Goal: Task Accomplishment & Management: Manage account settings

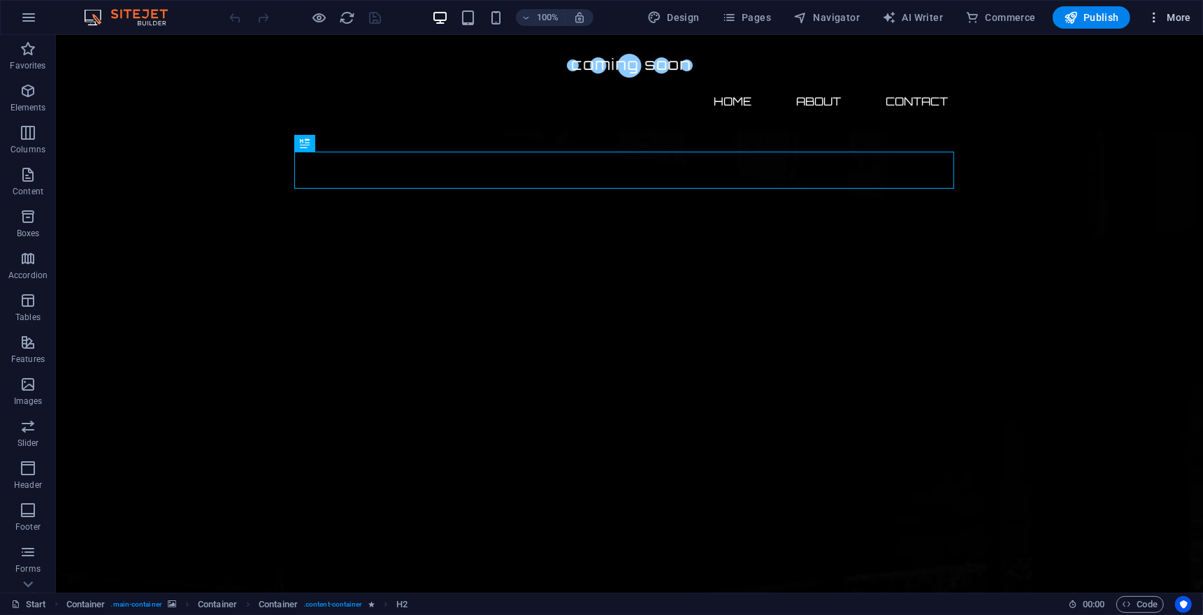
click at [1153, 17] on icon "button" at bounding box center [1154, 17] width 14 height 14
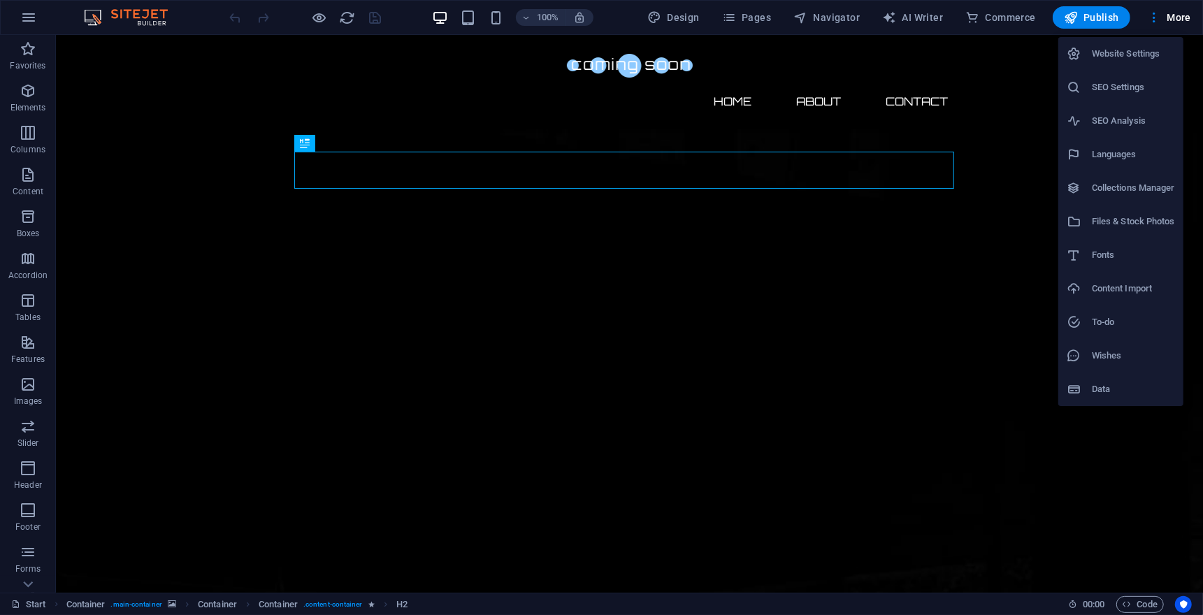
click at [1039, 74] on div at bounding box center [601, 307] width 1203 height 615
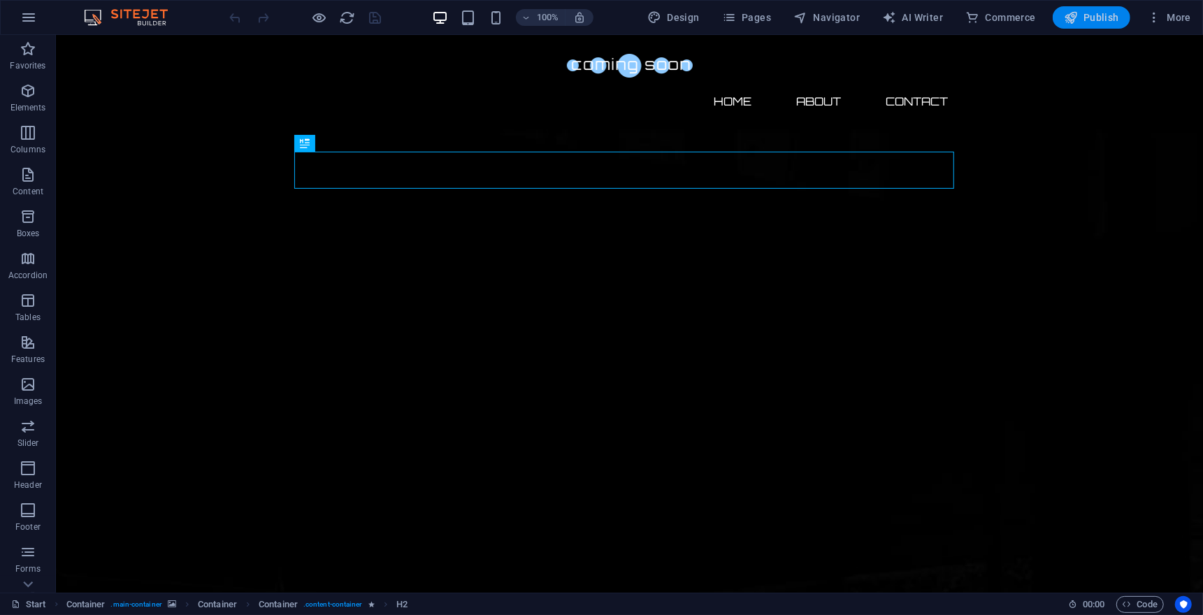
click at [1101, 22] on span "Publish" at bounding box center [1091, 17] width 55 height 14
click at [27, 527] on icon "button" at bounding box center [28, 522] width 17 height 17
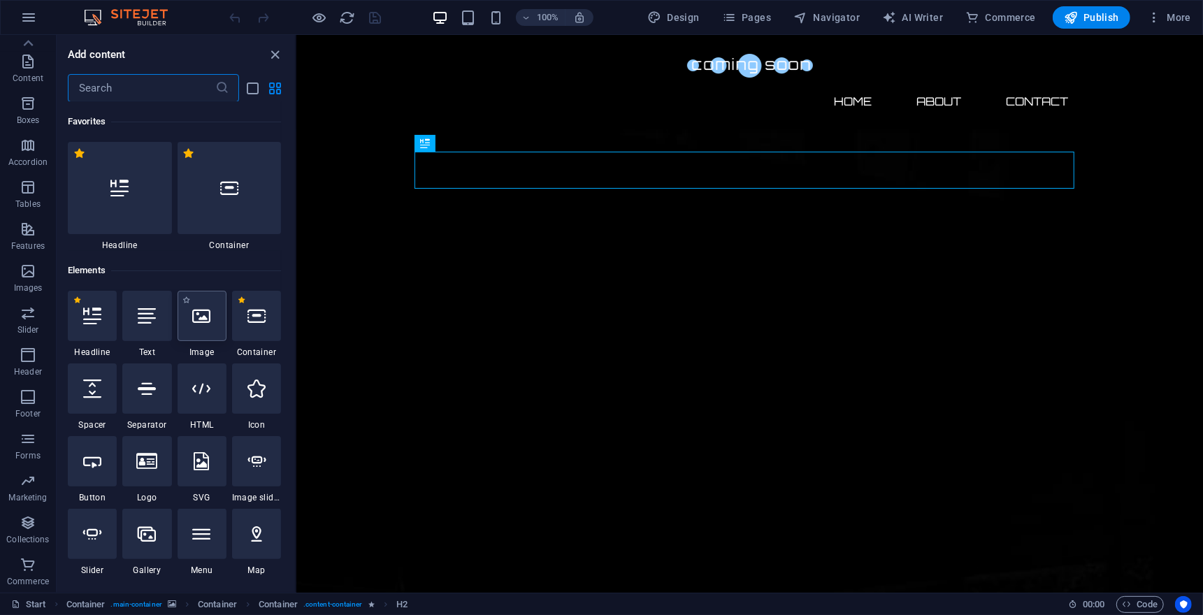
scroll to position [0, 0]
click at [27, 572] on span "Commerce" at bounding box center [28, 573] width 56 height 34
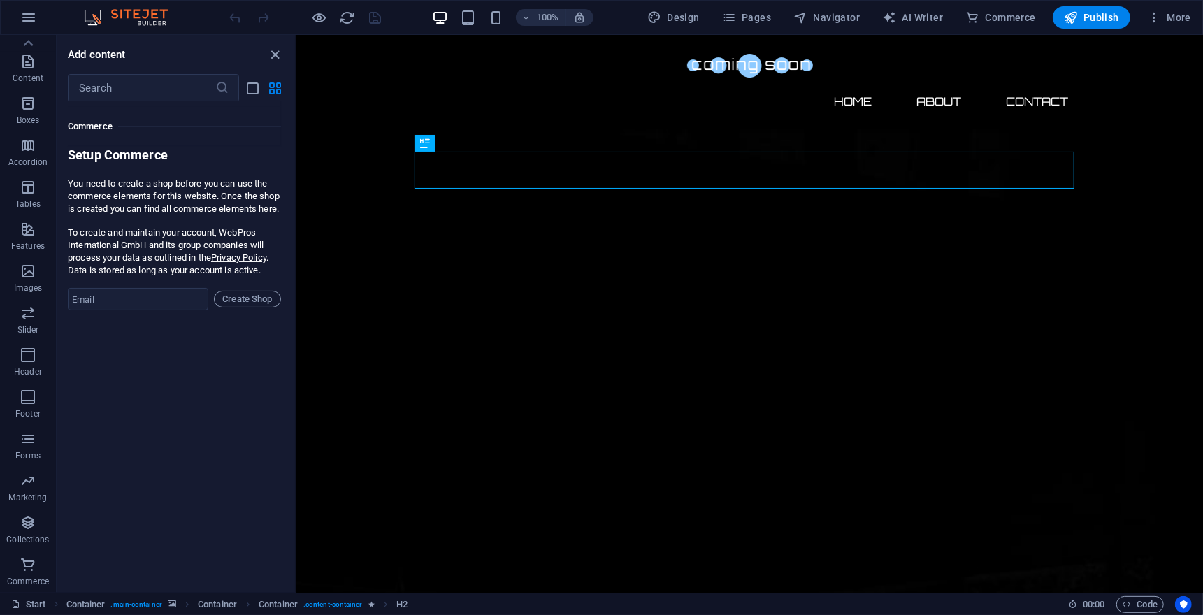
scroll to position [13466, 0]
click at [229, 307] on span "Create Shop" at bounding box center [247, 298] width 55 height 17
click at [143, 310] on input "email" at bounding box center [138, 298] width 140 height 22
type input "[EMAIL_ADDRESS][DOMAIN_NAME]"
click at [237, 307] on span "Create Shop" at bounding box center [247, 298] width 55 height 17
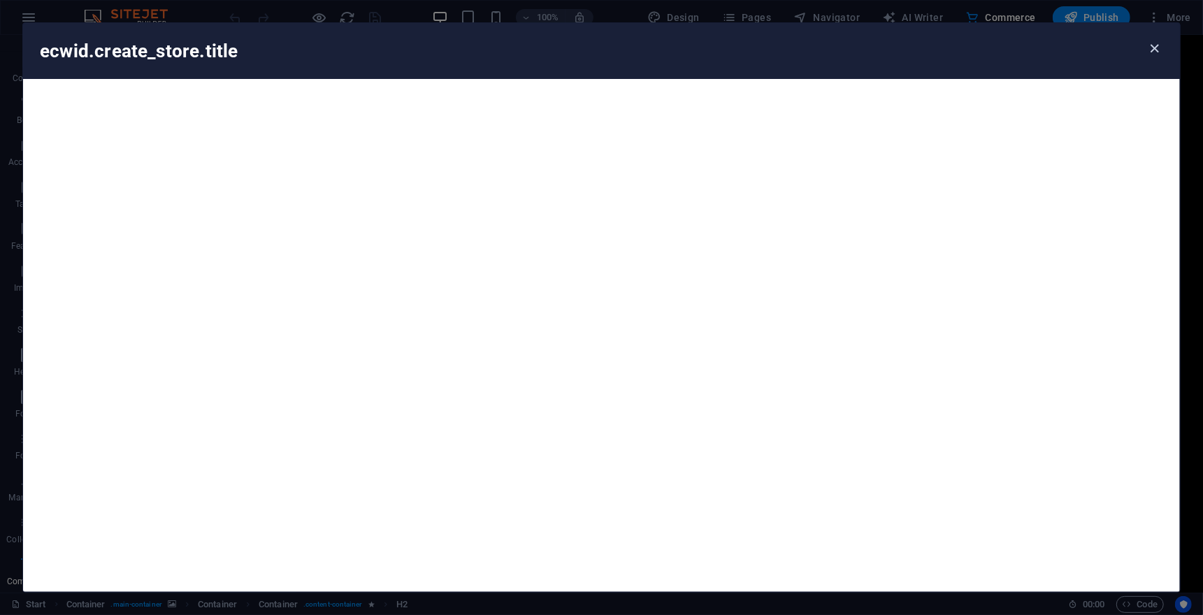
click at [1153, 46] on icon "button" at bounding box center [1155, 49] width 16 height 16
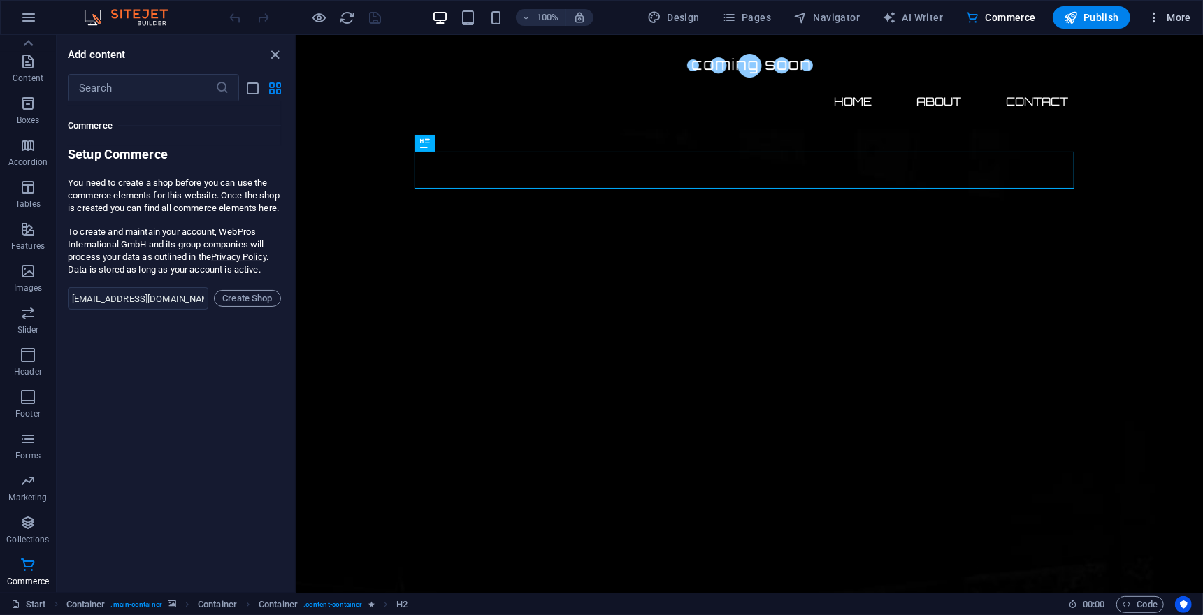
click at [1161, 20] on icon "button" at bounding box center [1154, 17] width 14 height 14
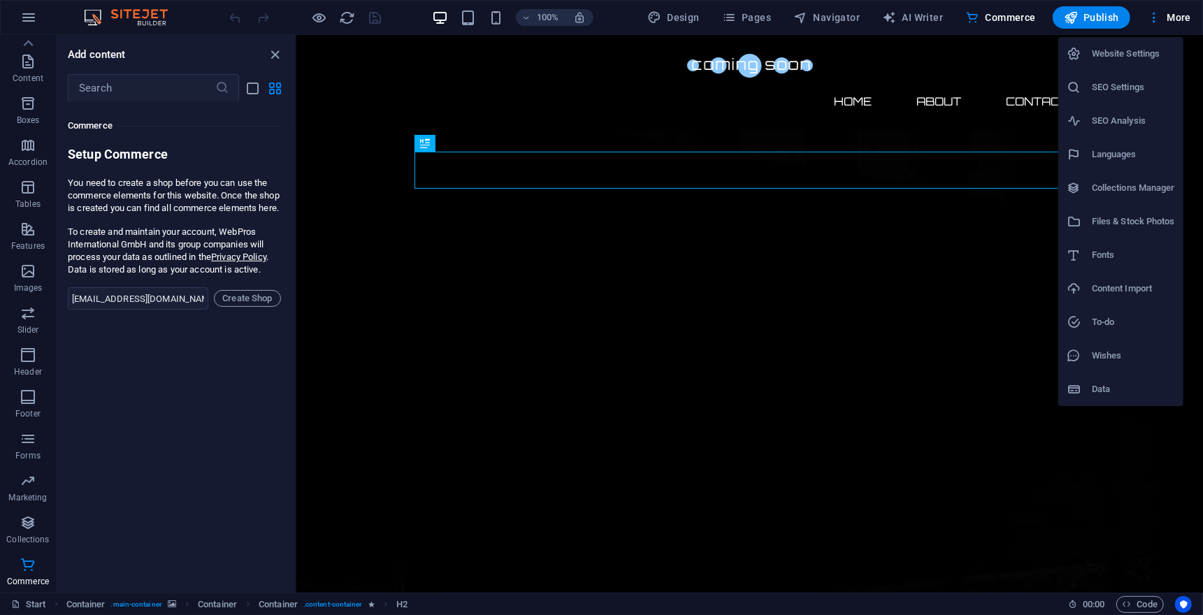
click at [1147, 51] on h6 "Website Settings" at bounding box center [1133, 53] width 83 height 17
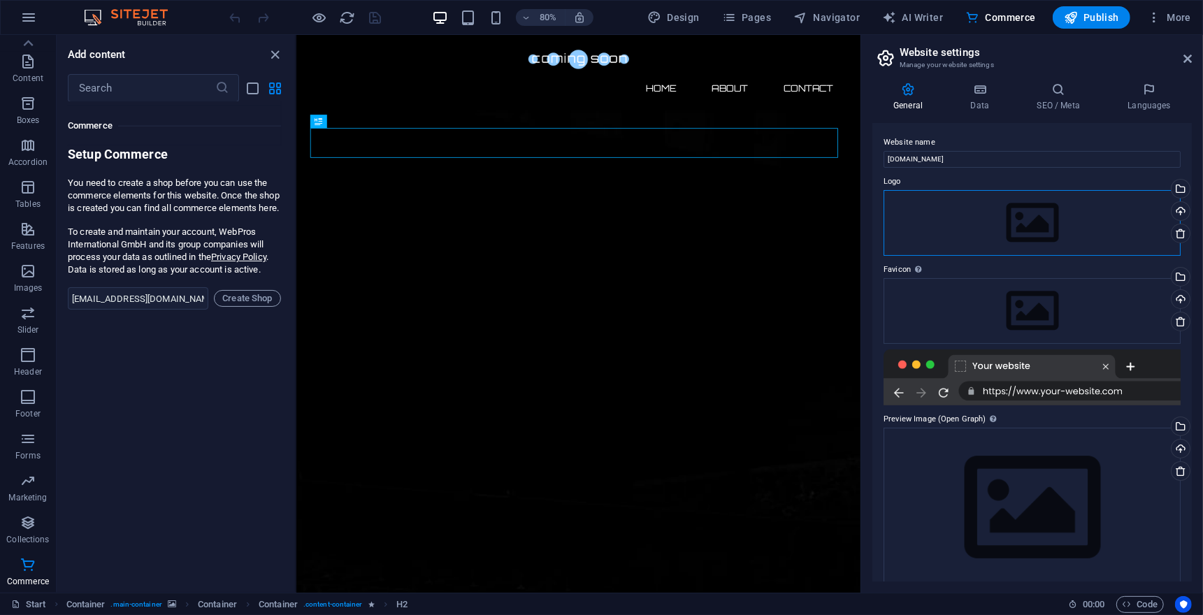
click at [1053, 236] on div "Drag files here, click to choose files or select files from Files or our free s…" at bounding box center [1031, 223] width 297 height 66
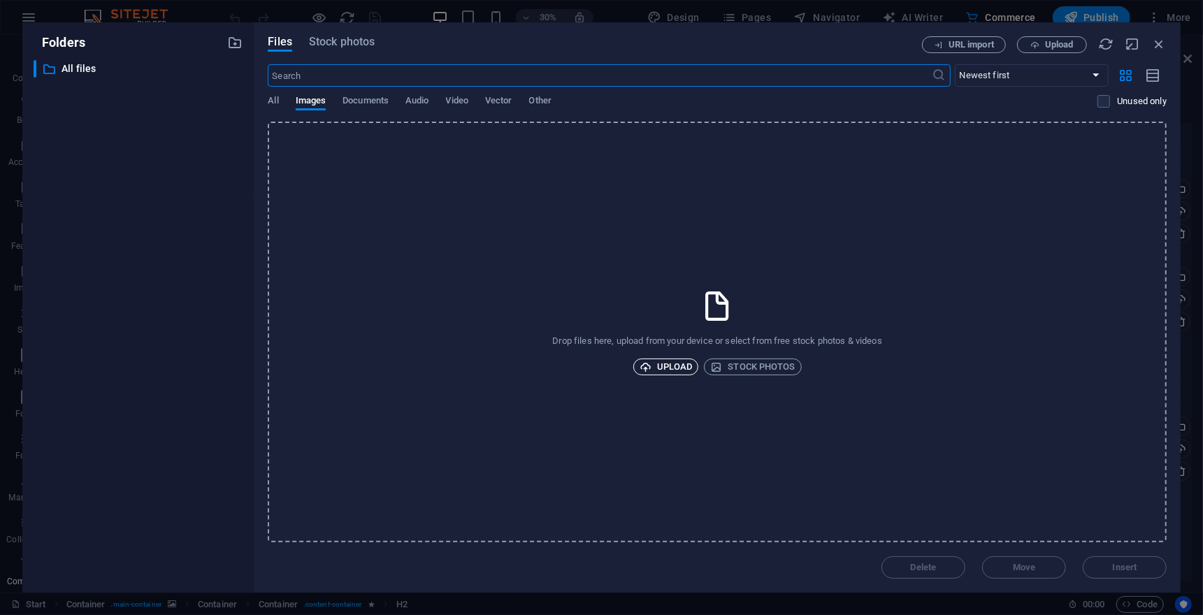
click at [669, 367] on span "Upload" at bounding box center [666, 367] width 53 height 17
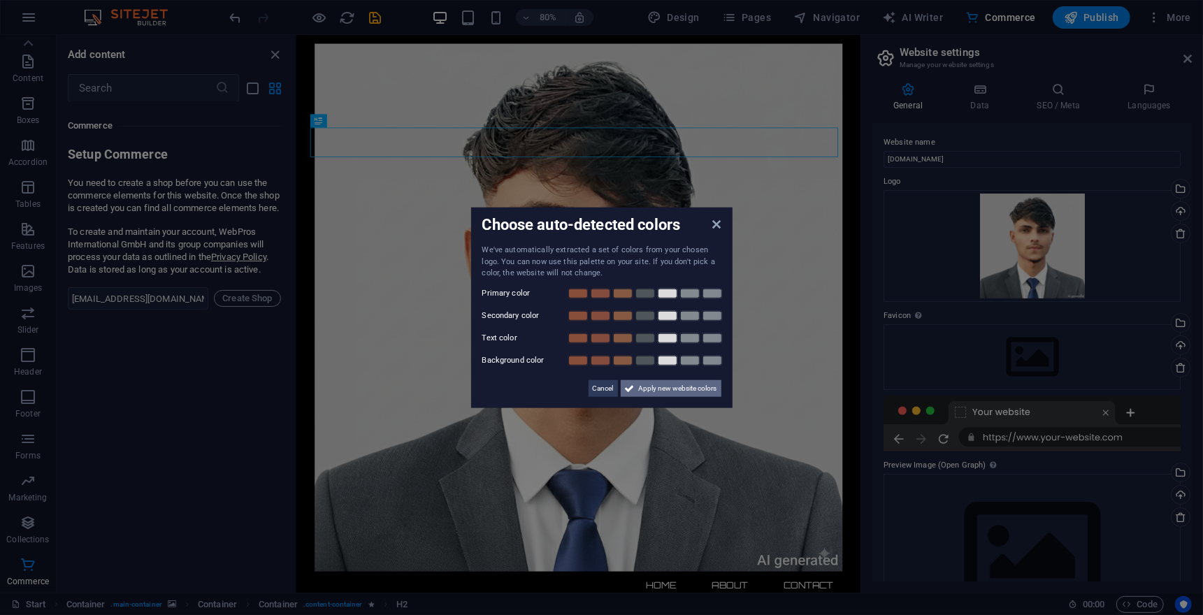
click at [639, 396] on span "Apply new website colors" at bounding box center [678, 388] width 78 height 17
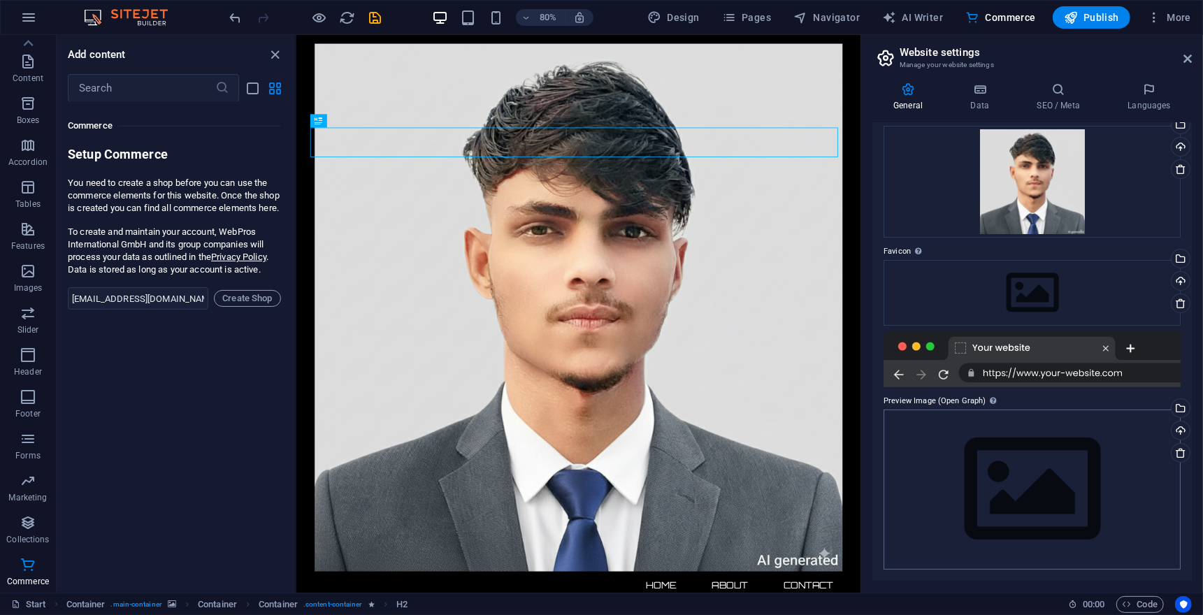
scroll to position [0, 0]
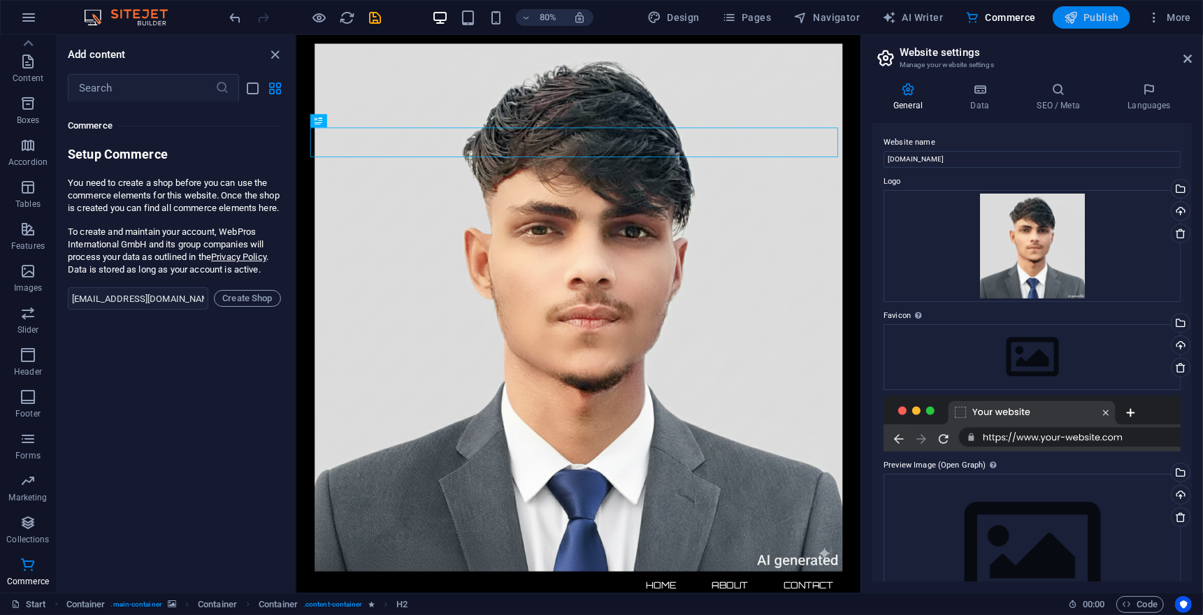
click at [1085, 22] on span "Publish" at bounding box center [1091, 17] width 55 height 14
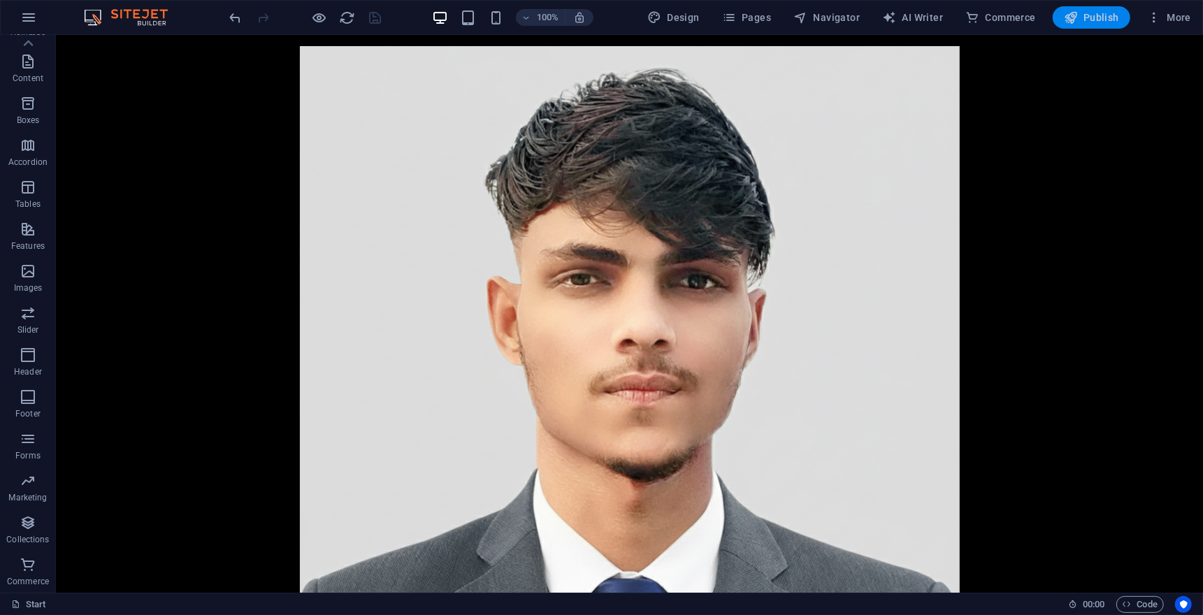
click at [1096, 19] on span "Publish" at bounding box center [1091, 17] width 55 height 14
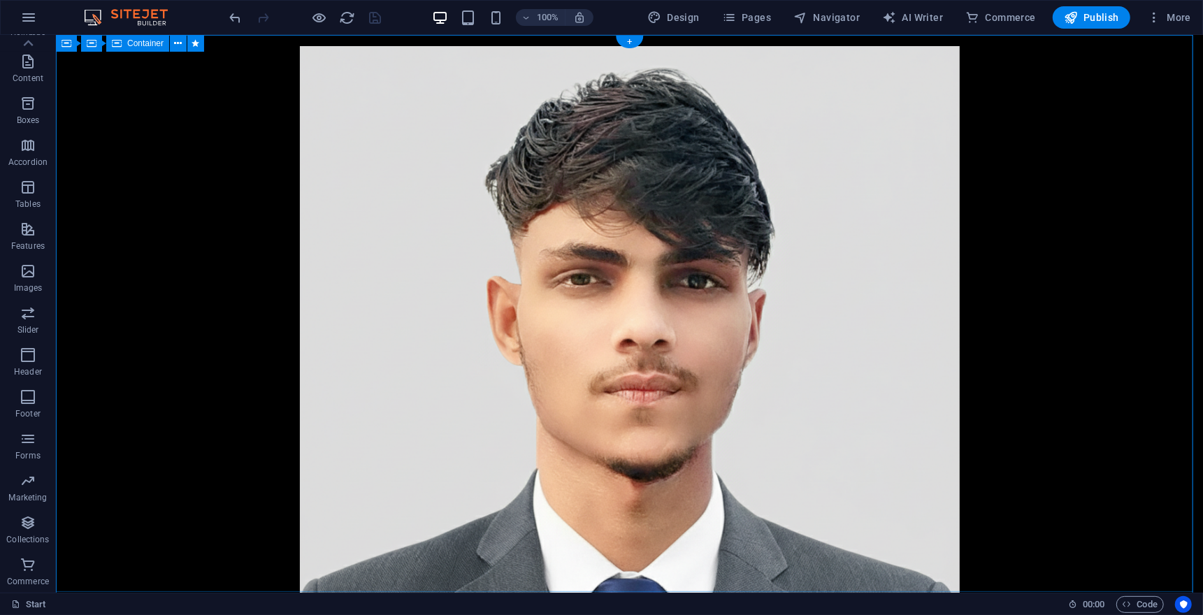
scroll to position [925, 0]
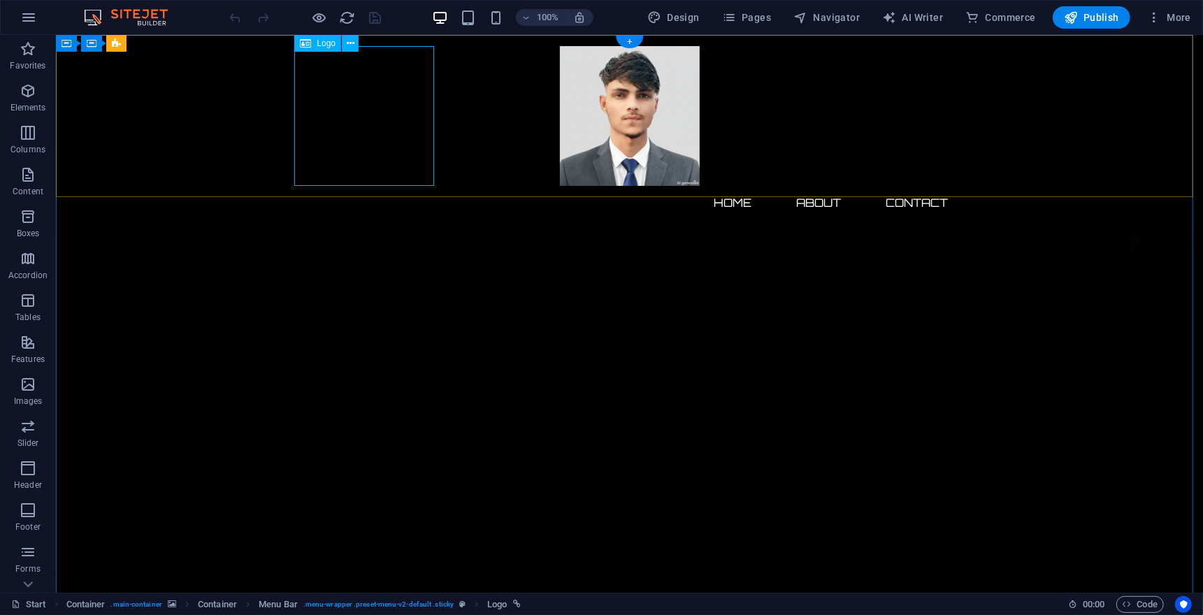
click at [362, 106] on div at bounding box center [629, 115] width 660 height 140
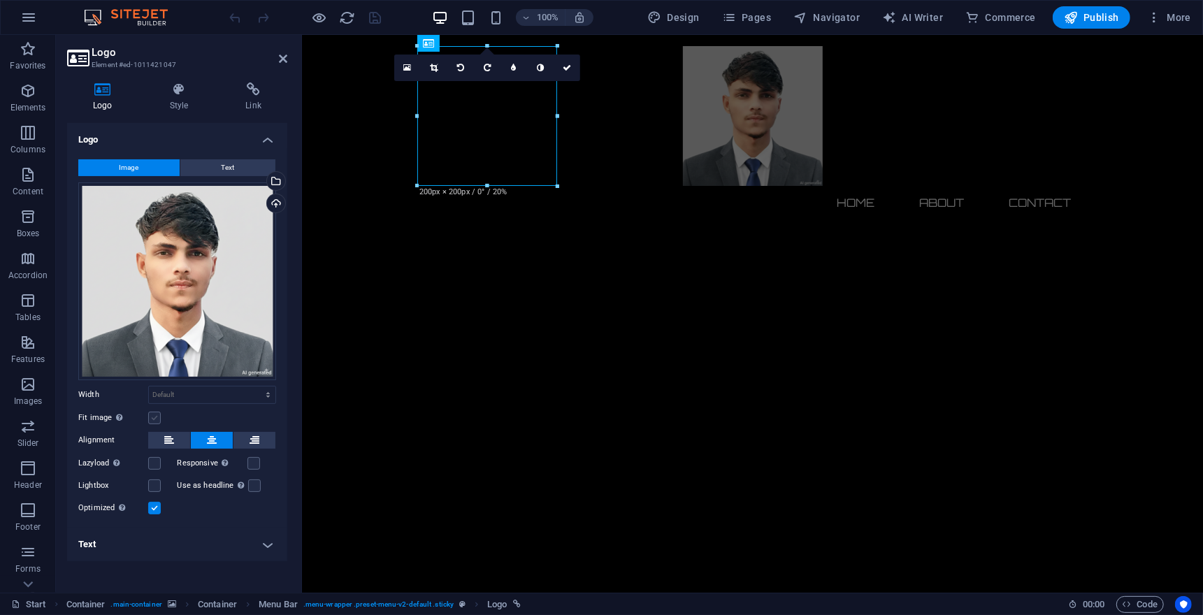
click at [154, 422] on label at bounding box center [154, 418] width 13 height 13
click at [0, 0] on input "Fit image Automatically fit image to a fixed width and height" at bounding box center [0, 0] width 0 height 0
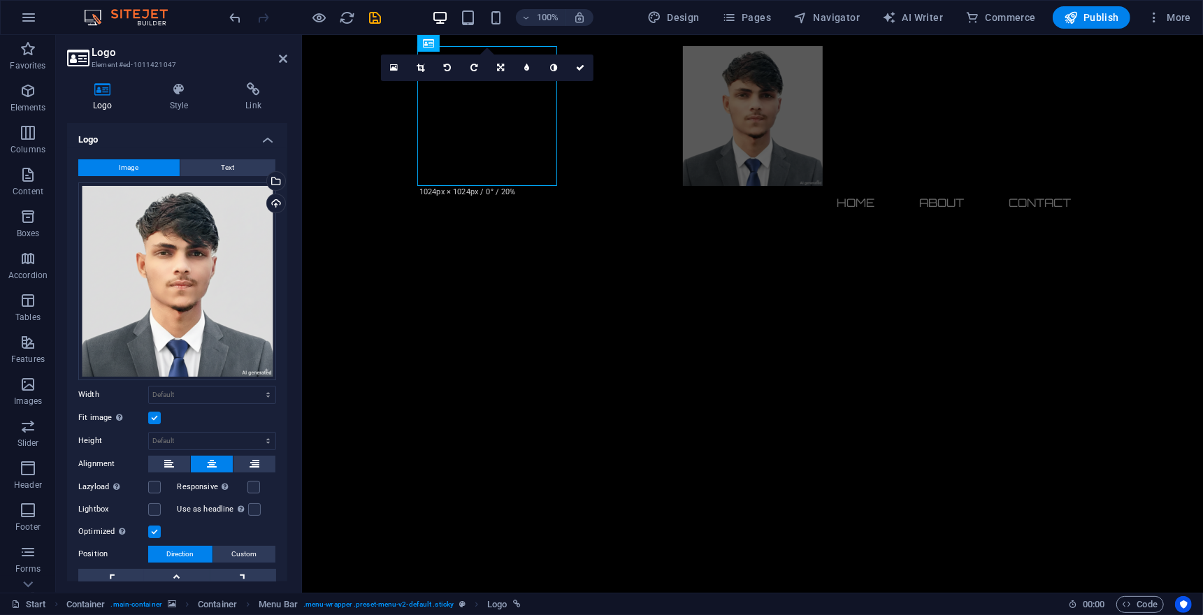
click at [154, 418] on label at bounding box center [154, 418] width 13 height 13
click at [0, 0] on input "Fit image Automatically fit image to a fixed width and height" at bounding box center [0, 0] width 0 height 0
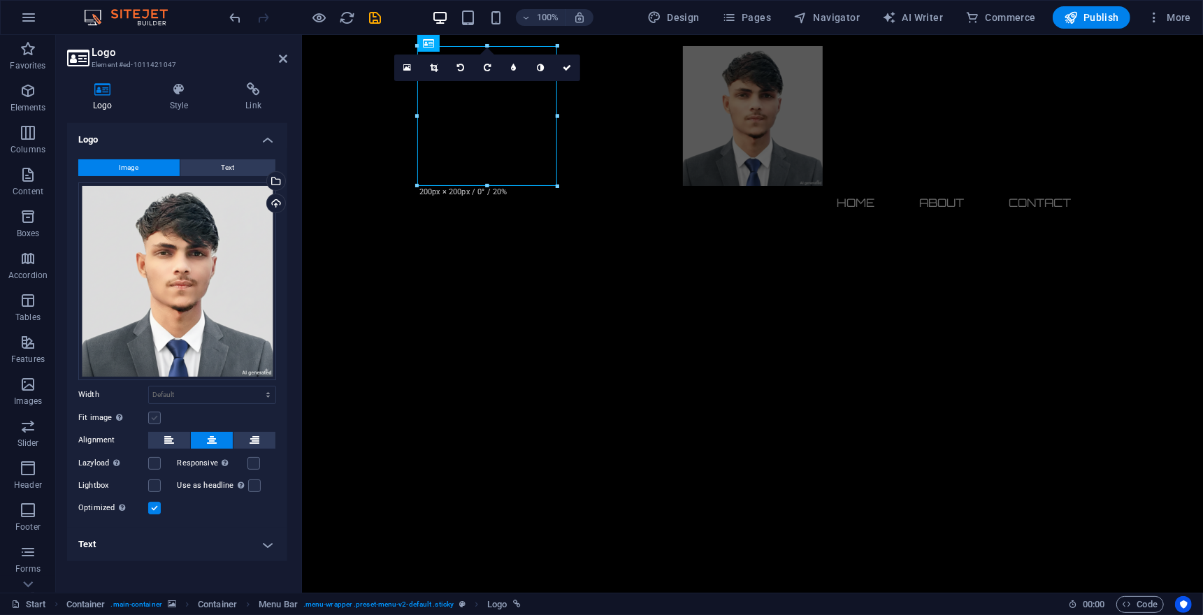
click at [154, 418] on label at bounding box center [154, 418] width 13 height 13
click at [0, 0] on input "Fit image Automatically fit image to a fixed width and height" at bounding box center [0, 0] width 0 height 0
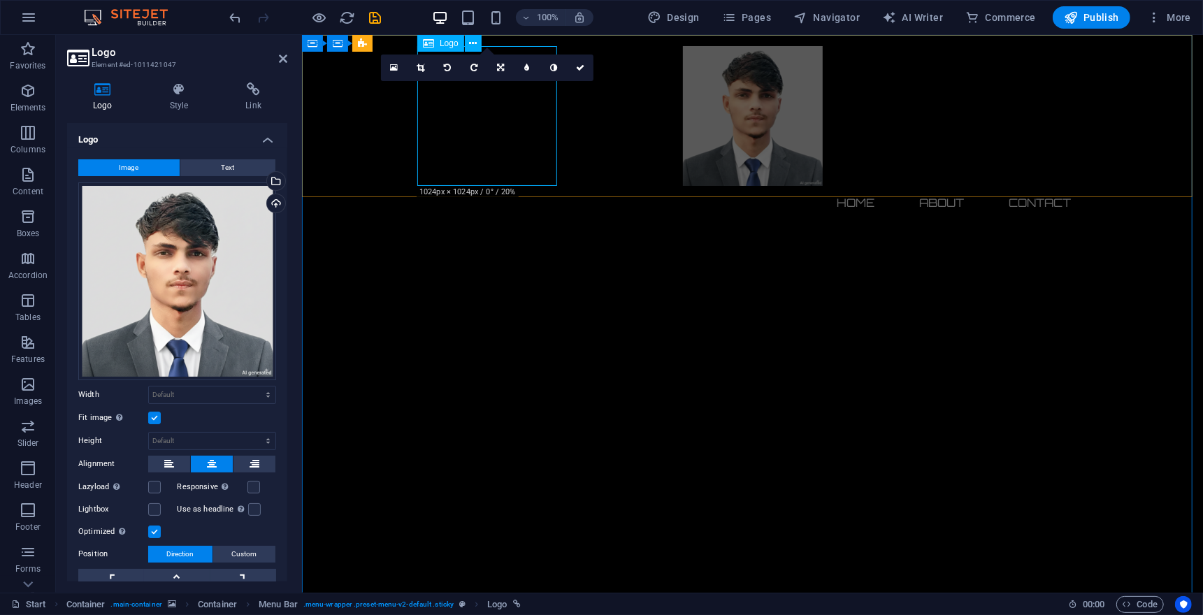
click at [548, 178] on div at bounding box center [752, 115] width 660 height 140
click at [547, 173] on div at bounding box center [752, 115] width 660 height 140
click at [154, 487] on label at bounding box center [154, 487] width 13 height 13
click at [0, 0] on input "Lazyload Loading images after the page loads improves page speed." at bounding box center [0, 0] width 0 height 0
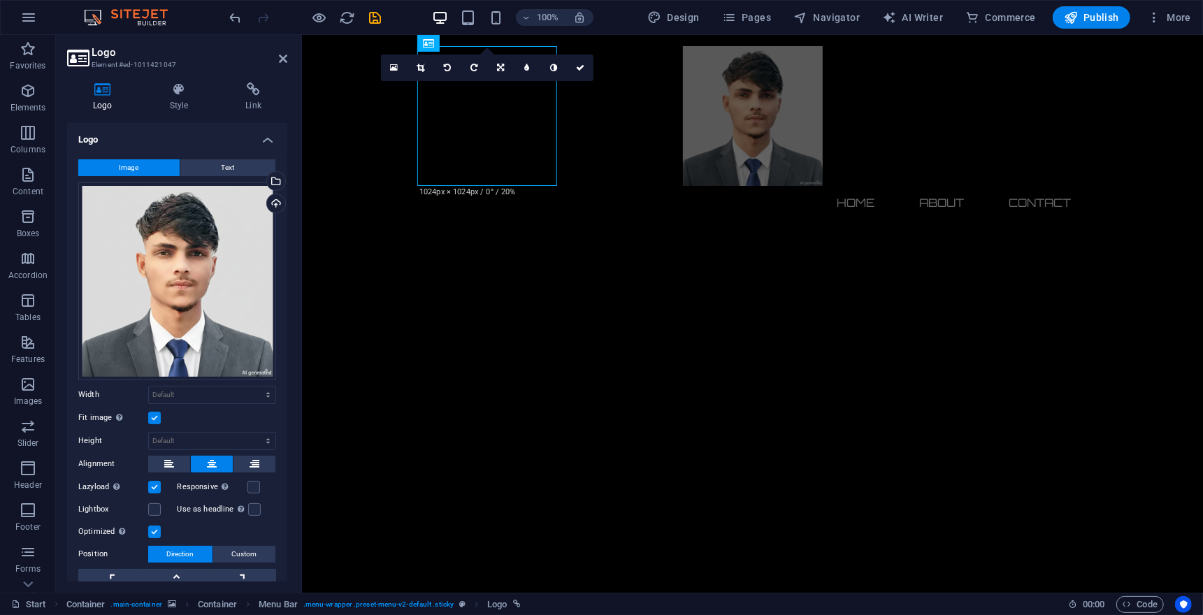
click at [154, 487] on label at bounding box center [154, 487] width 13 height 13
click at [0, 0] on input "Lazyload Loading images after the page loads improves page speed." at bounding box center [0, 0] width 0 height 0
click at [250, 488] on label at bounding box center [253, 487] width 13 height 13
click at [0, 0] on input "Responsive Automatically load retina image and smartphone optimized sizes." at bounding box center [0, 0] width 0 height 0
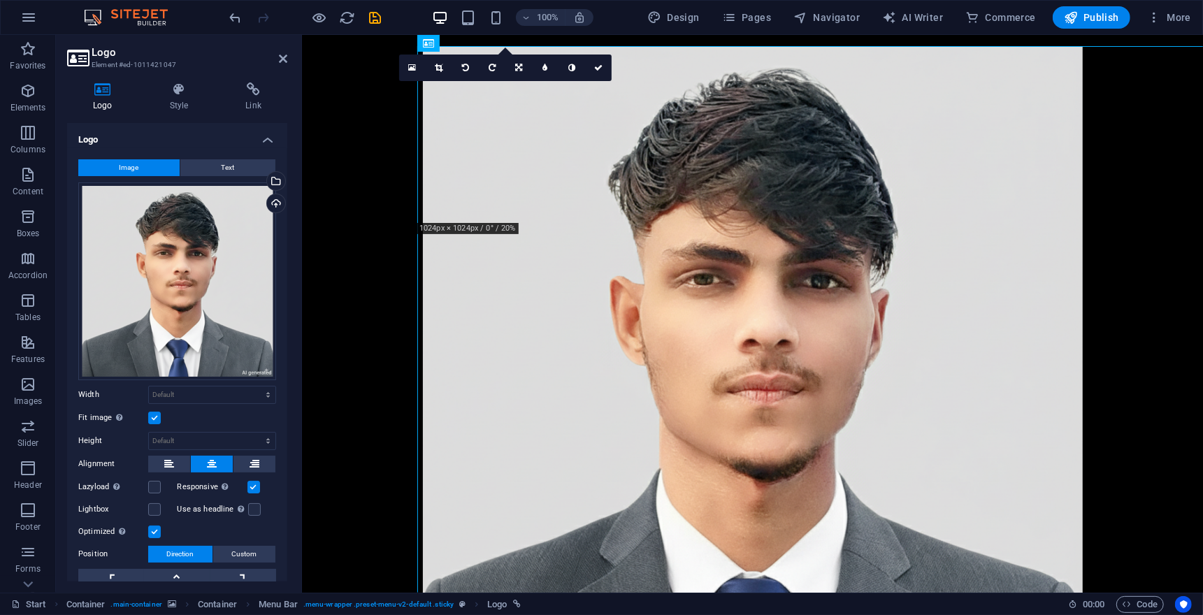
click at [250, 488] on label at bounding box center [253, 487] width 13 height 13
click at [0, 0] on input "Responsive Automatically load retina image and smartphone optimized sizes." at bounding box center [0, 0] width 0 height 0
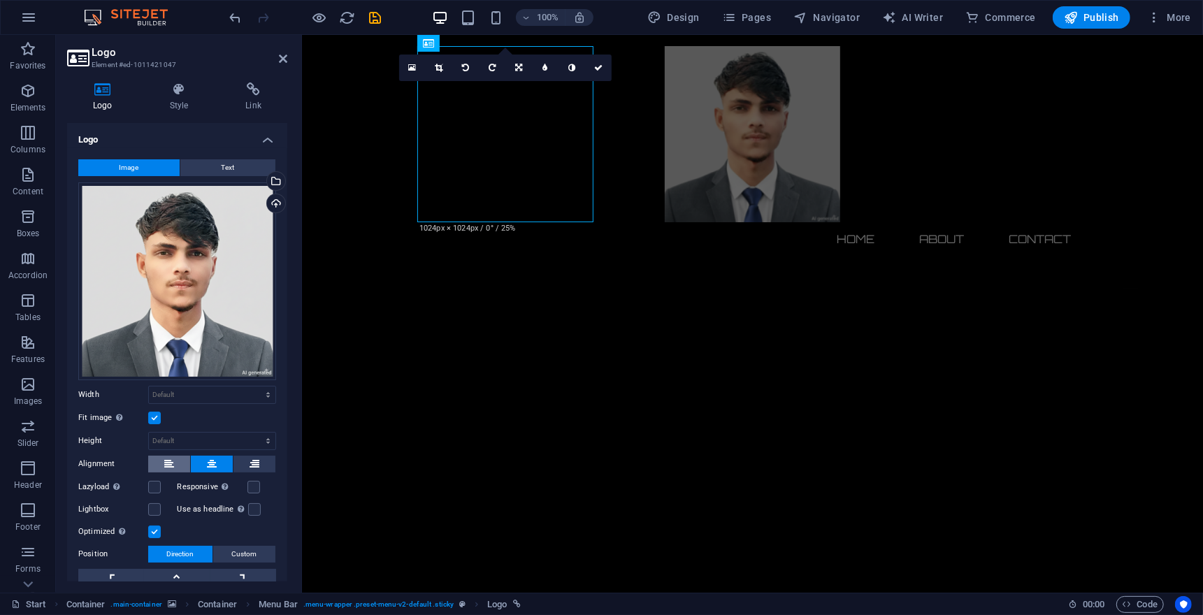
click at [164, 465] on icon at bounding box center [169, 464] width 10 height 17
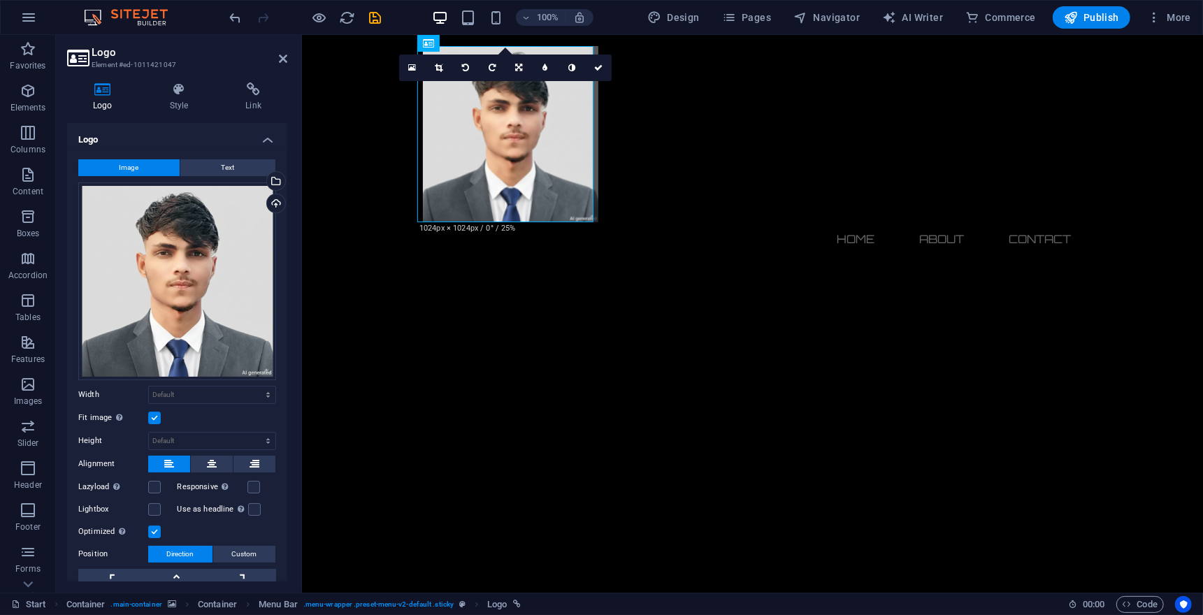
scroll to position [73, 0]
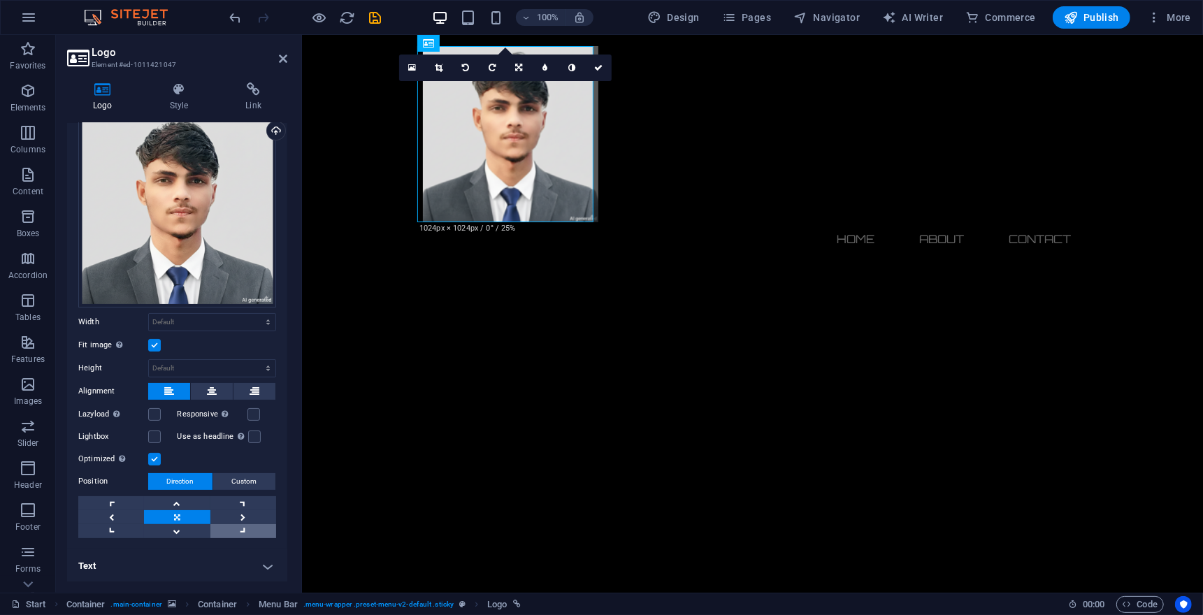
click at [240, 531] on link at bounding box center [243, 531] width 66 height 14
click at [240, 530] on link at bounding box center [243, 531] width 66 height 14
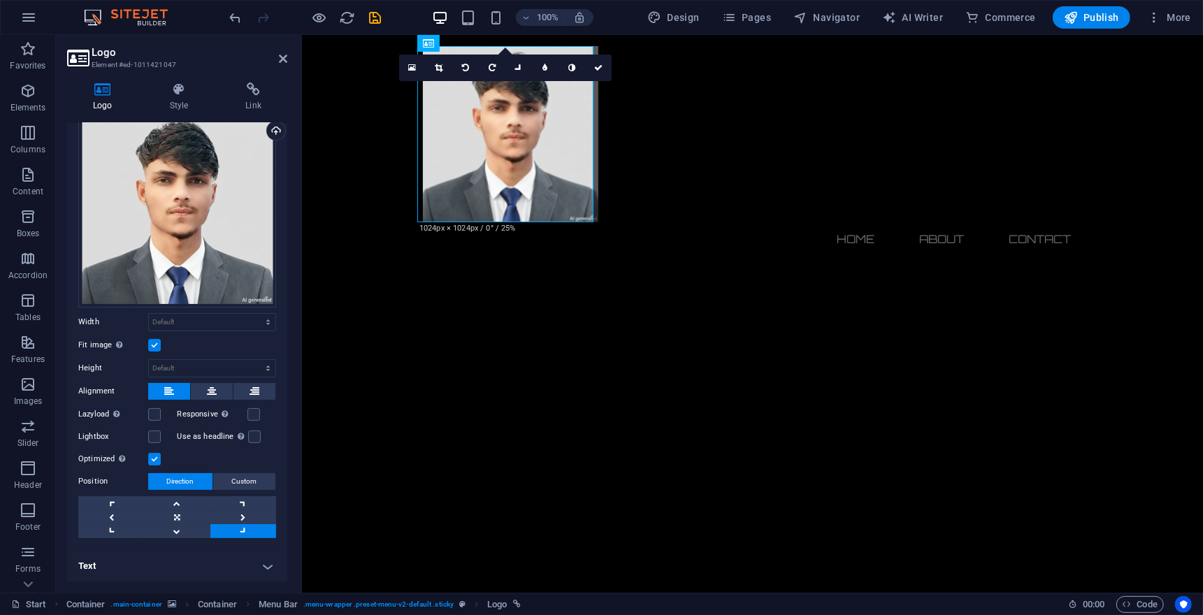
click at [240, 530] on link at bounding box center [243, 531] width 66 height 14
click at [514, 64] on icon at bounding box center [518, 68] width 12 height 12
click at [514, 64] on icon at bounding box center [518, 63] width 8 height 8
click at [514, 64] on icon at bounding box center [518, 68] width 8 height 8
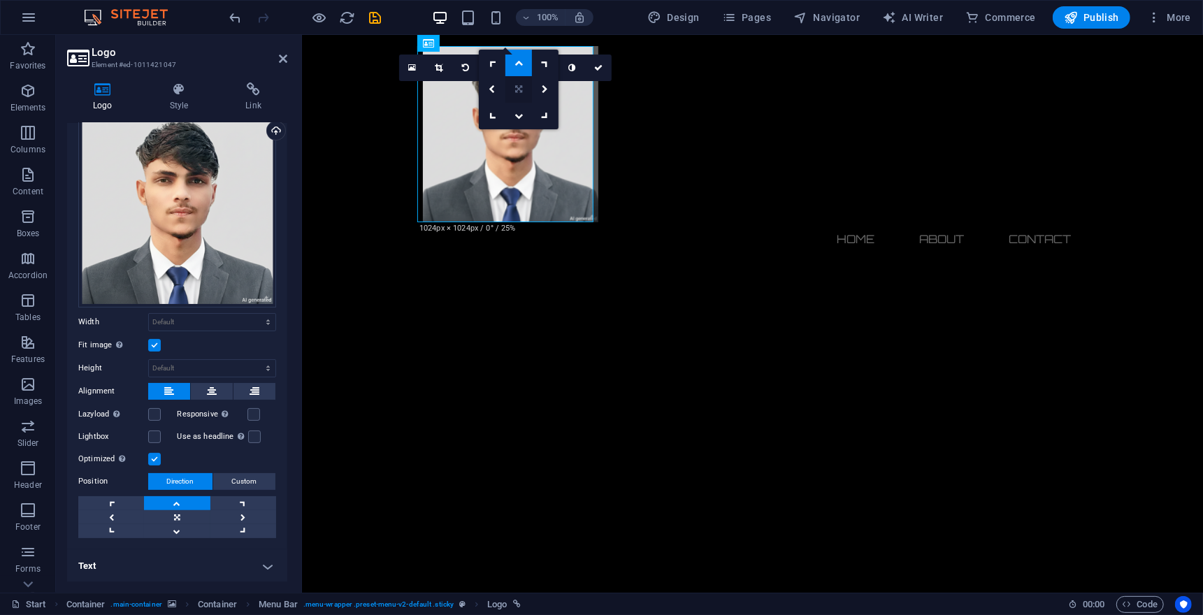
click at [519, 92] on icon at bounding box center [518, 89] width 7 height 8
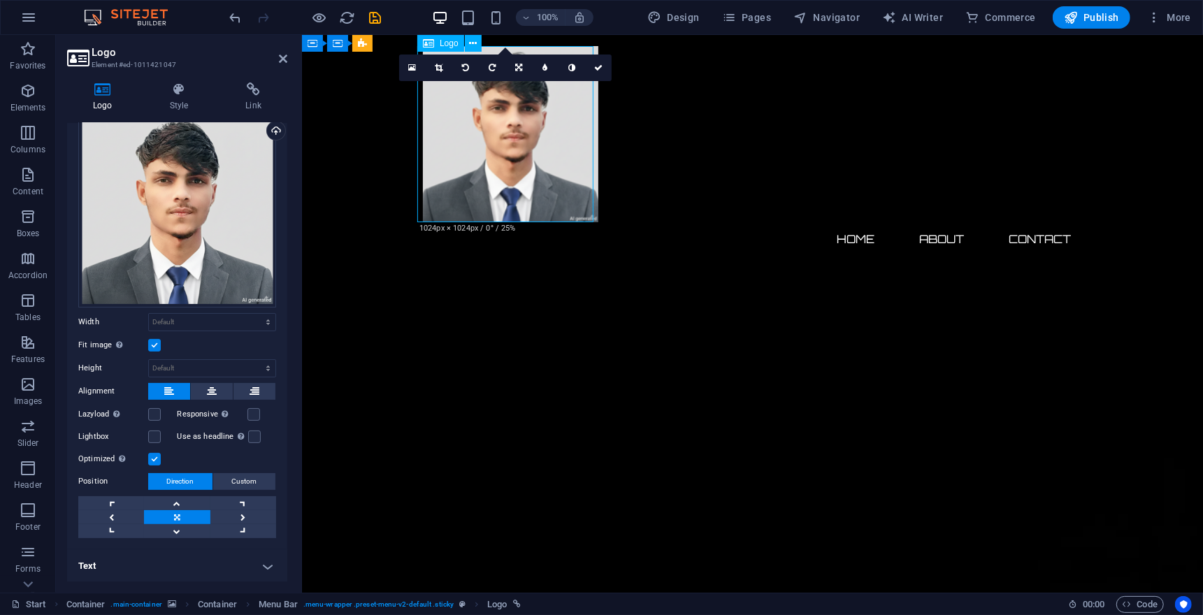
drag, startPoint x: 591, startPoint y: 219, endPoint x: 579, endPoint y: 208, distance: 15.8
click at [579, 208] on div at bounding box center [752, 133] width 660 height 176
click at [584, 212] on div at bounding box center [752, 133] width 660 height 176
click at [586, 216] on div at bounding box center [752, 133] width 660 height 176
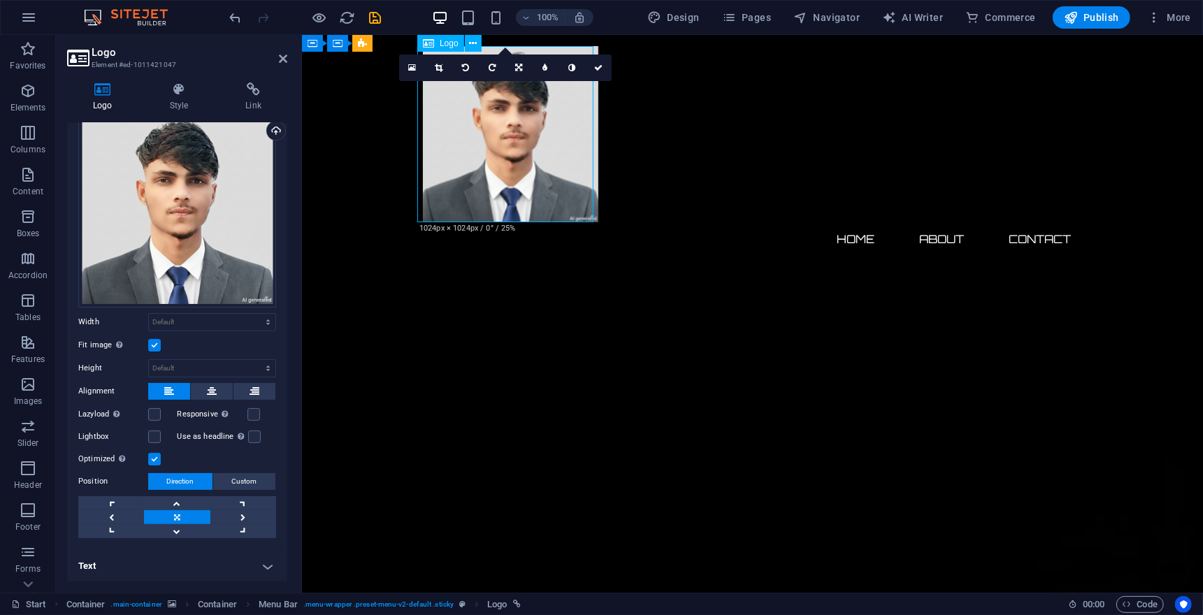
click at [586, 216] on div at bounding box center [752, 133] width 660 height 176
click at [192, 96] on icon at bounding box center [179, 89] width 71 height 14
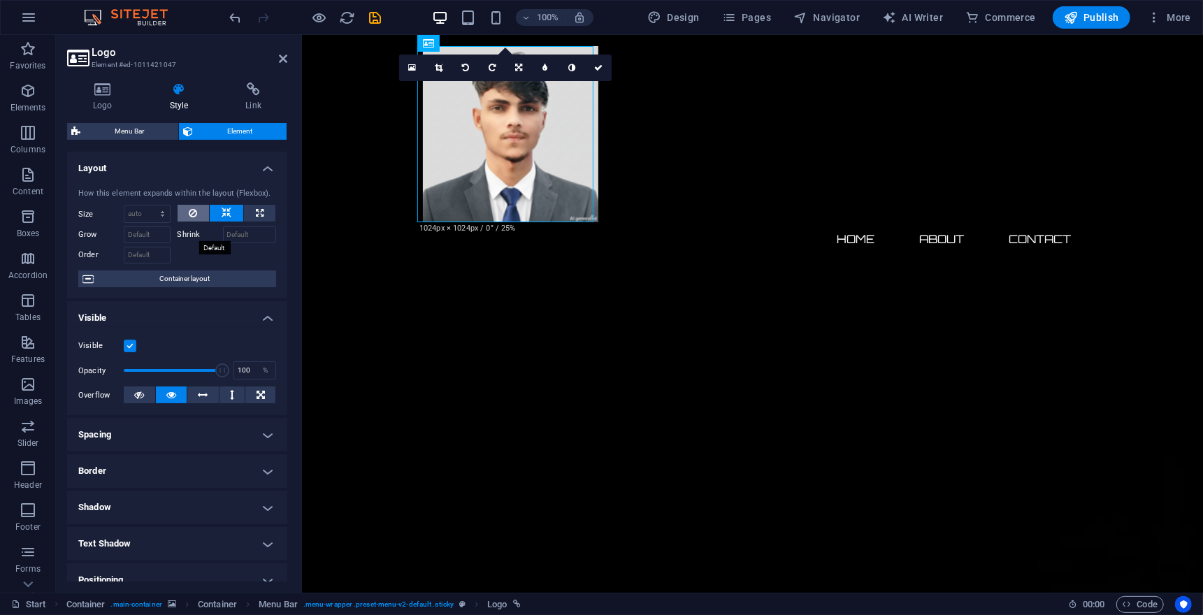
click at [190, 222] on icon at bounding box center [193, 213] width 8 height 17
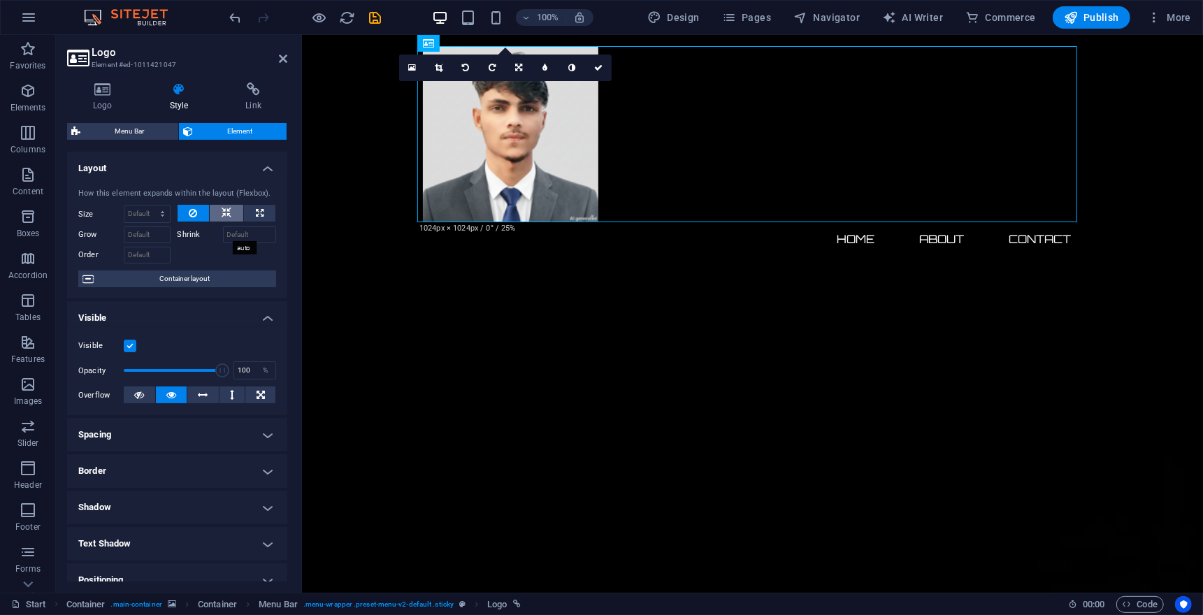
click at [228, 222] on icon at bounding box center [227, 213] width 10 height 17
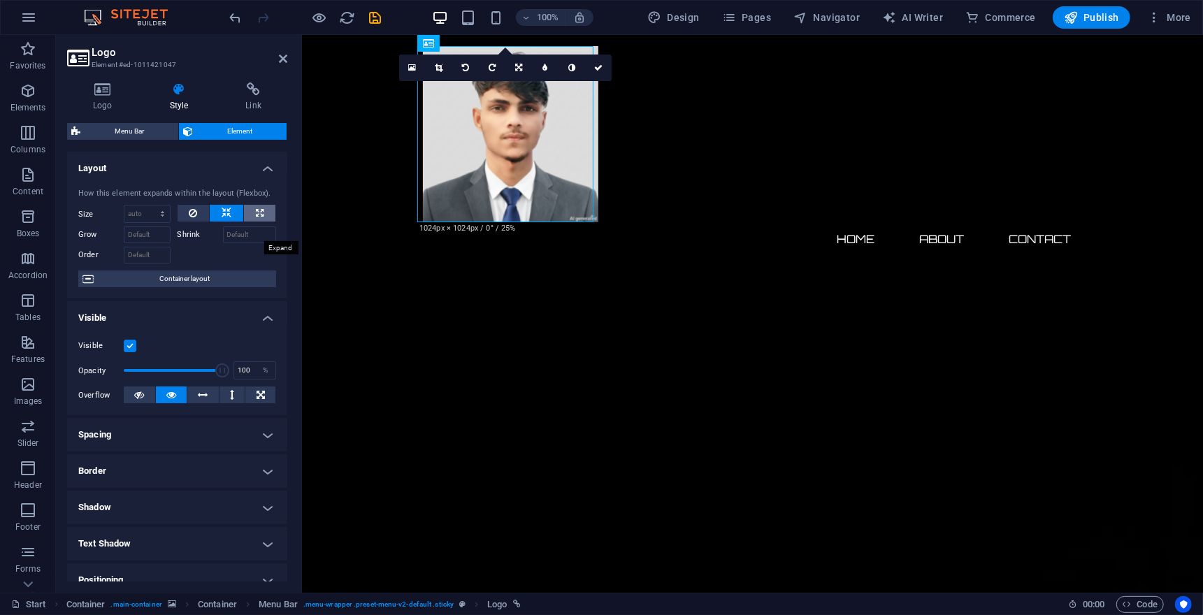
click at [261, 222] on icon at bounding box center [260, 213] width 8 height 17
type input "100"
select select "%"
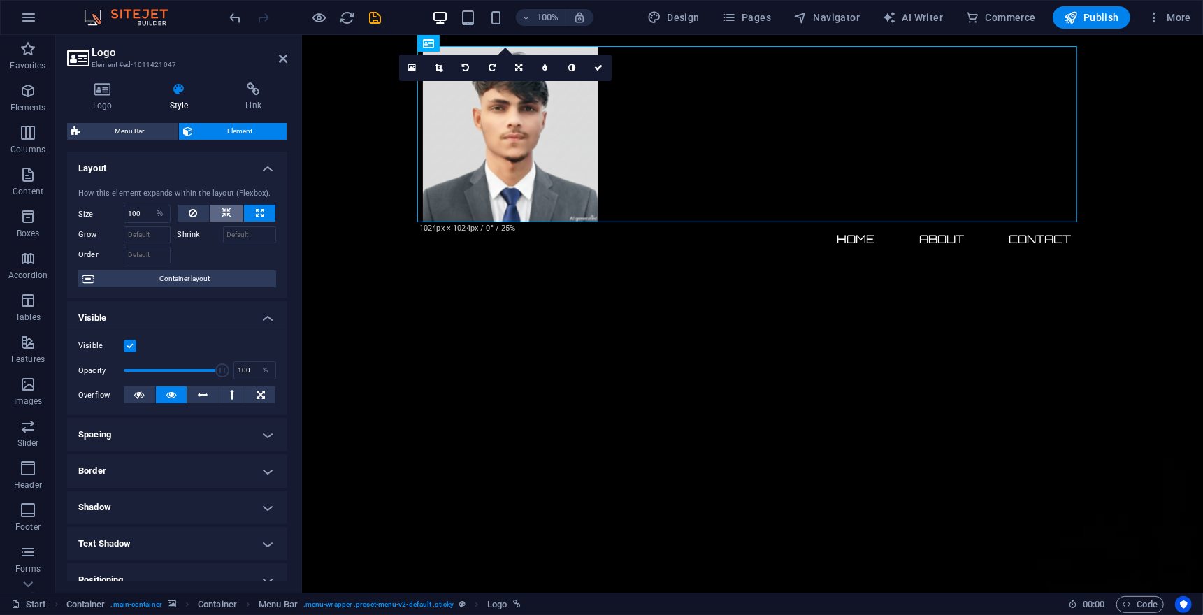
click at [225, 222] on icon at bounding box center [227, 213] width 10 height 17
select select "DISABLED_OPTION_VALUE"
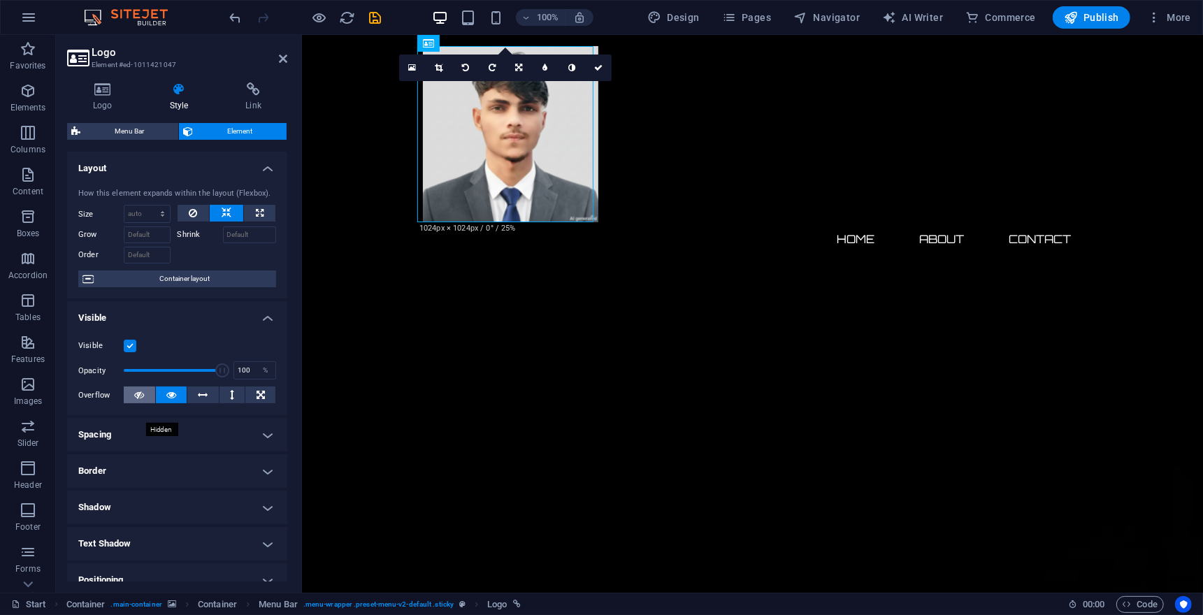
click at [142, 403] on icon at bounding box center [139, 395] width 10 height 17
click at [168, 403] on icon at bounding box center [171, 395] width 10 height 17
click at [271, 452] on h4 "Spacing" at bounding box center [177, 435] width 220 height 34
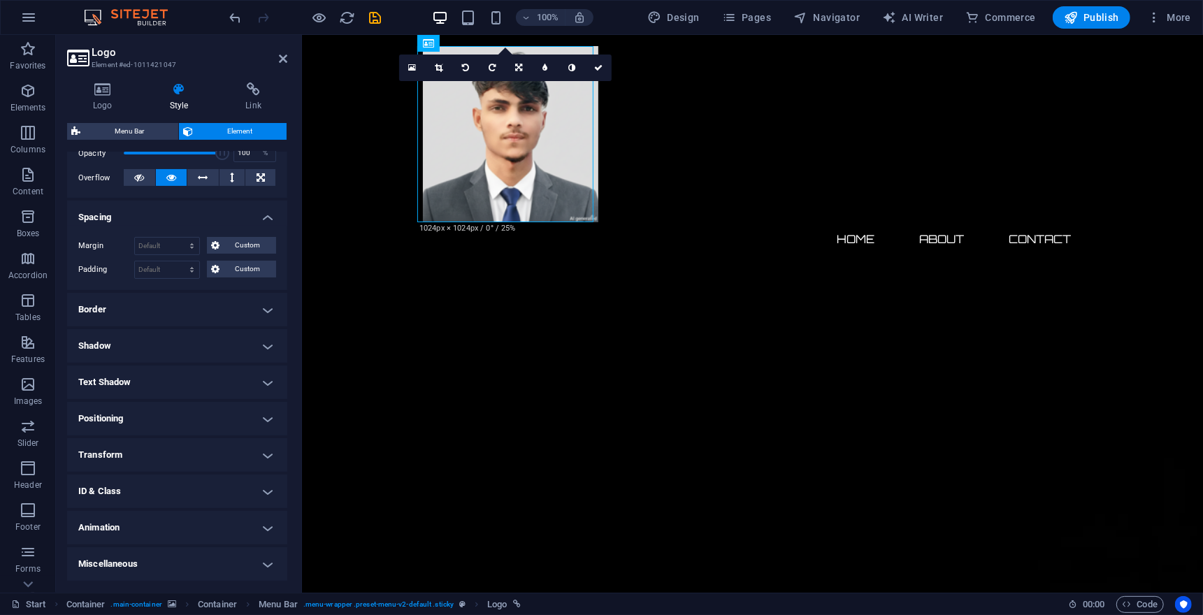
click at [266, 311] on h4 "Border" at bounding box center [177, 310] width 220 height 34
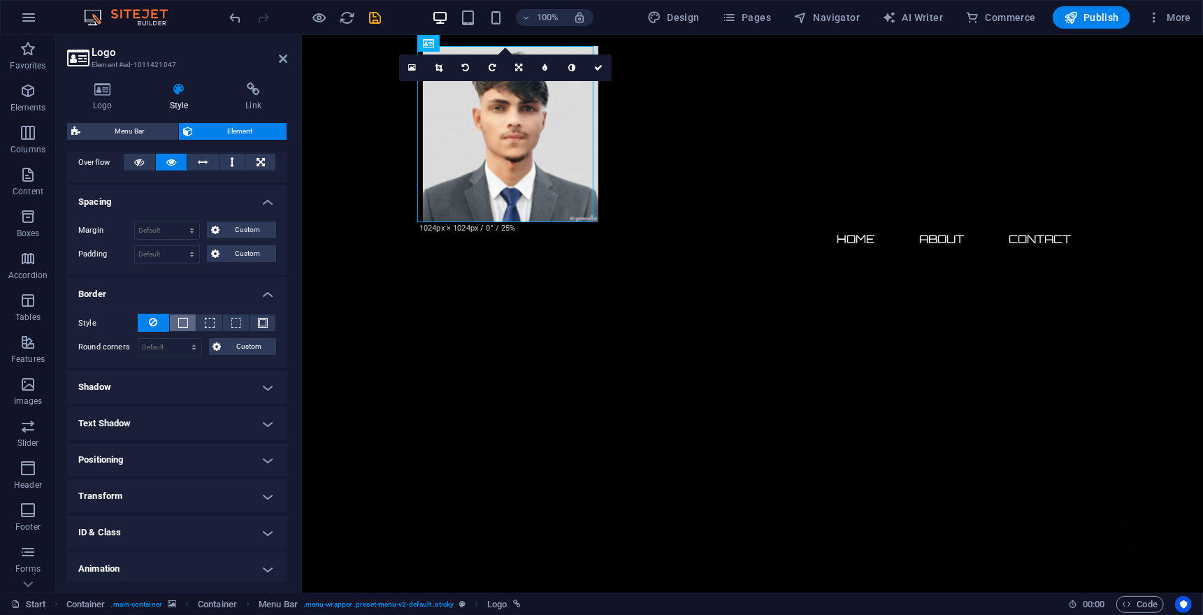
click at [182, 328] on span at bounding box center [183, 323] width 10 height 10
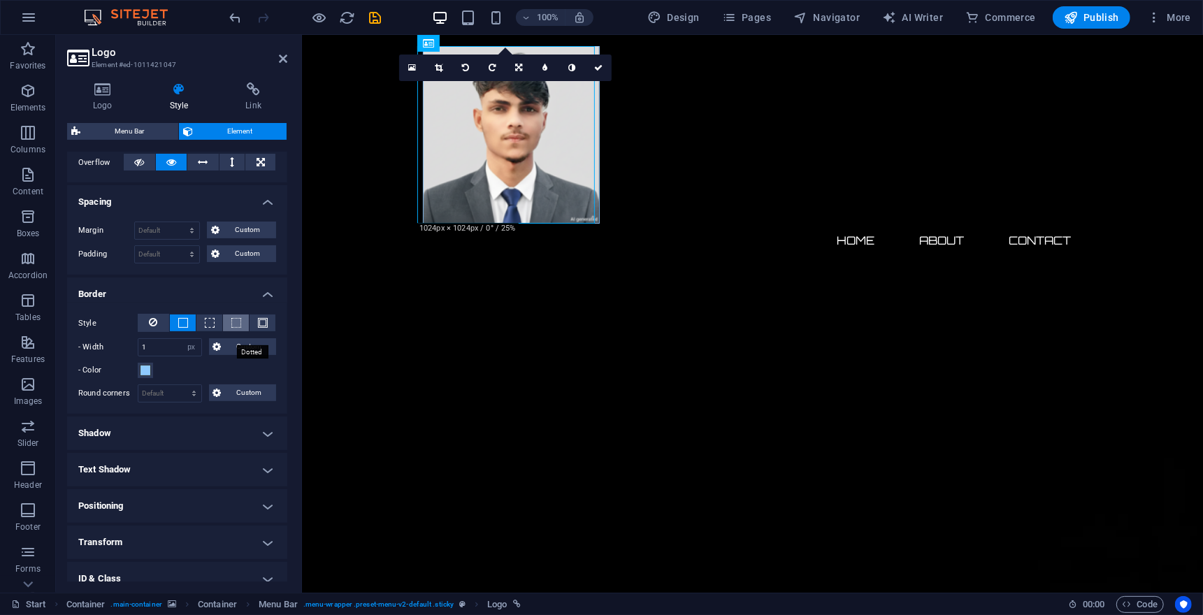
click at [233, 328] on span at bounding box center [236, 323] width 10 height 10
click at [253, 331] on button at bounding box center [263, 323] width 26 height 17
click at [166, 356] on input "1" at bounding box center [169, 347] width 63 height 17
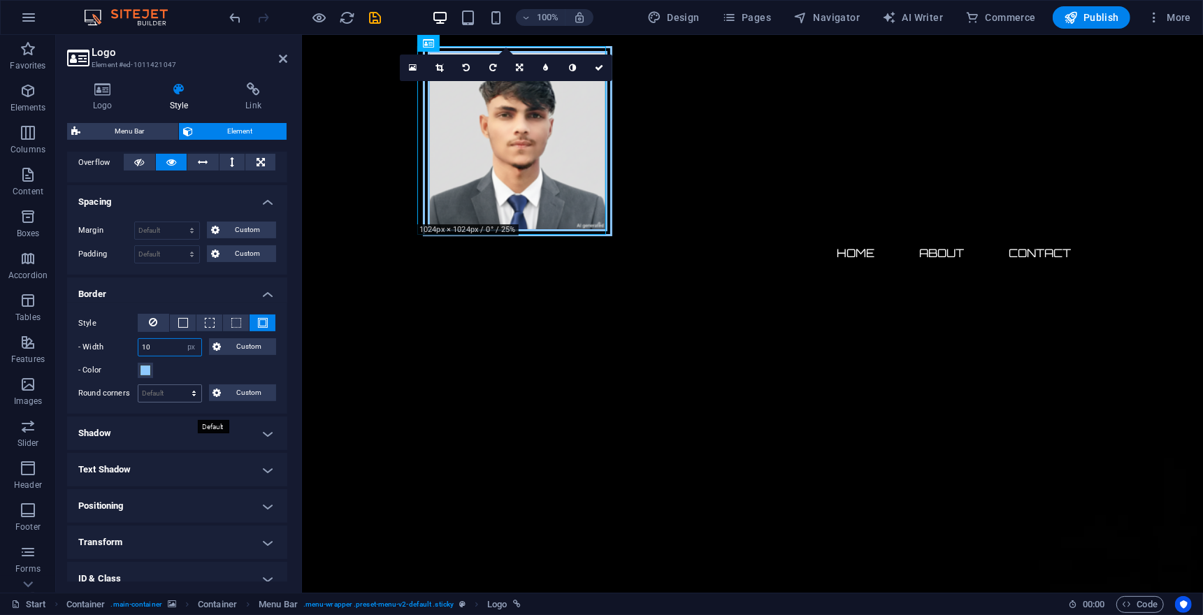
type input "10"
click at [169, 402] on select "Default px rem % vh vw Custom" at bounding box center [169, 393] width 63 height 17
select select "px"
click at [178, 402] on select "Default px rem % vh vw Custom" at bounding box center [169, 393] width 63 height 17
type input "0"
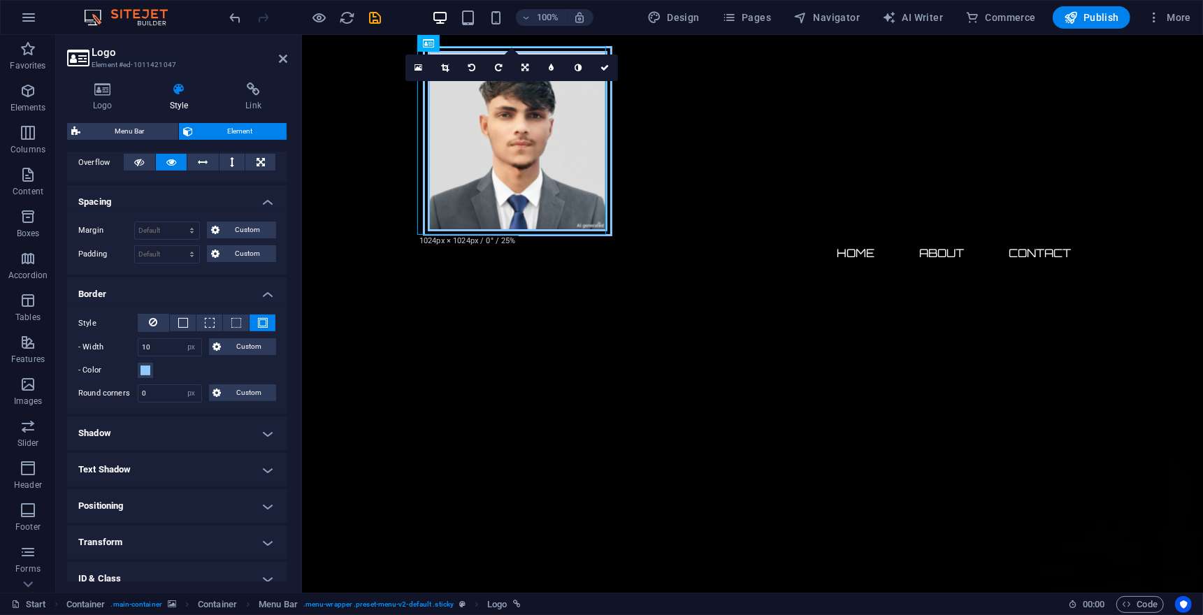
click at [257, 450] on h4 "Shadow" at bounding box center [177, 434] width 220 height 34
click at [189, 470] on span "Outside" at bounding box center [201, 461] width 24 height 17
type input "2"
type input "4"
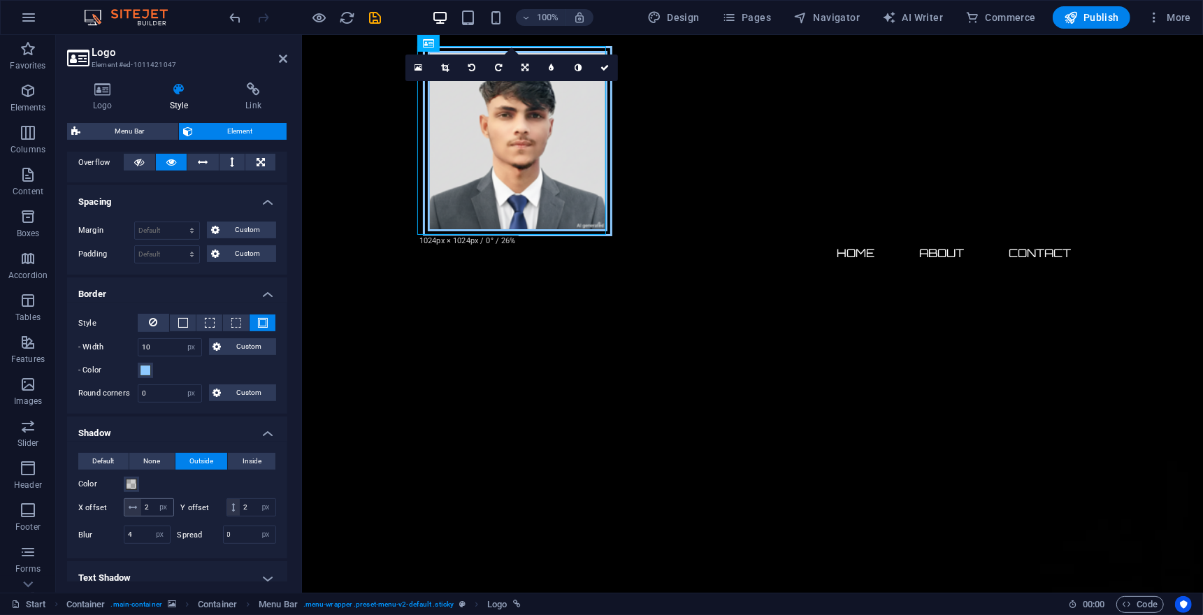
scroll to position [463, 0]
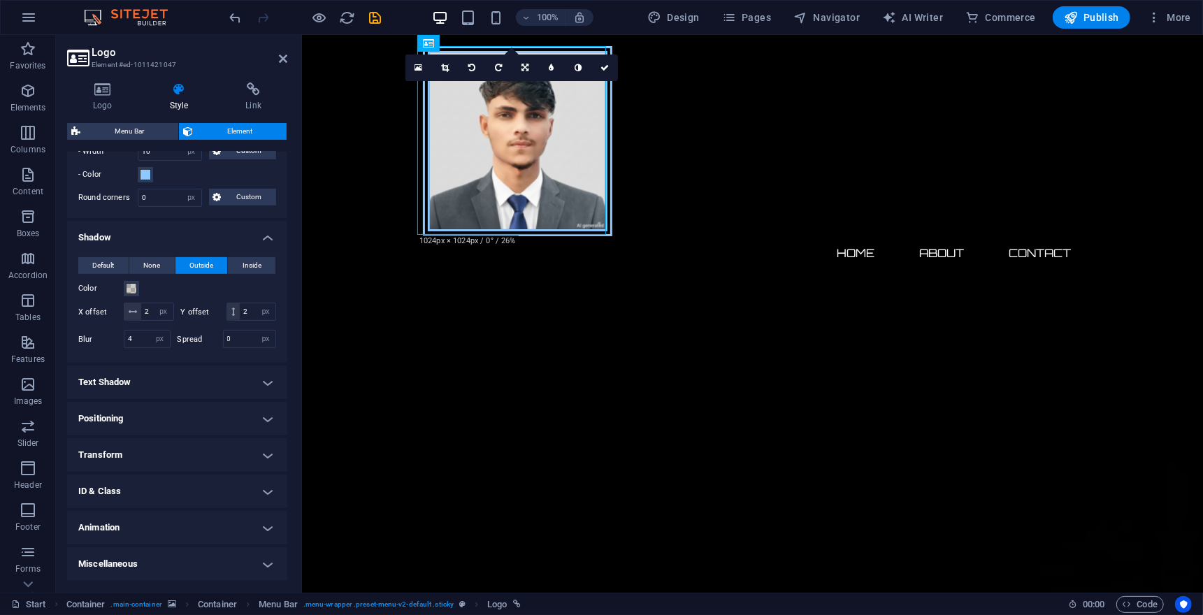
click at [214, 377] on h4 "Text Shadow" at bounding box center [177, 383] width 220 height 34
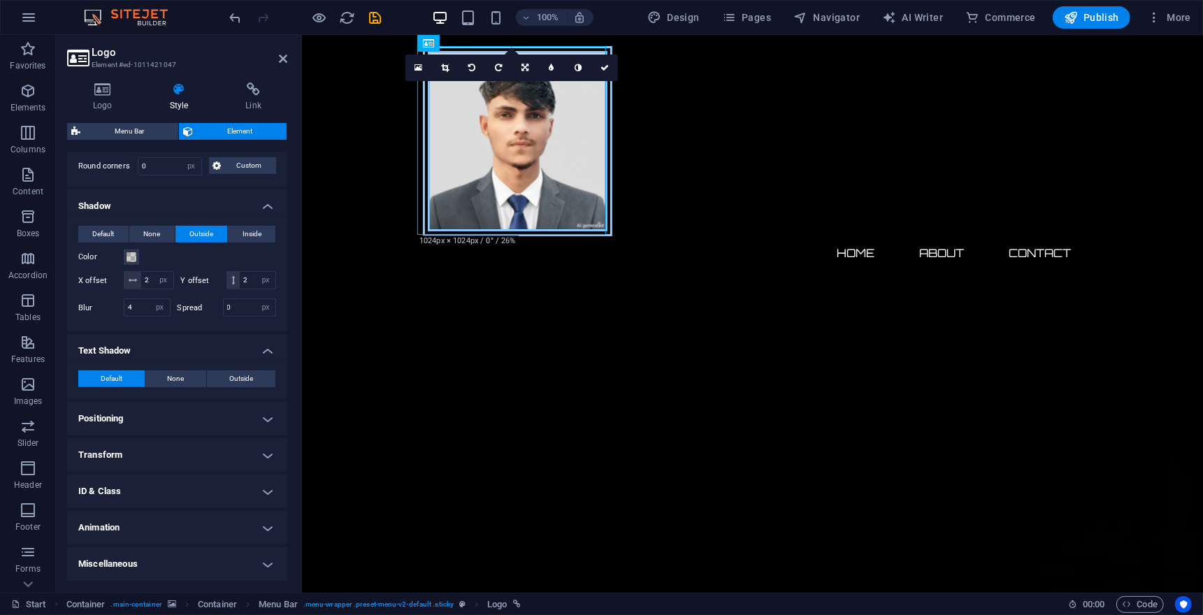
click at [159, 435] on h4 "Positioning" at bounding box center [177, 419] width 220 height 34
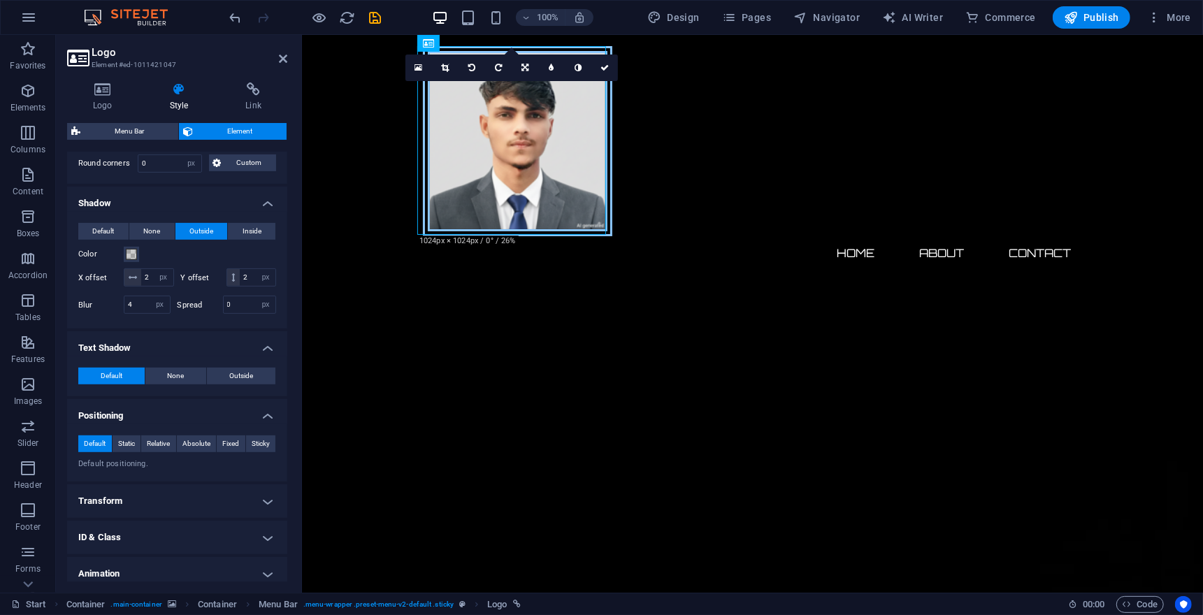
scroll to position [564, 0]
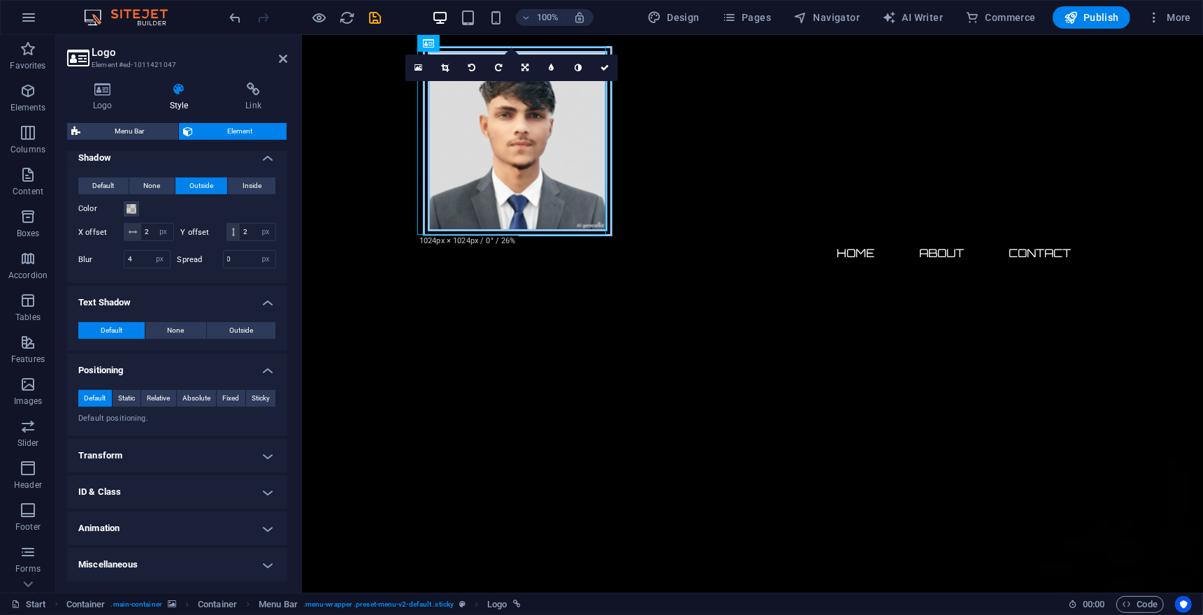
click at [179, 452] on h4 "Transform" at bounding box center [177, 456] width 220 height 34
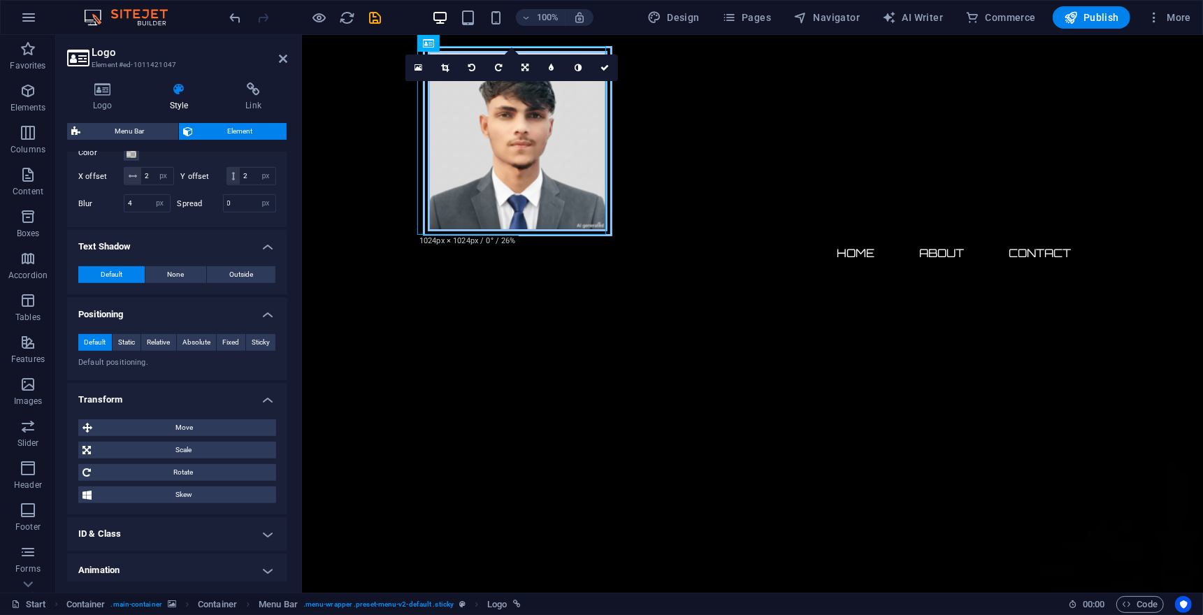
scroll to position [662, 0]
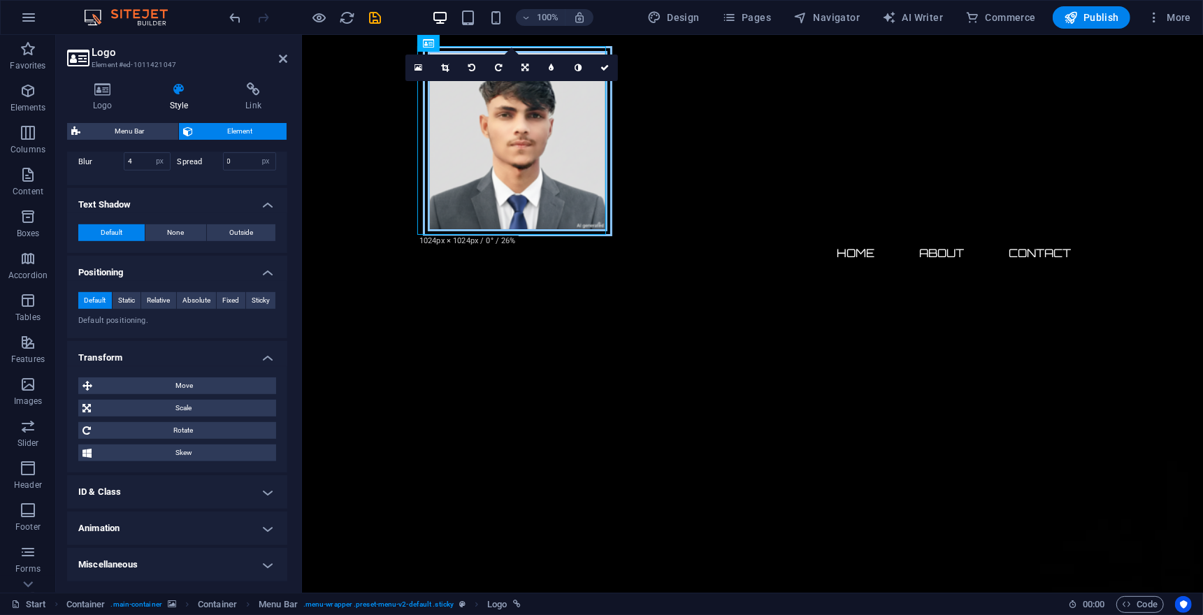
click at [183, 492] on h4 "ID & Class" at bounding box center [177, 492] width 220 height 34
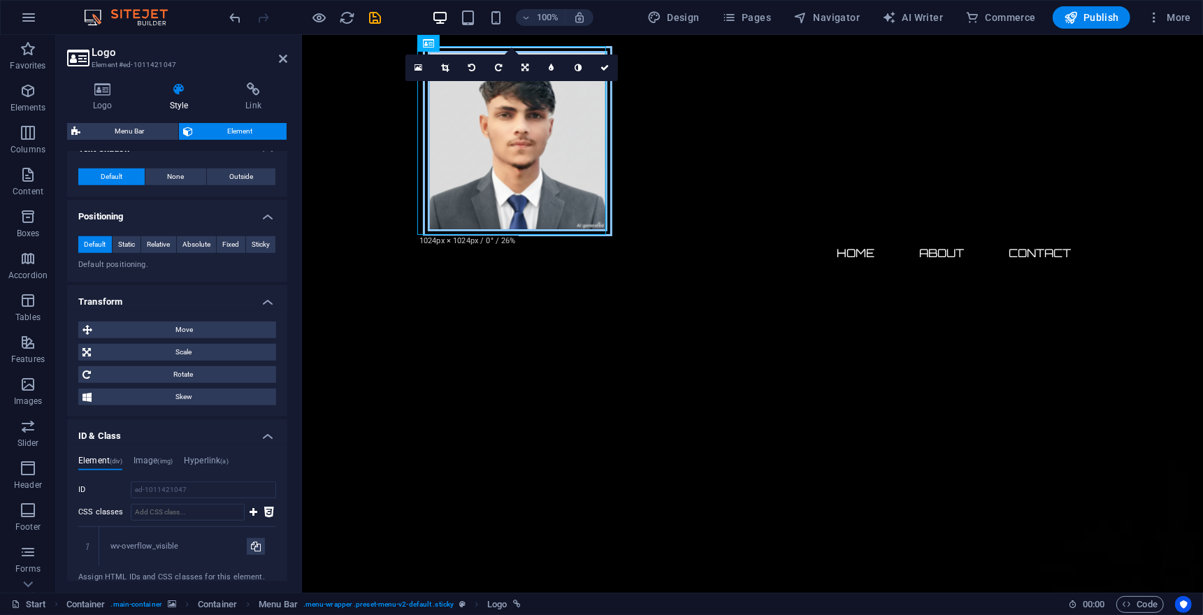
scroll to position [838, 0]
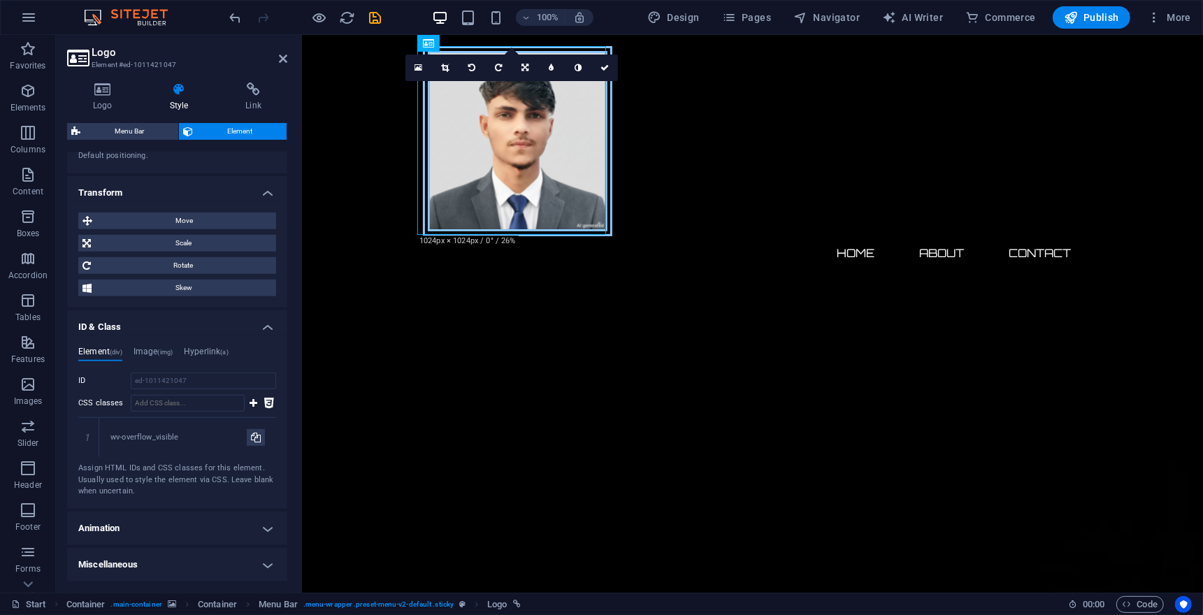
click at [194, 524] on h4 "Animation" at bounding box center [177, 529] width 220 height 34
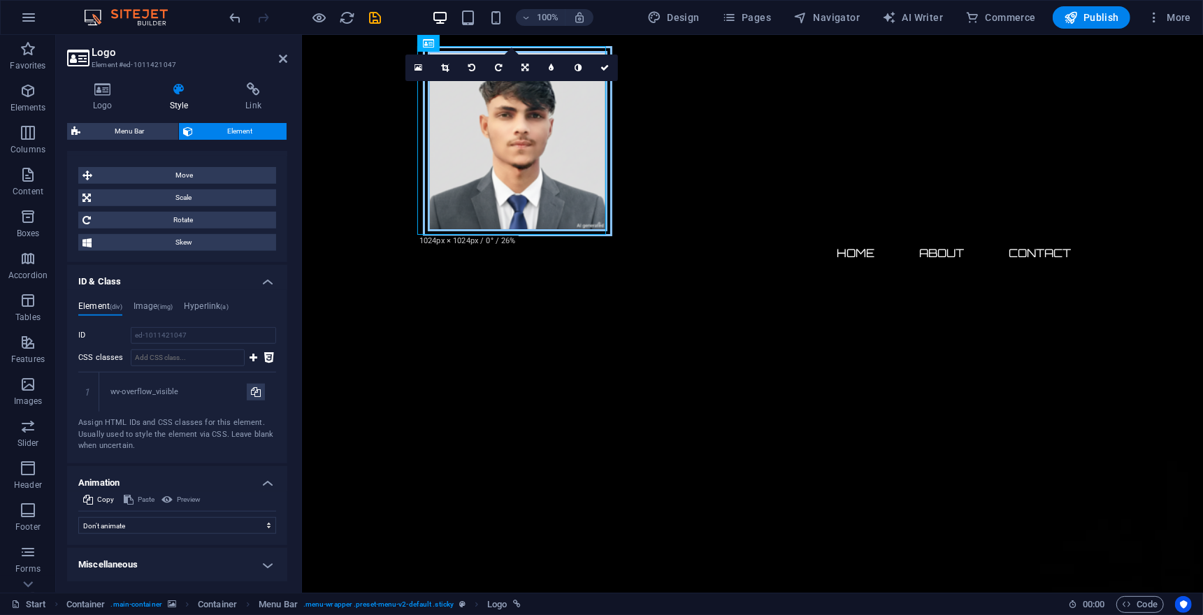
scroll to position [883, 0]
click at [215, 524] on select "Don't animate Show / Hide Slide up/down Zoom in/out Slide left to right Slide r…" at bounding box center [177, 525] width 198 height 17
select select "move-left-to-right"
click at [78, 534] on select "Don't animate Show / Hide Slide up/down Zoom in/out Slide left to right Slide r…" at bounding box center [177, 525] width 198 height 17
select select "scroll"
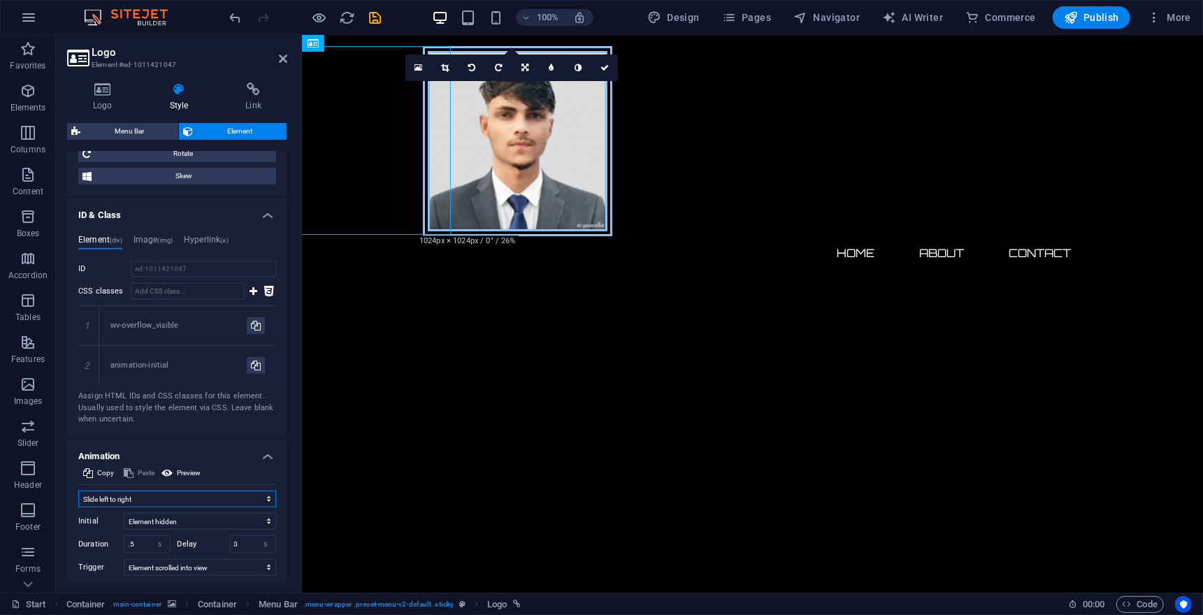
click at [175, 507] on select "Don't animate Show / Hide Slide up/down Zoom in/out Slide left to right Slide r…" at bounding box center [177, 499] width 198 height 17
click at [78, 507] on select "Don't animate Show / Hide Slide up/down Zoom in/out Slide left to right Slide r…" at bounding box center [177, 499] width 198 height 17
click at [168, 507] on select "Don't animate Show / Hide Slide up/down Zoom in/out Slide left to right Slide r…" at bounding box center [177, 499] width 198 height 17
click at [78, 507] on select "Don't animate Show / Hide Slide up/down Zoom in/out Slide left to right Slide r…" at bounding box center [177, 499] width 198 height 17
click at [159, 507] on select "Don't animate Show / Hide Slide up/down Zoom in/out Slide left to right Slide r…" at bounding box center [177, 499] width 198 height 17
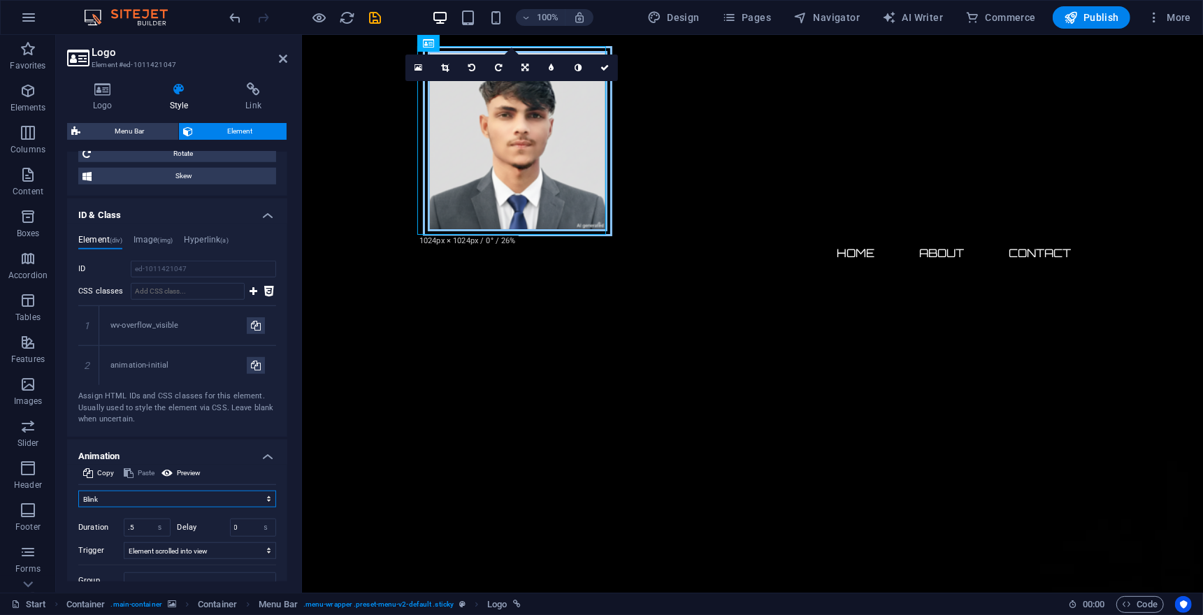
select select "pulse"
click at [78, 507] on select "Don't animate Show / Hide Slide up/down Zoom in/out Slide left to right Slide r…" at bounding box center [177, 499] width 198 height 17
click at [251, 89] on icon at bounding box center [253, 89] width 68 height 14
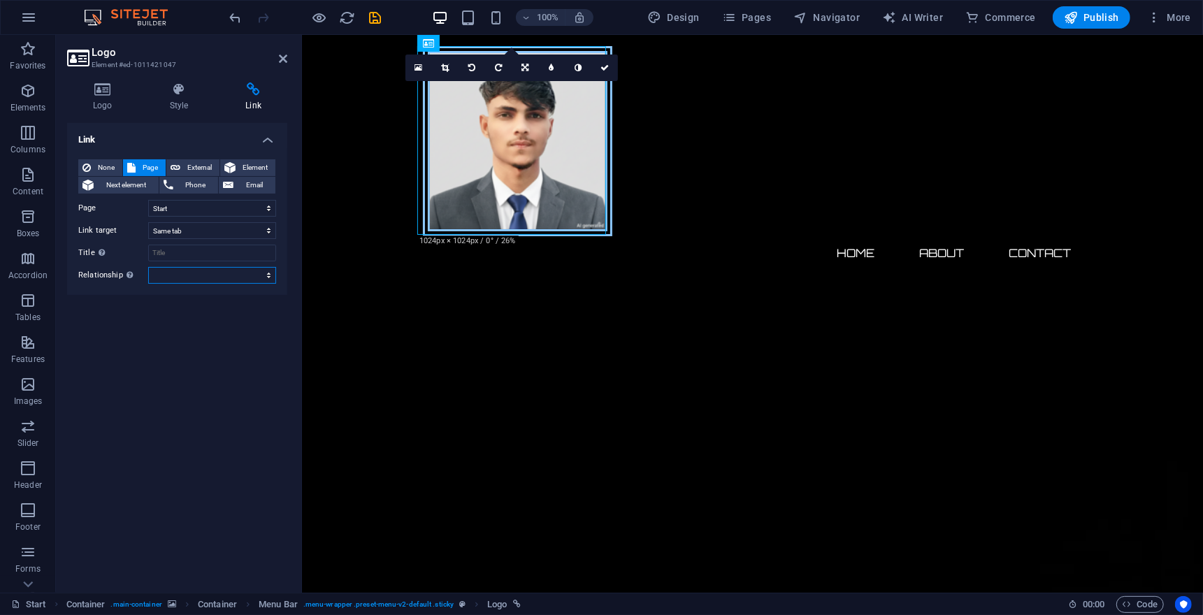
click at [236, 284] on select "alternate author bookmark external help license next nofollow noreferrer noopen…" at bounding box center [212, 275] width 128 height 17
click at [113, 332] on div "Link None Page External Element Next element Phone Email Page Start Legal Notic…" at bounding box center [177, 352] width 220 height 459
click at [189, 217] on select "Start Legal Notice Privacy" at bounding box center [212, 208] width 128 height 17
click at [166, 414] on div "Link None Page External Element Next element Phone Email Page Start Legal Notic…" at bounding box center [177, 352] width 220 height 459
click at [166, 412] on div "Link None Page External Element Next element Phone Email Page Start Legal Notic…" at bounding box center [177, 352] width 220 height 459
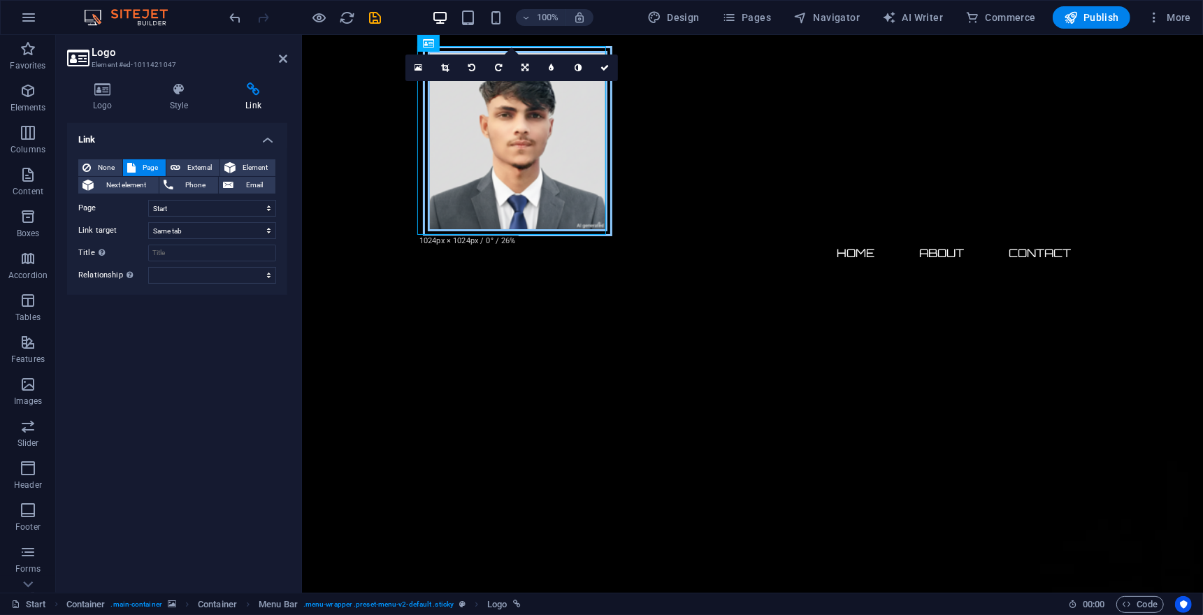
scroll to position [113, 0]
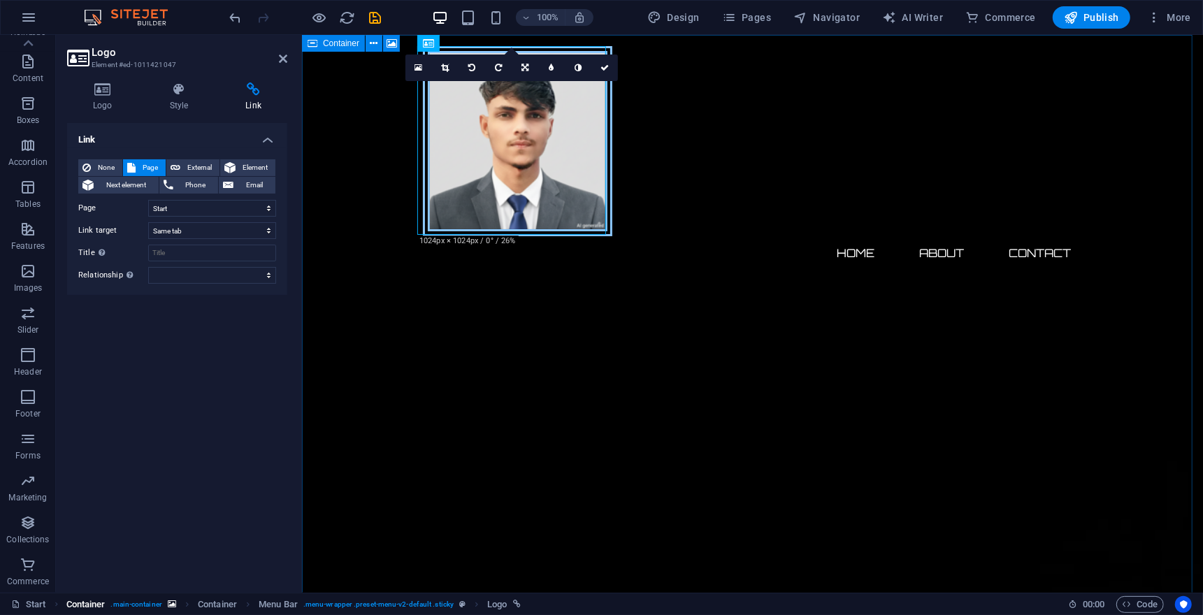
click at [152, 604] on span ". main-container" at bounding box center [136, 604] width 51 height 17
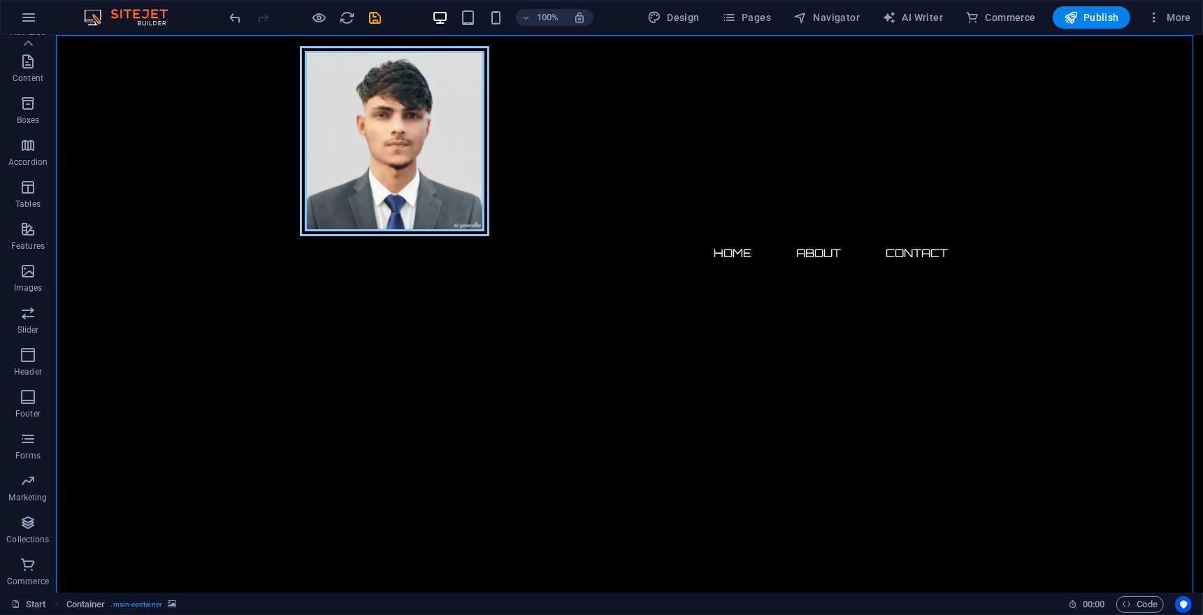
click at [140, 15] on img at bounding box center [132, 17] width 105 height 17
click at [140, 12] on img at bounding box center [132, 17] width 105 height 17
click at [682, 11] on span "Design" at bounding box center [673, 17] width 52 height 14
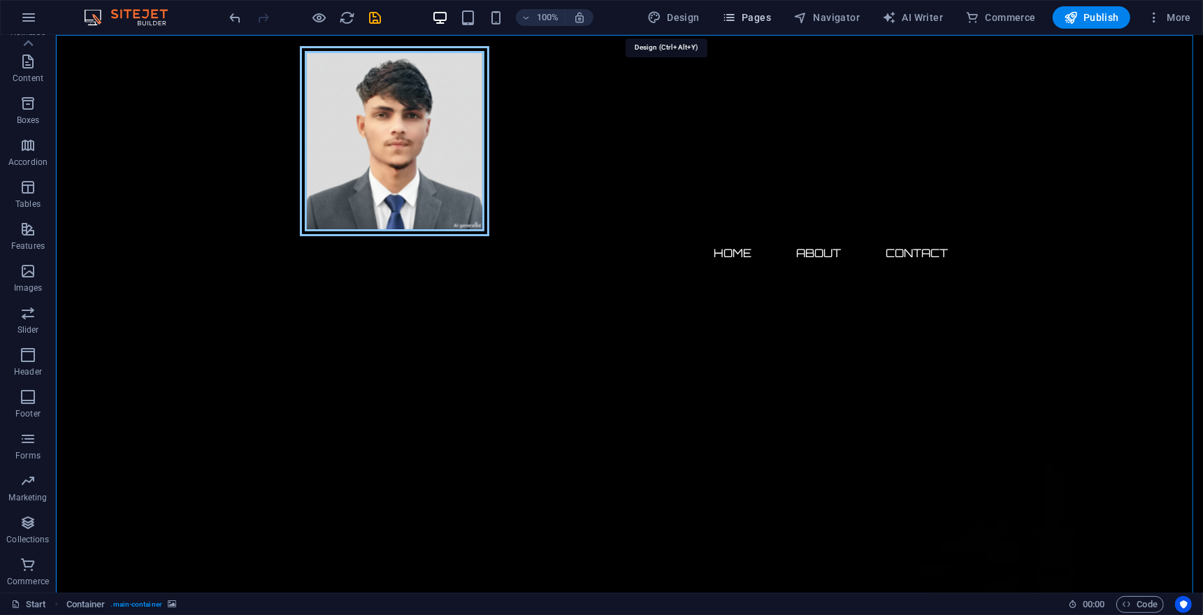
select select "px"
select select "300"
select select "px"
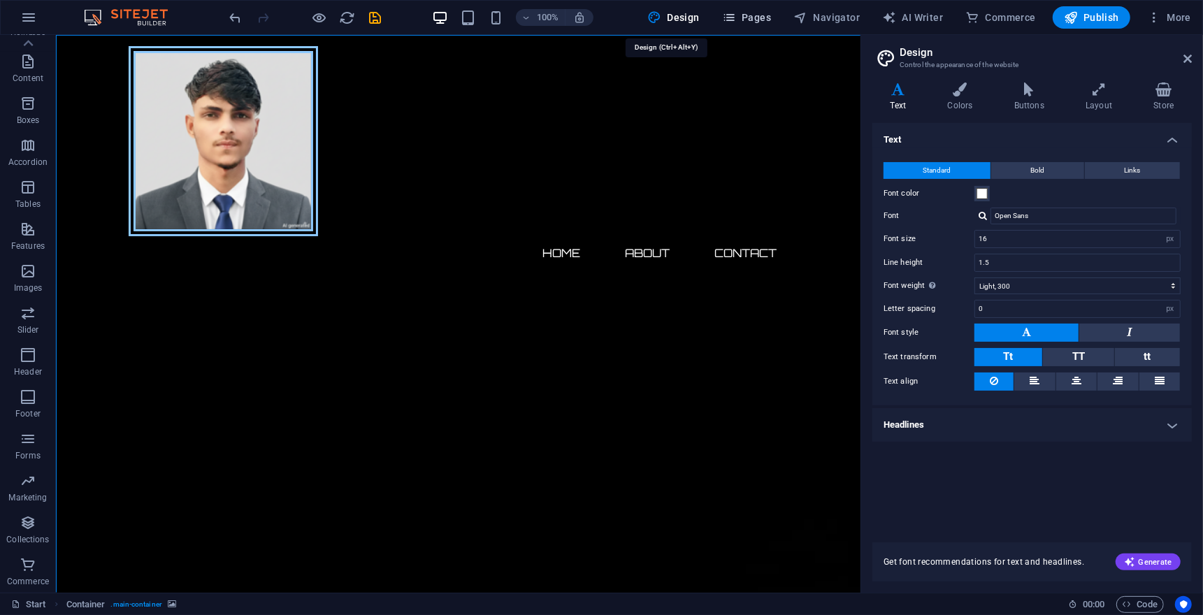
click at [736, 16] on icon "button" at bounding box center [729, 17] width 14 height 14
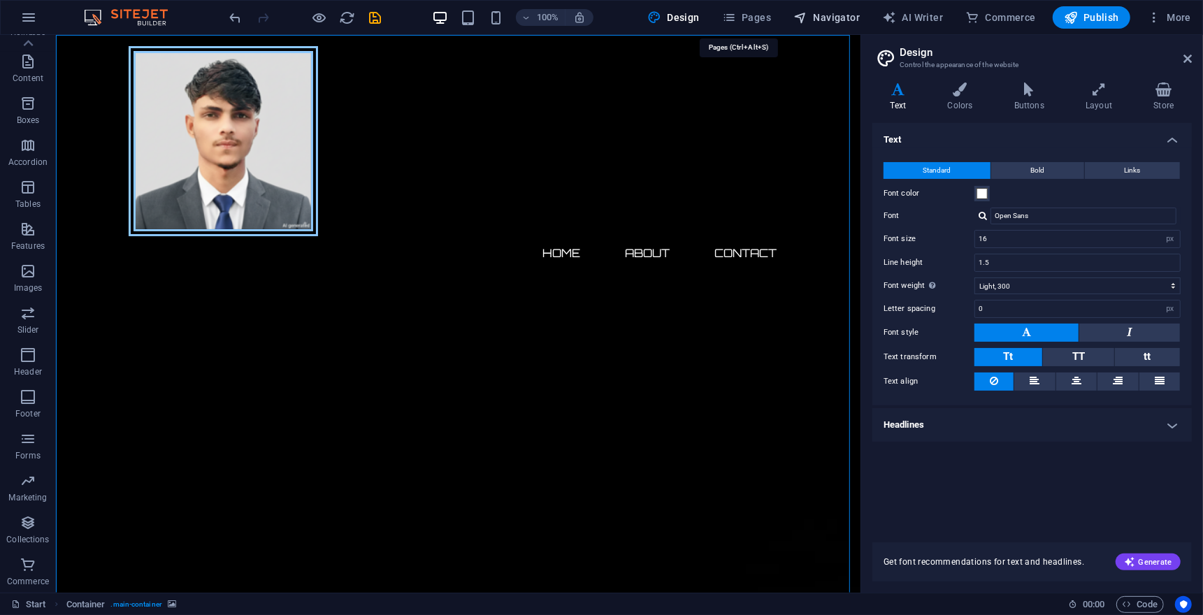
click at [814, 17] on span "Navigator" at bounding box center [826, 17] width 66 height 14
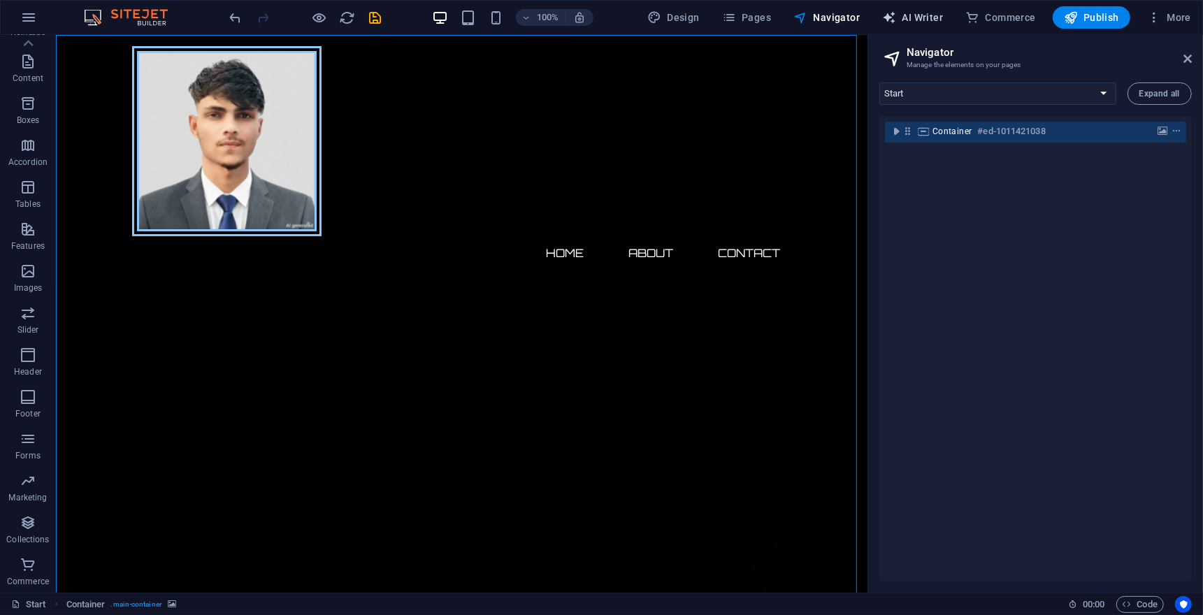
click at [896, 17] on icon "button" at bounding box center [889, 17] width 14 height 14
select select "English"
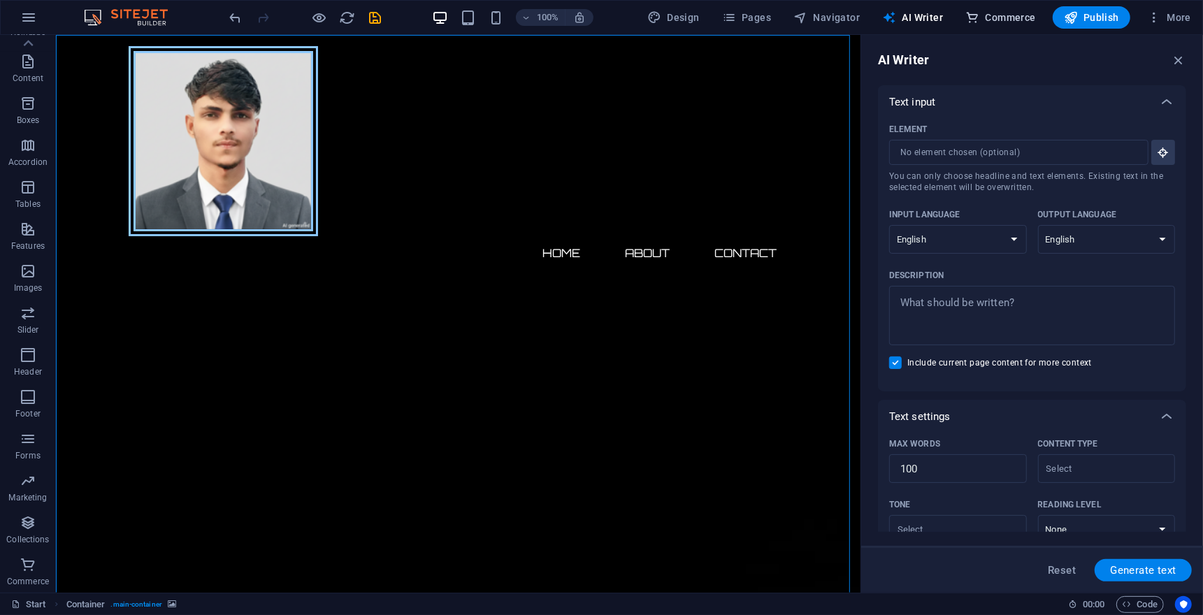
click at [1006, 17] on span "Commerce" at bounding box center [1000, 17] width 71 height 14
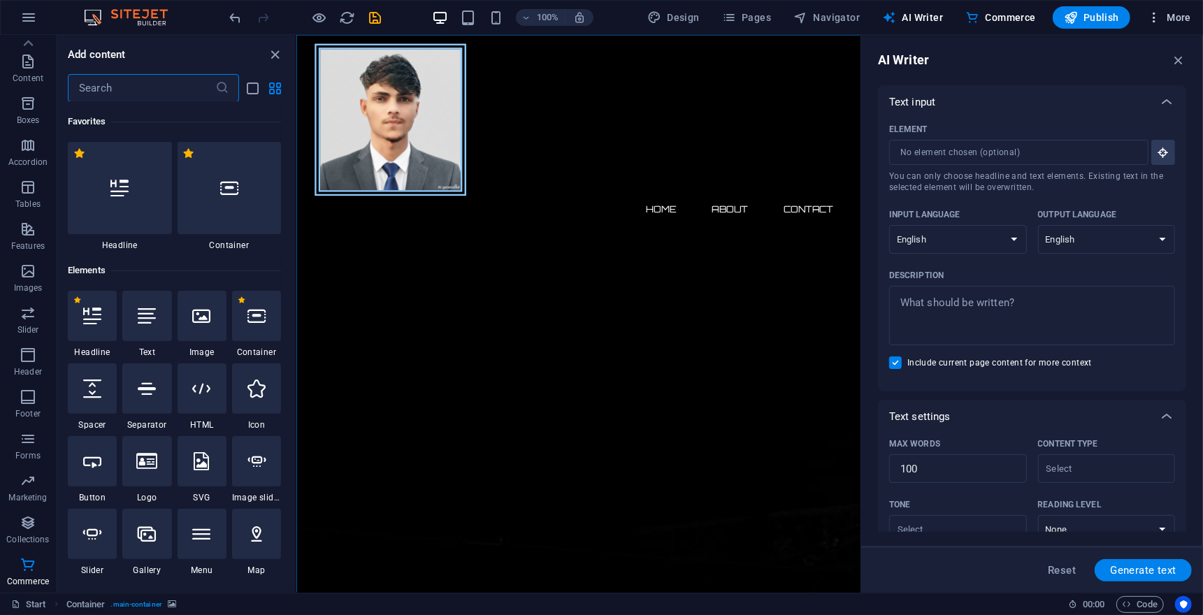
click at [1158, 18] on icon "button" at bounding box center [1154, 17] width 14 height 14
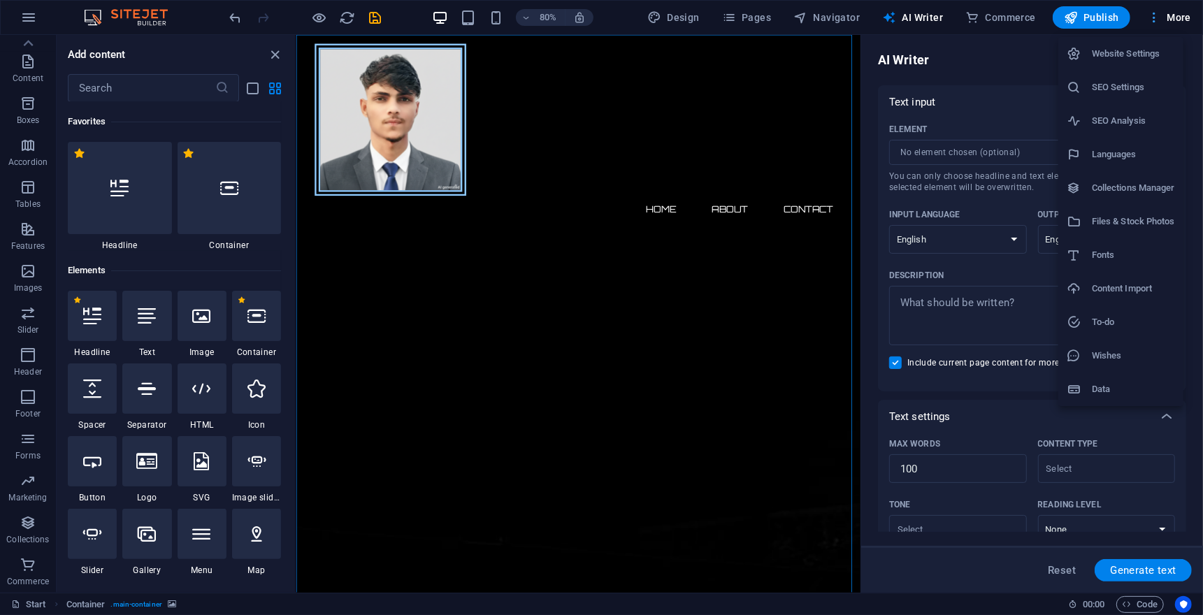
scroll to position [1806, 0]
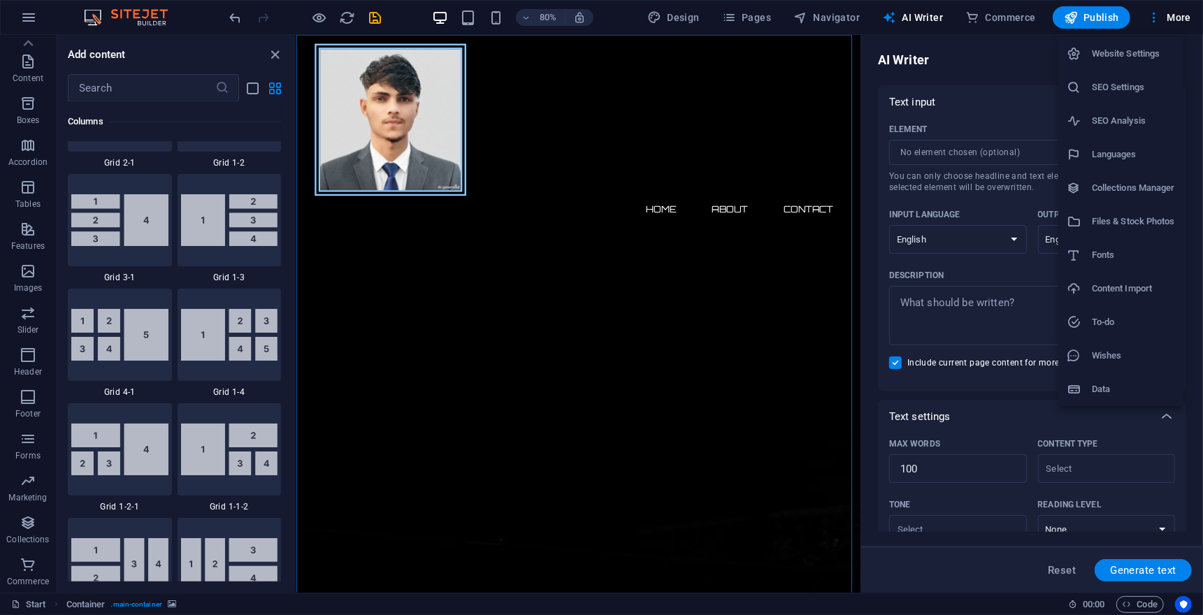
click at [26, 16] on div at bounding box center [601, 307] width 1203 height 615
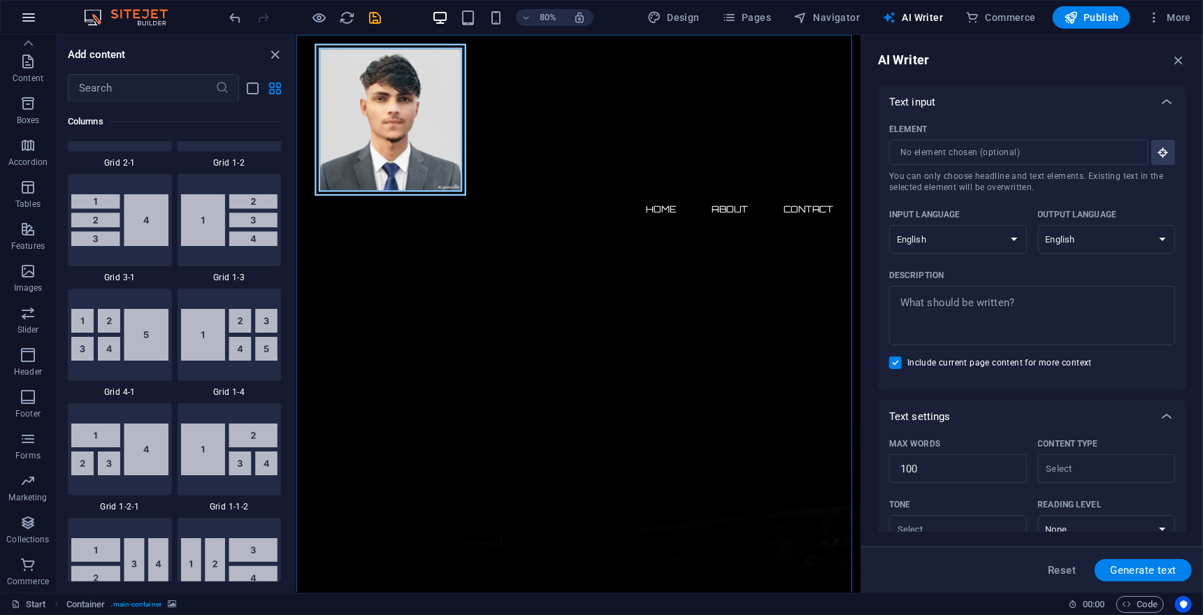
click at [26, 12] on icon "button" at bounding box center [28, 17] width 17 height 17
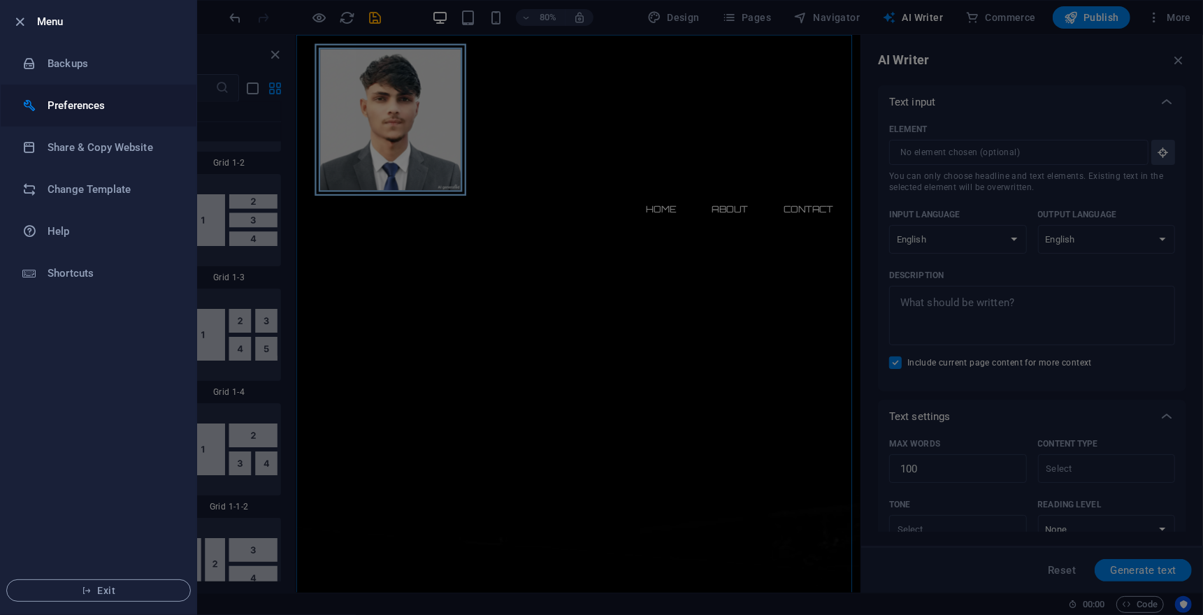
click at [66, 110] on h6 "Preferences" at bounding box center [112, 105] width 129 height 17
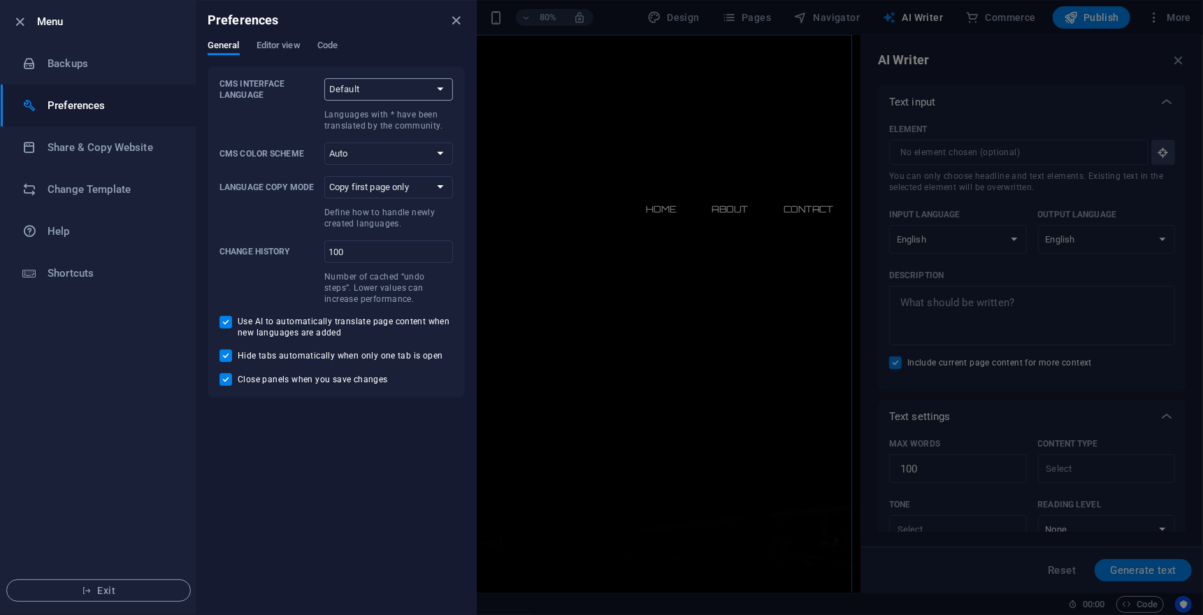
click at [379, 81] on select "Default Deutsch English Español Suomi* Français Magyar Italiano Nederlands Pols…" at bounding box center [388, 89] width 129 height 22
click at [259, 45] on span "Editor view" at bounding box center [279, 47] width 44 height 20
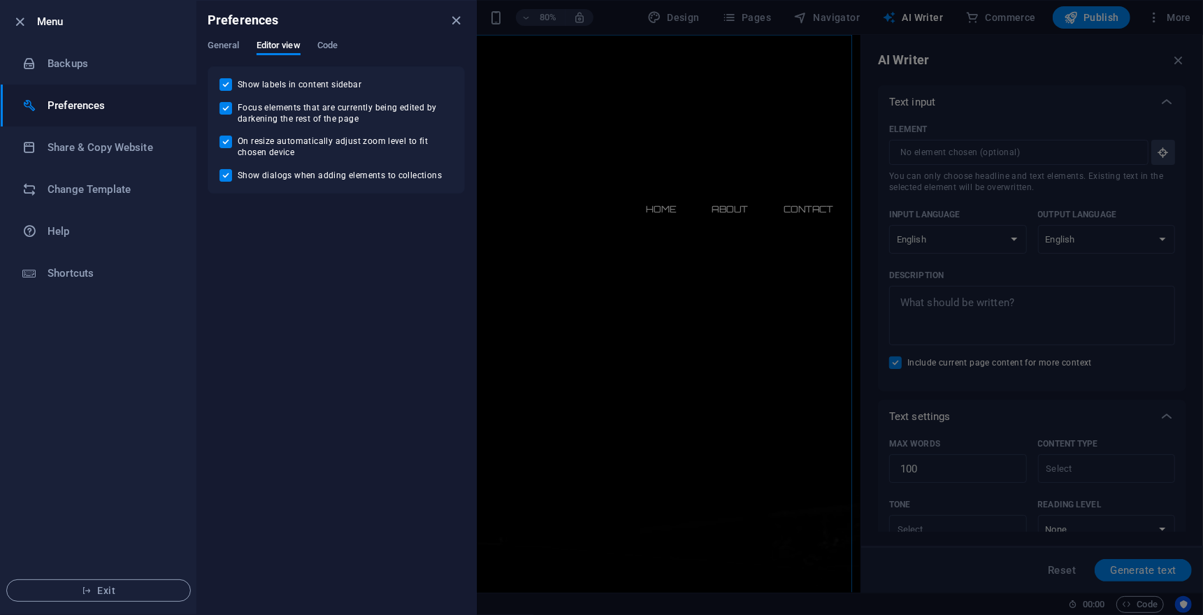
click at [331, 36] on div "Preferences" at bounding box center [336, 20] width 280 height 39
click at [336, 43] on span "Code" at bounding box center [327, 47] width 20 height 20
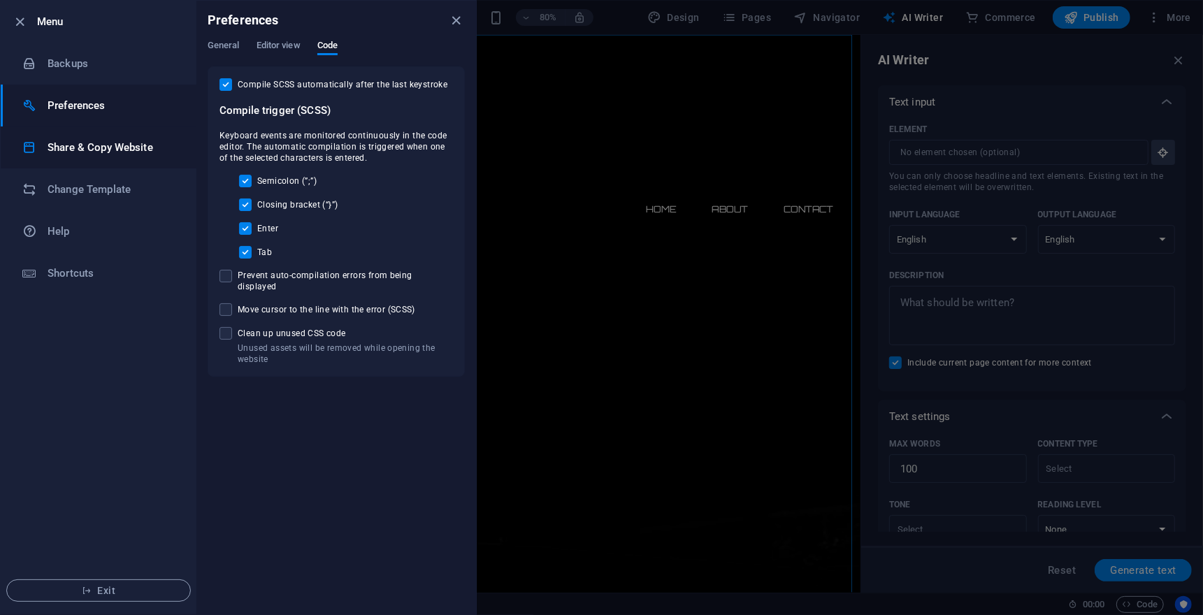
click at [118, 143] on h6 "Share & Copy Website" at bounding box center [112, 147] width 129 height 17
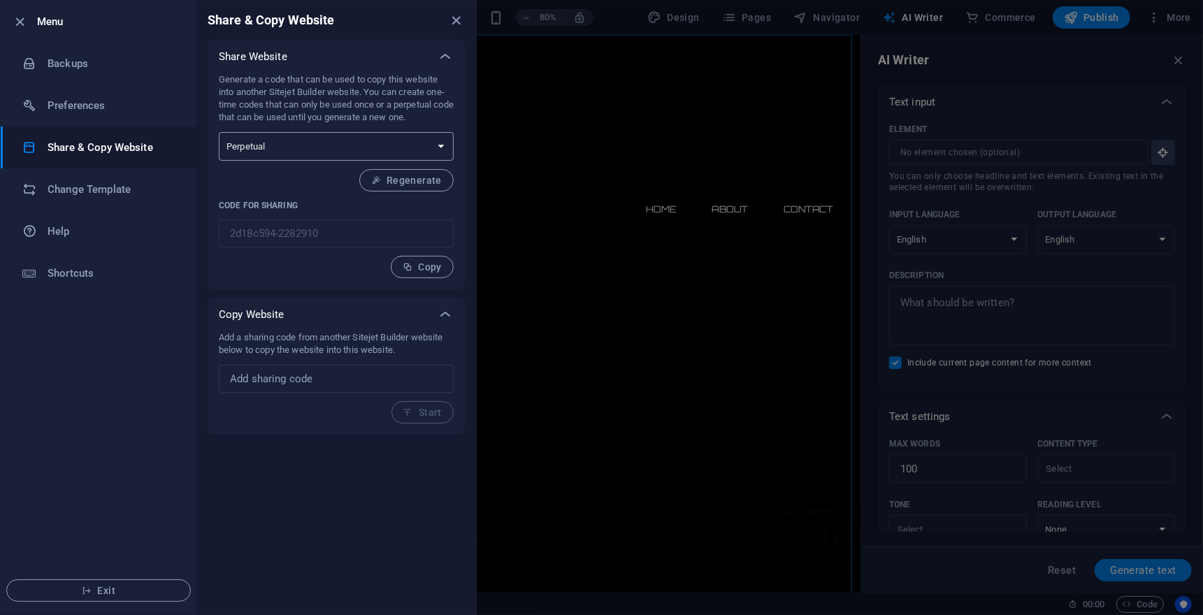
click at [434, 155] on select "One-time Perpetual" at bounding box center [336, 146] width 235 height 29
select select "onetime"
click at [219, 144] on select "One-time Perpetual" at bounding box center [336, 146] width 235 height 29
click at [357, 153] on select "One-time Perpetual" at bounding box center [336, 146] width 235 height 29
select select "perpetual"
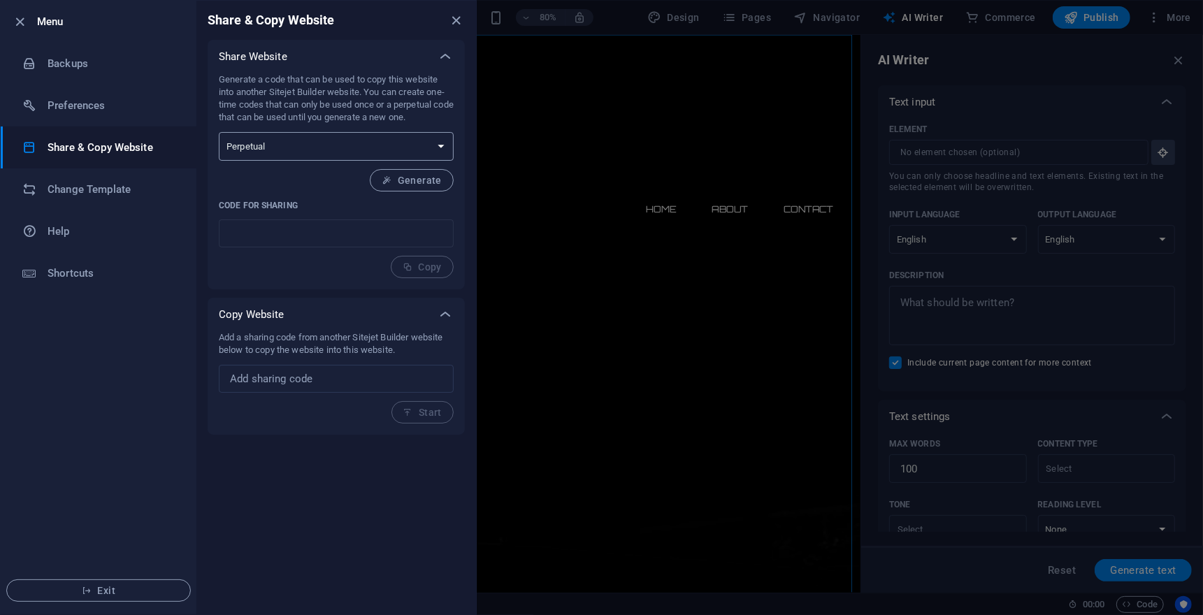
click at [219, 144] on select "One-time Perpetual" at bounding box center [336, 146] width 235 height 29
type input "2d18c594-2282910"
click at [75, 190] on h6 "Change Template" at bounding box center [112, 189] width 129 height 17
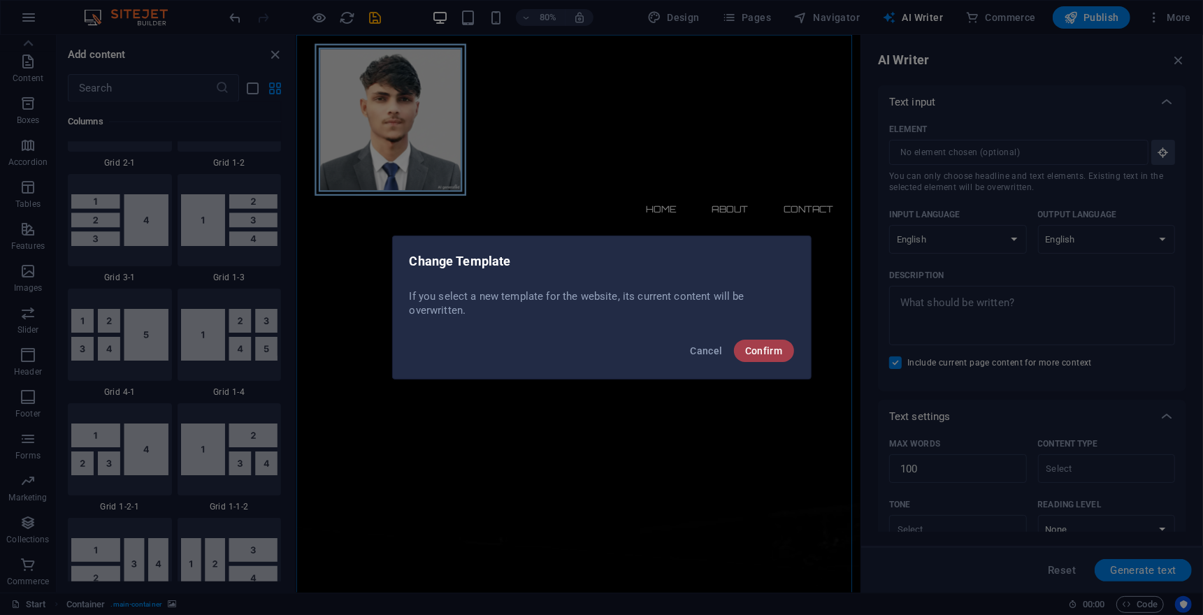
click at [762, 347] on span "Confirm" at bounding box center [764, 350] width 38 height 11
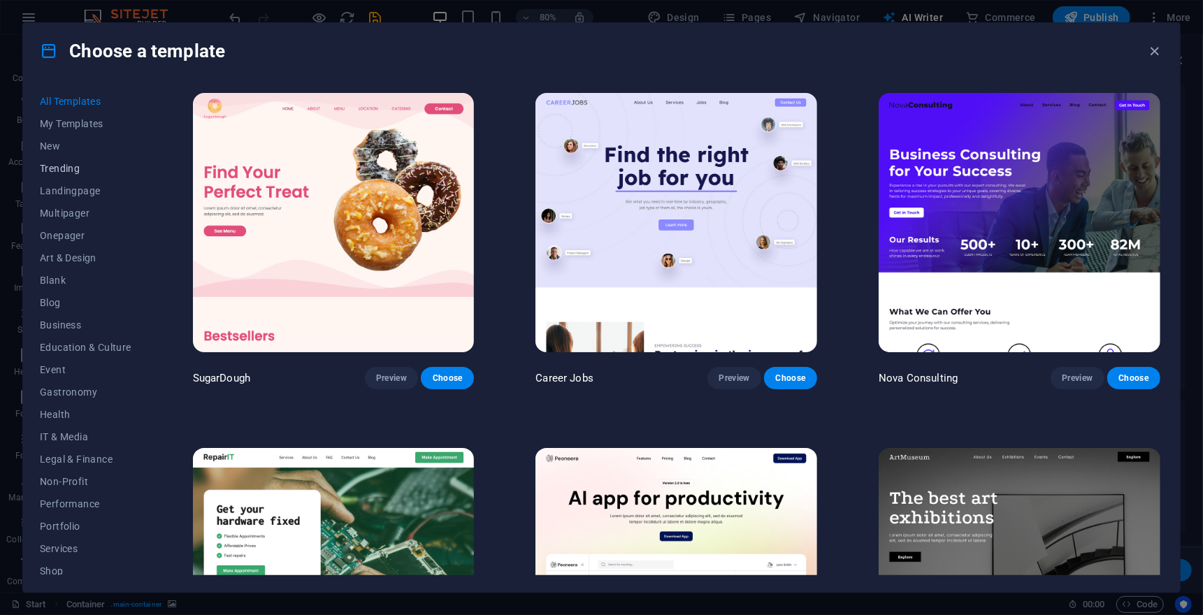
click at [64, 168] on span "Trending" at bounding box center [86, 168] width 92 height 11
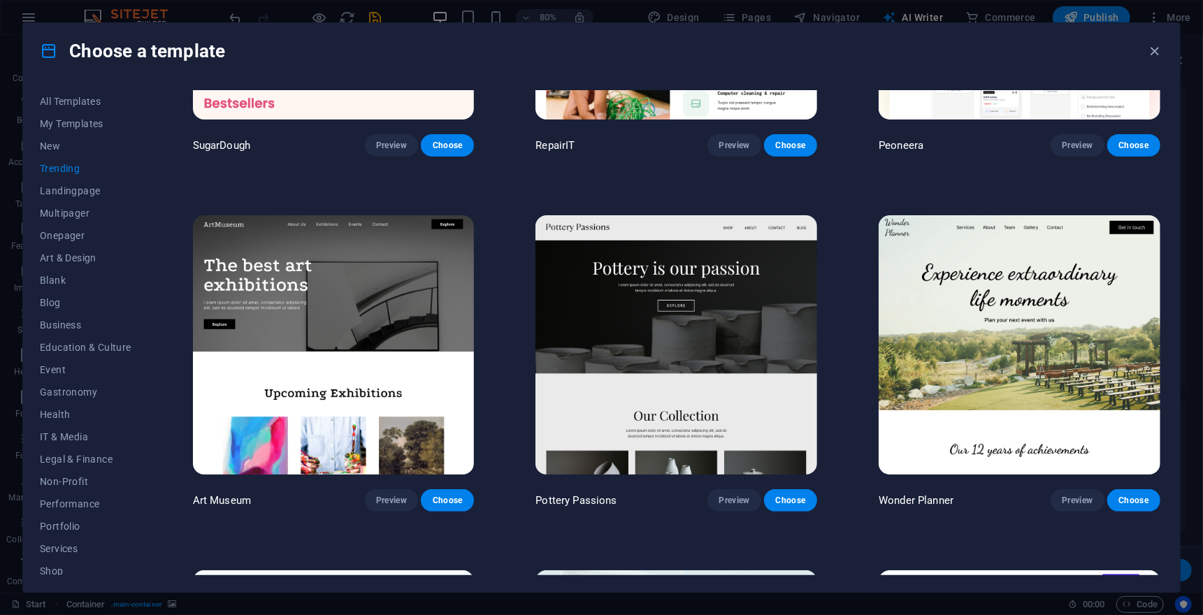
scroll to position [0, 0]
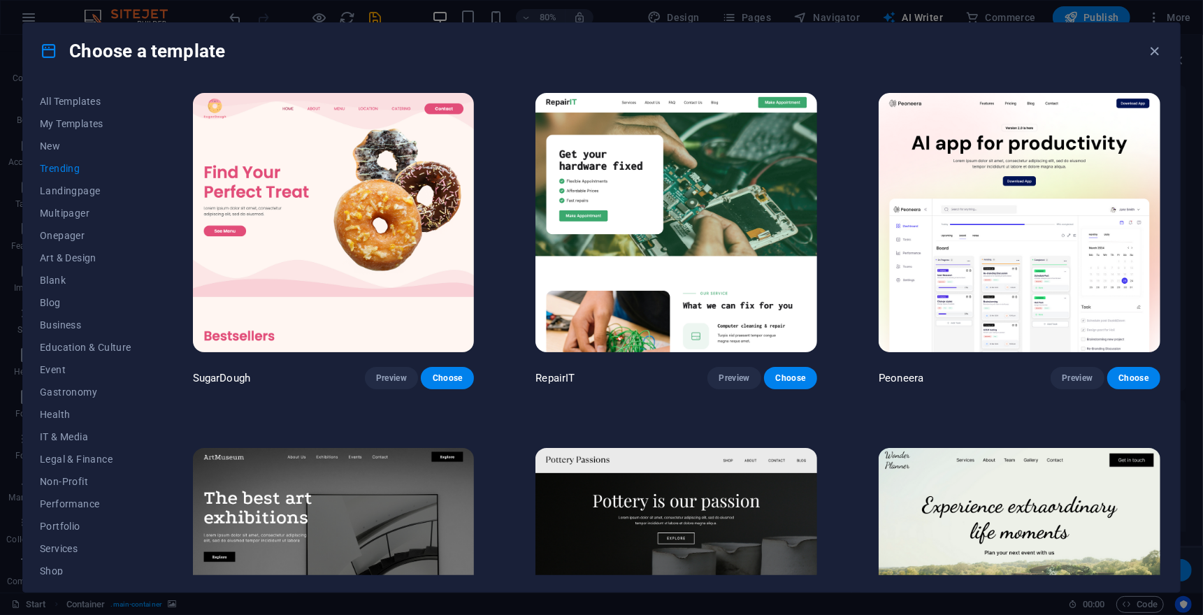
click at [52, 166] on span "Trending" at bounding box center [86, 168] width 92 height 11
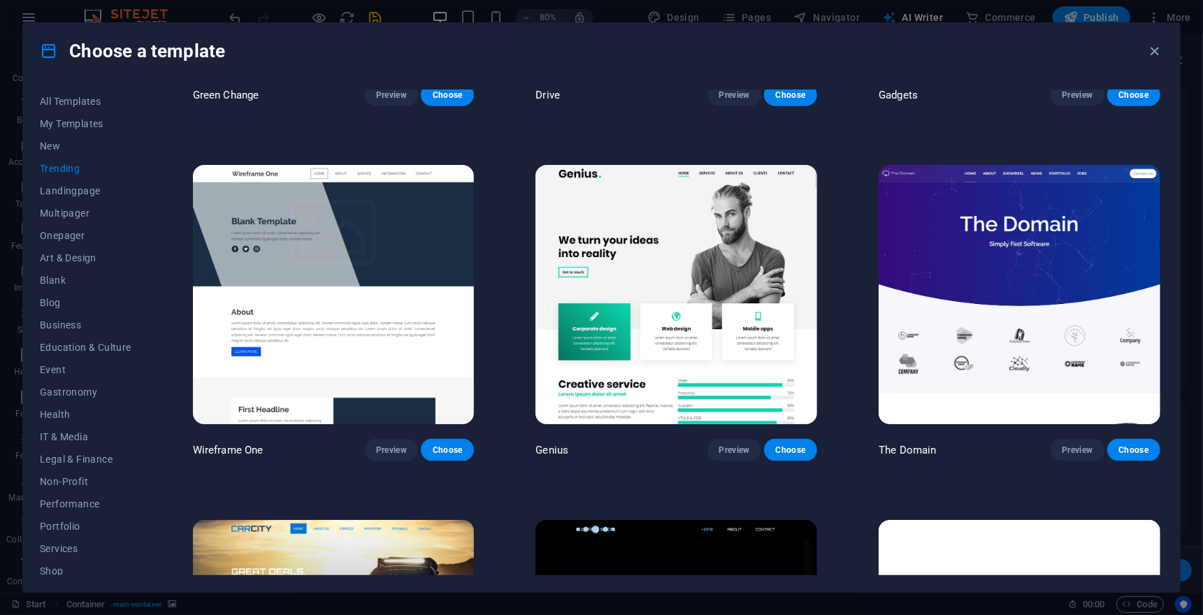
scroll to position [1581, 0]
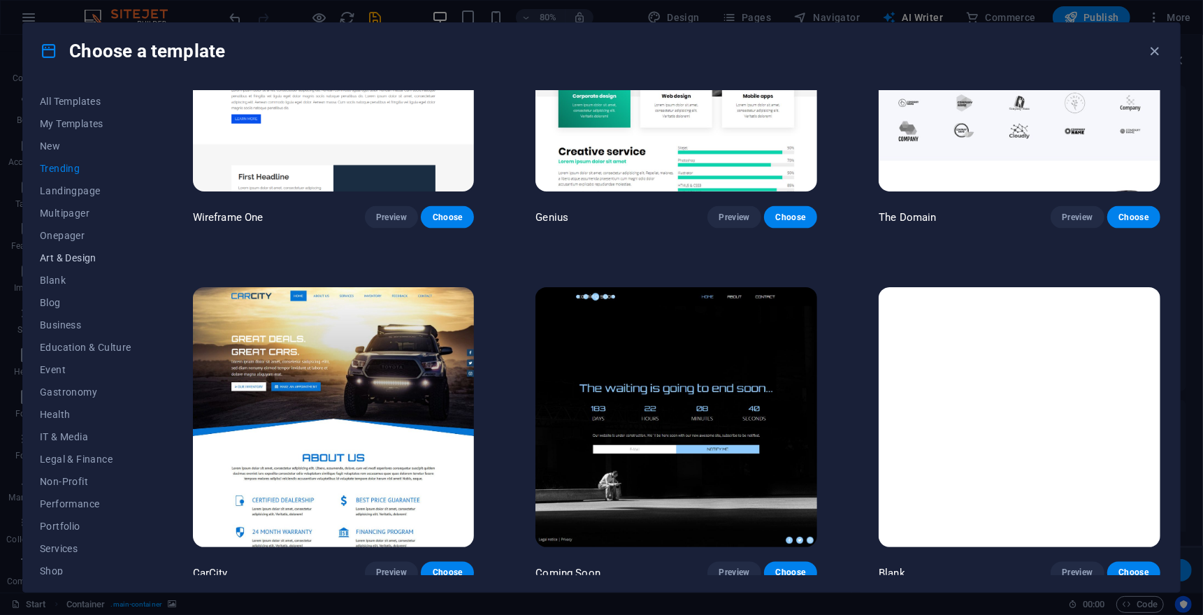
click at [75, 259] on span "Art & Design" at bounding box center [86, 257] width 92 height 11
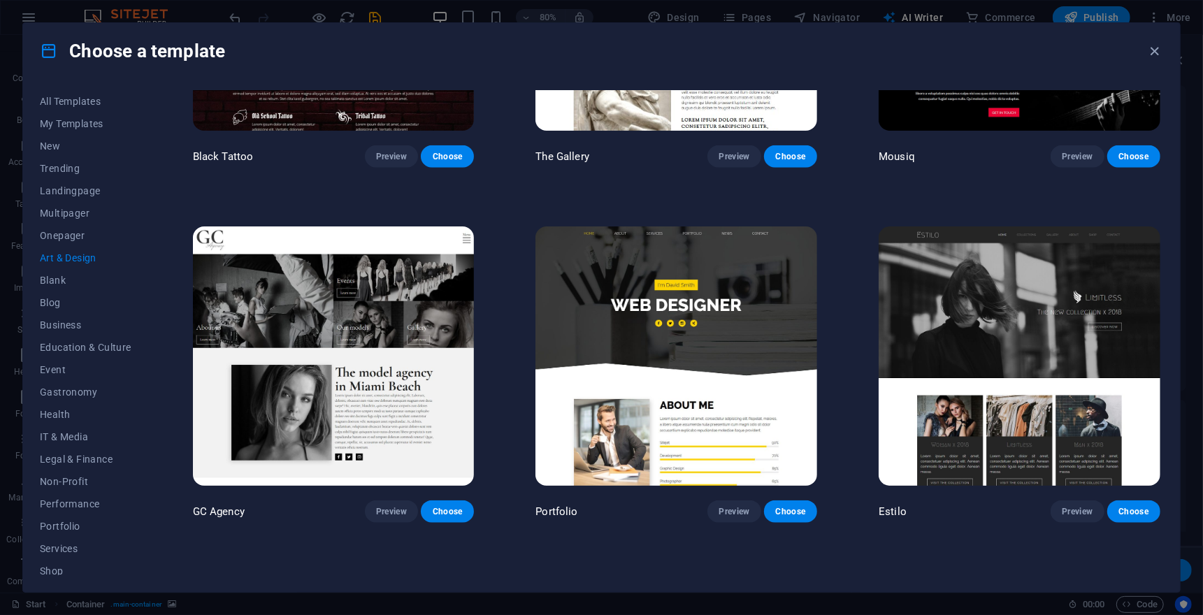
scroll to position [698, 0]
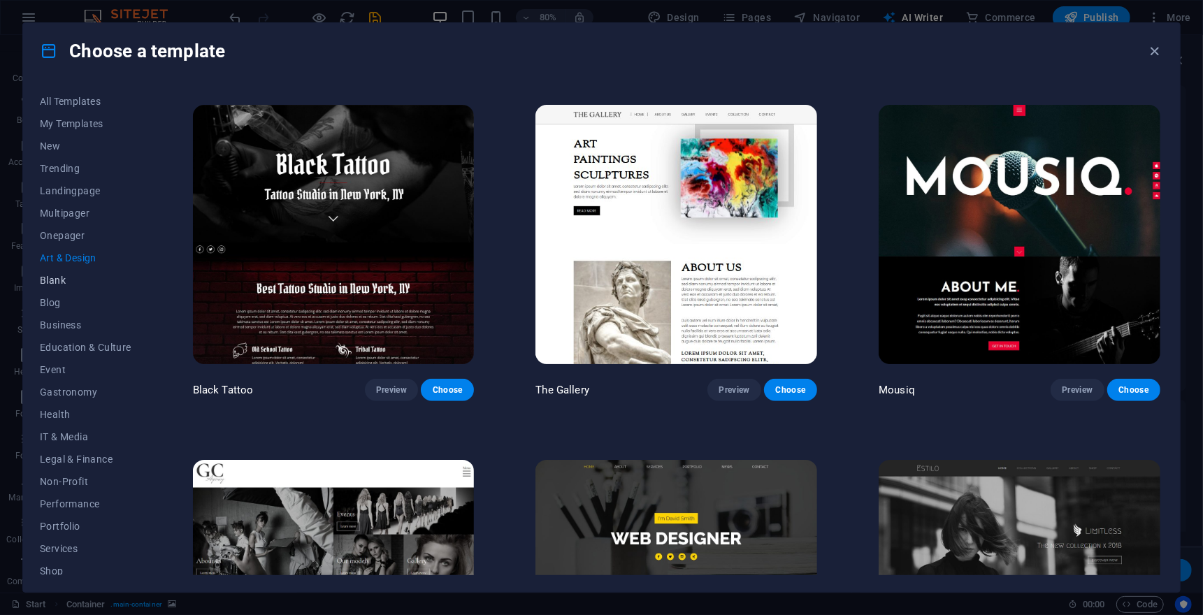
click at [63, 282] on span "Blank" at bounding box center [86, 280] width 92 height 11
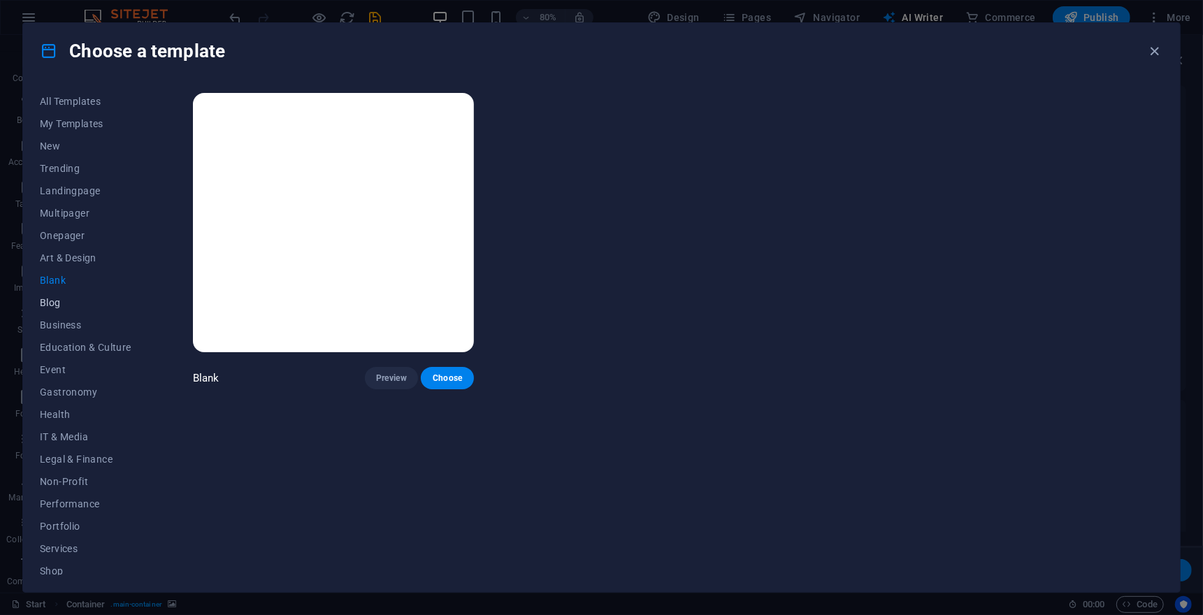
click at [56, 303] on span "Blog" at bounding box center [86, 302] width 92 height 11
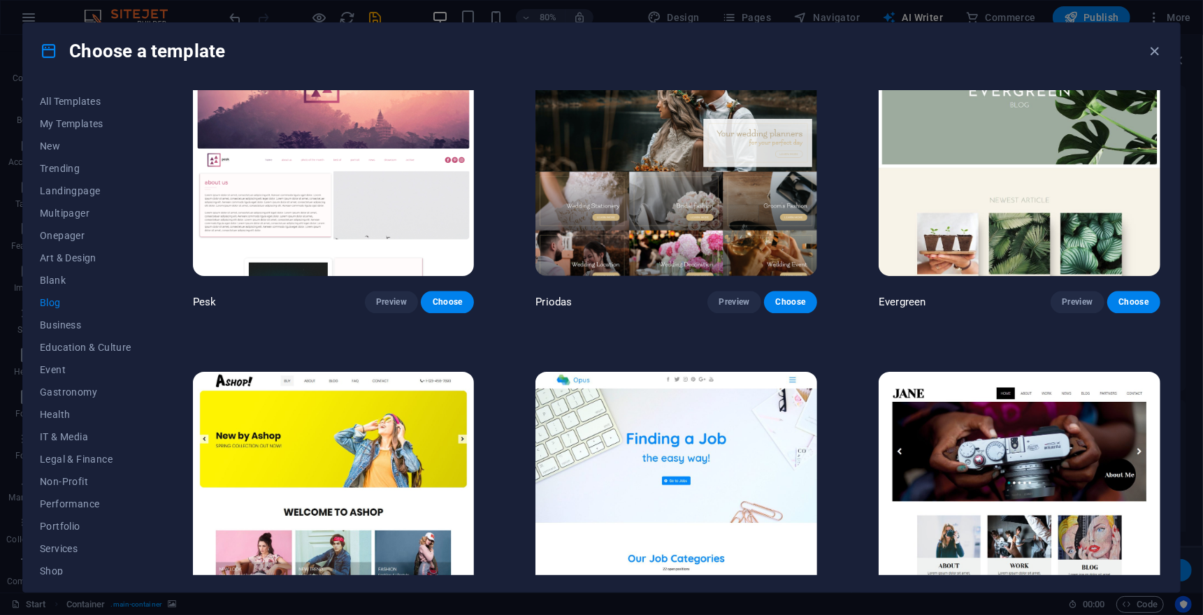
scroll to position [2643, 0]
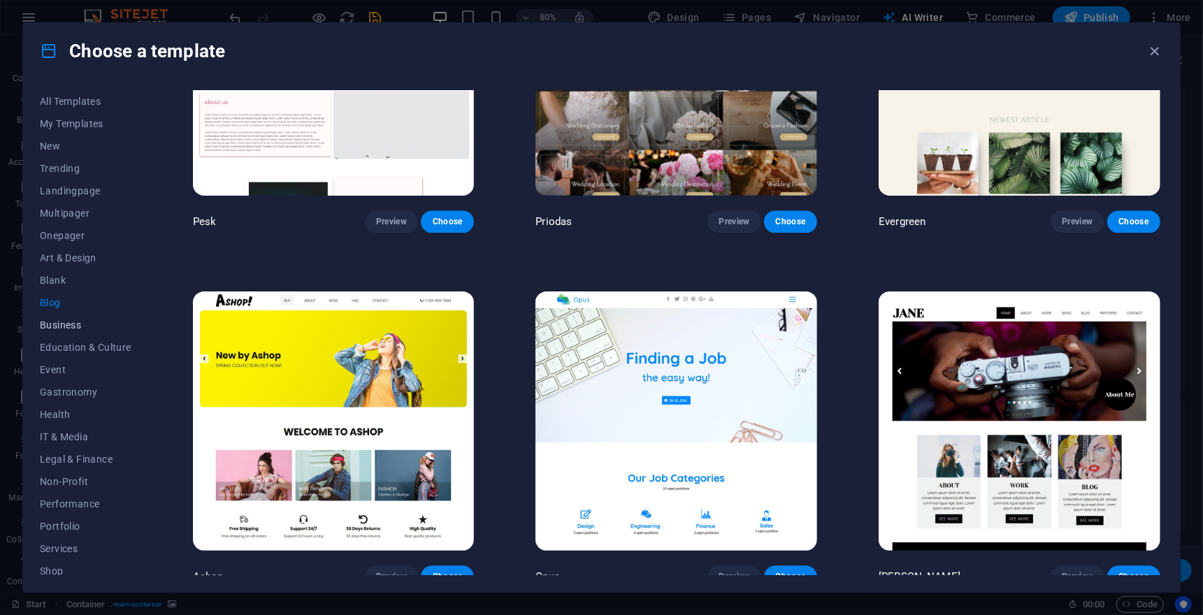
click at [76, 324] on span "Business" at bounding box center [86, 324] width 92 height 11
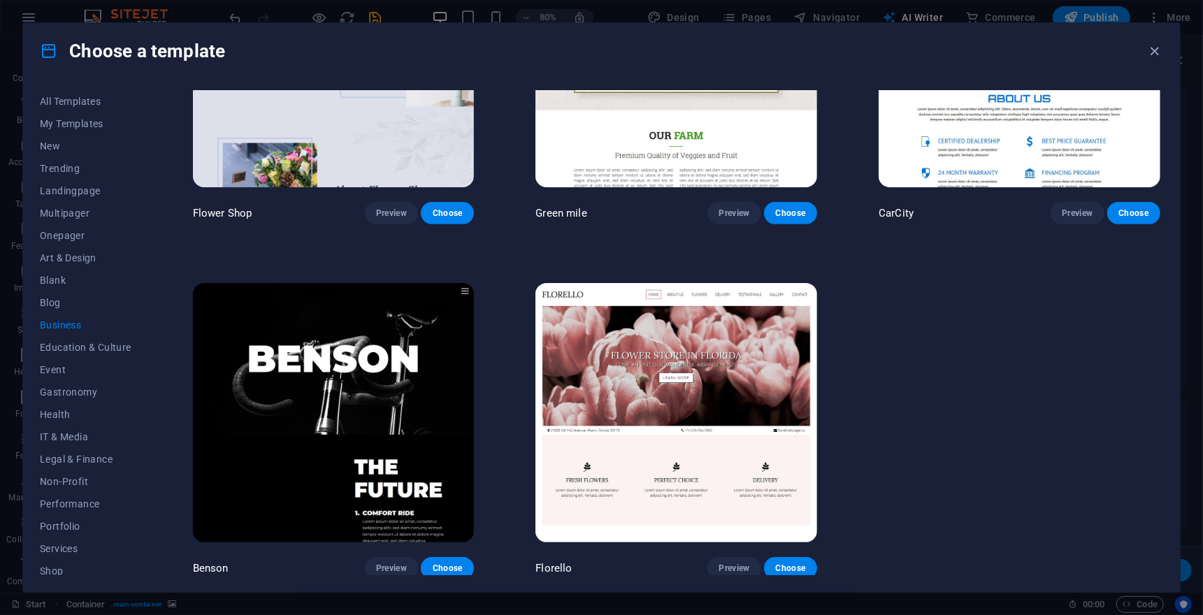
scroll to position [0, 0]
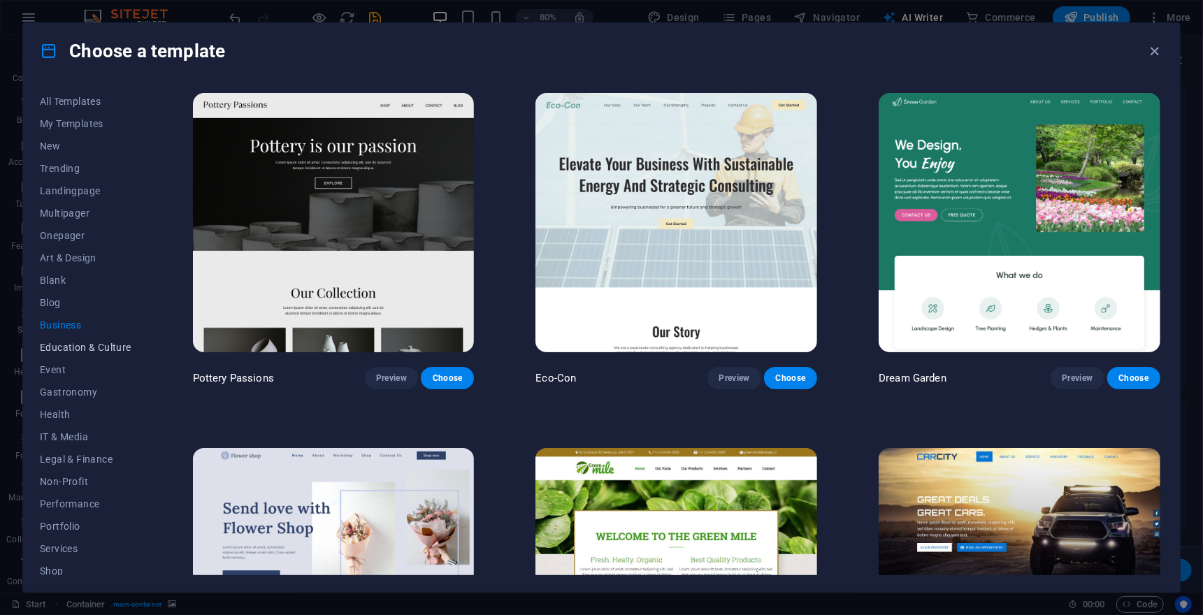
click at [87, 349] on span "Education & Culture" at bounding box center [86, 347] width 92 height 11
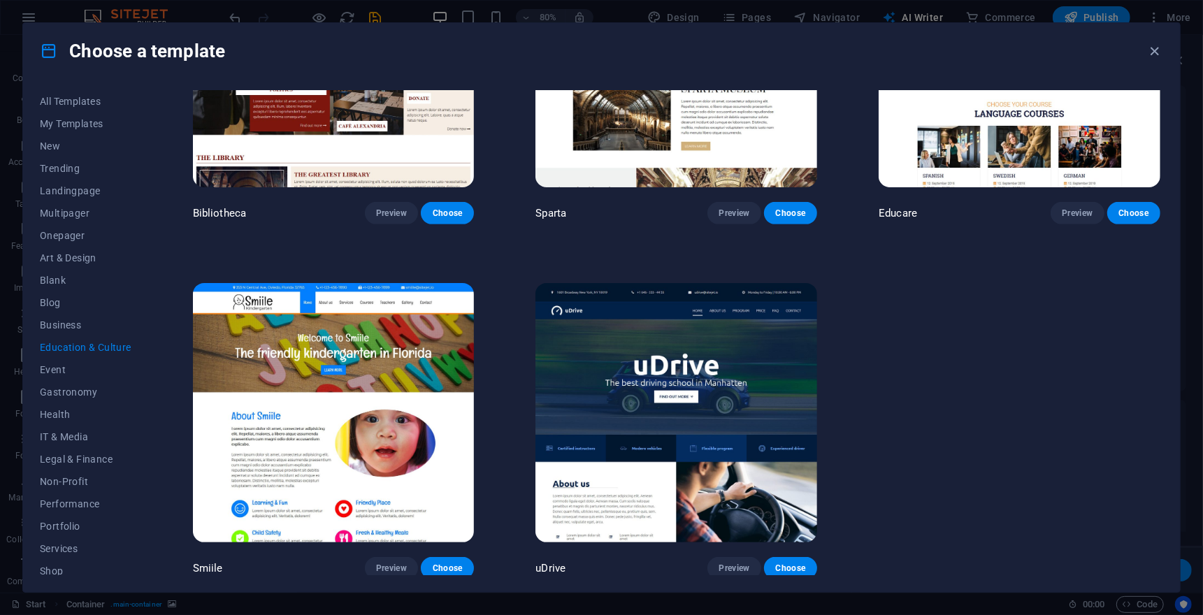
scroll to position [96, 0]
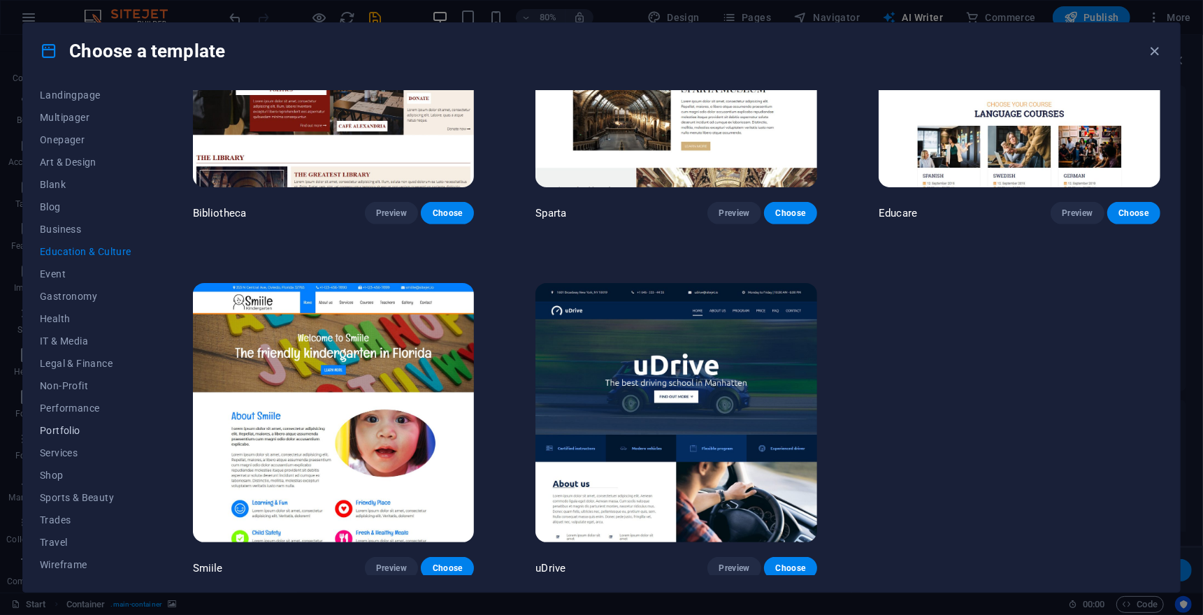
click at [81, 429] on span "Portfolio" at bounding box center [86, 430] width 92 height 11
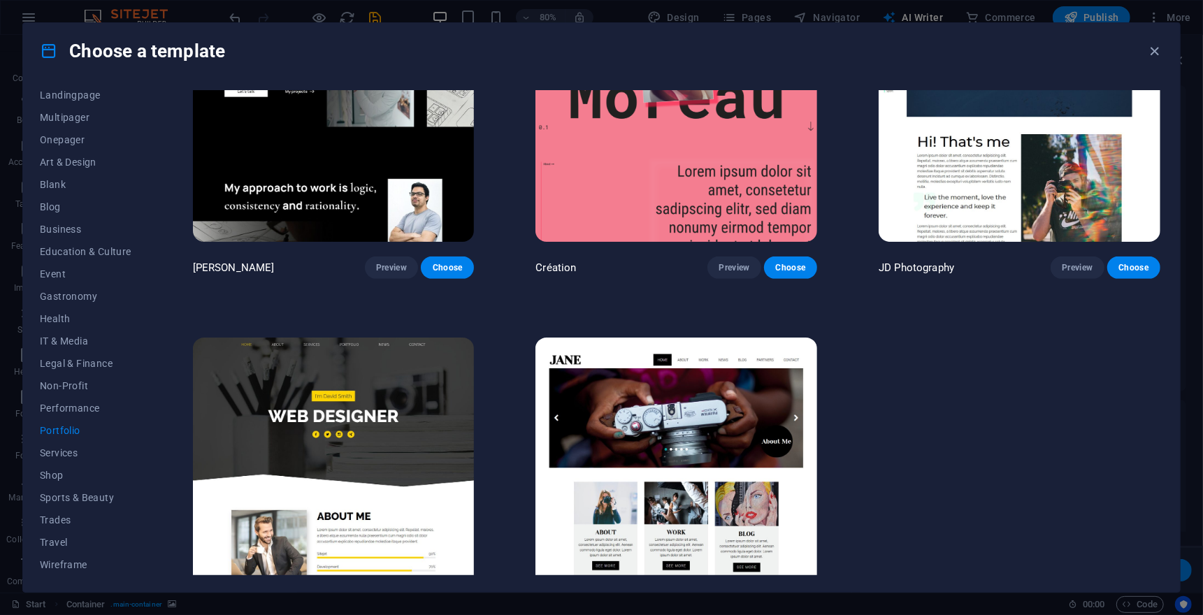
scroll to position [520, 0]
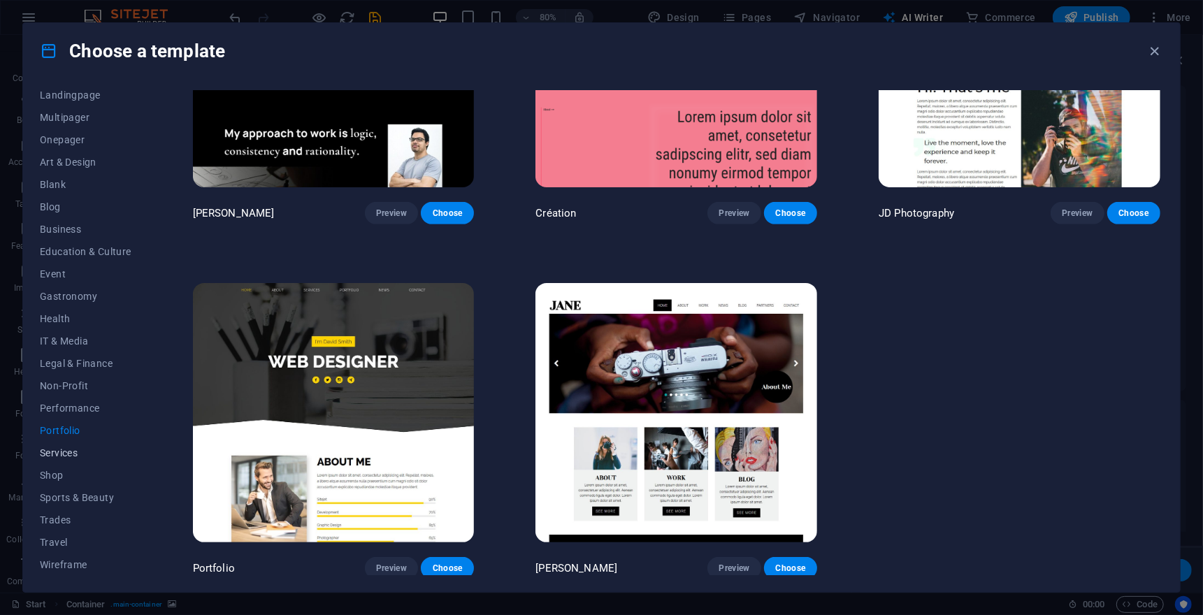
click at [68, 453] on span "Services" at bounding box center [86, 452] width 92 height 11
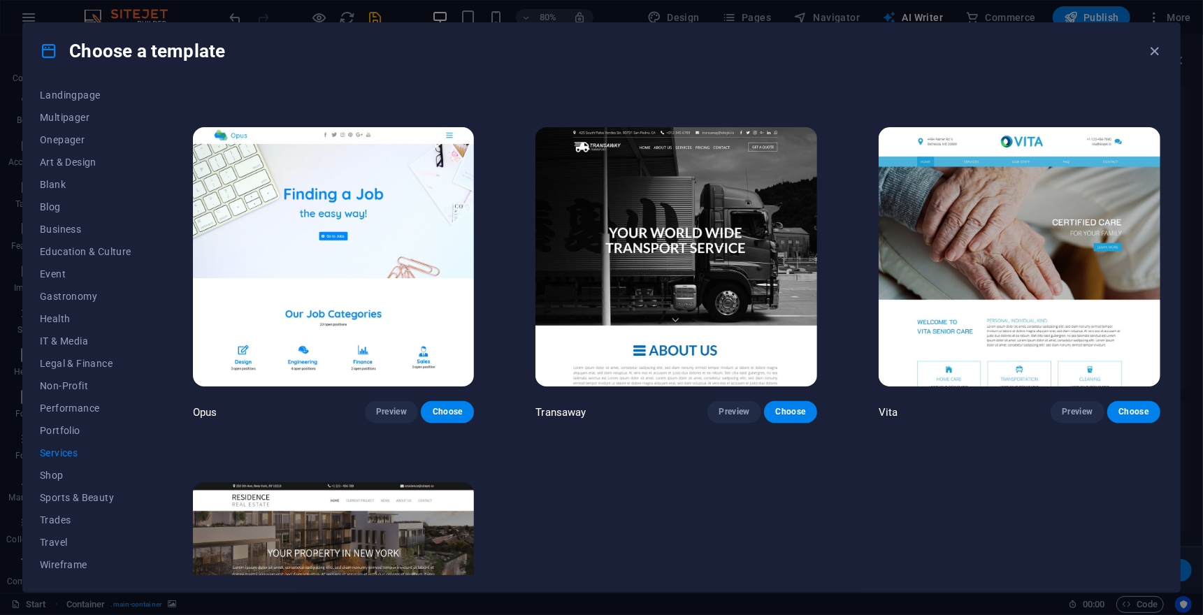
scroll to position [2288, 0]
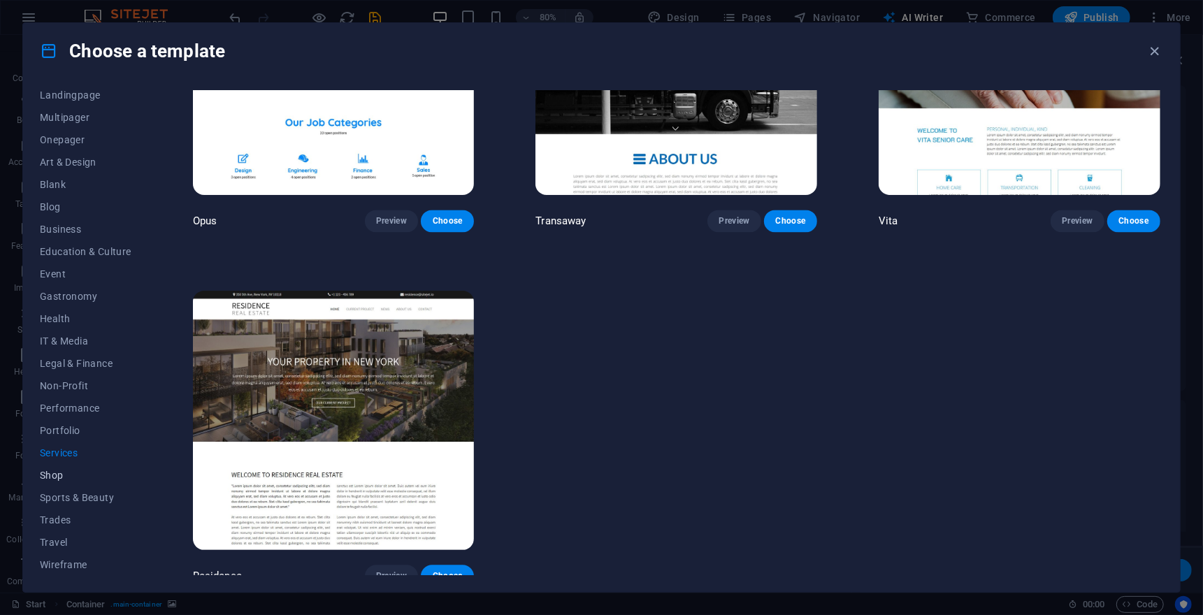
click at [59, 477] on span "Shop" at bounding box center [86, 475] width 92 height 11
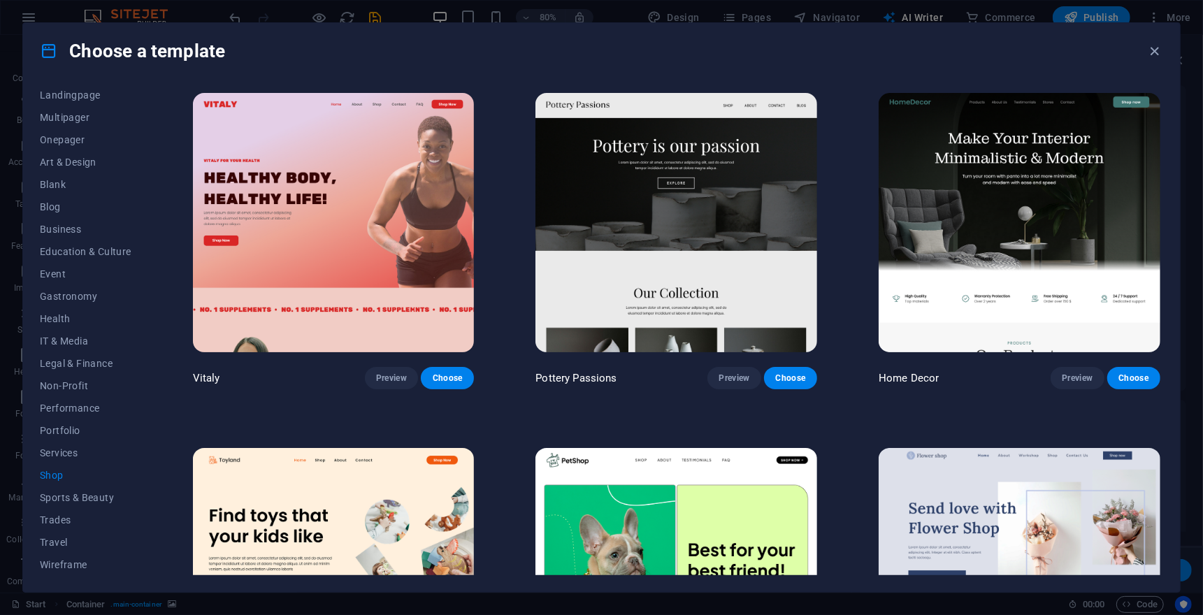
scroll to position [0, 0]
click at [74, 101] on span "All Templates" at bounding box center [86, 101] width 92 height 11
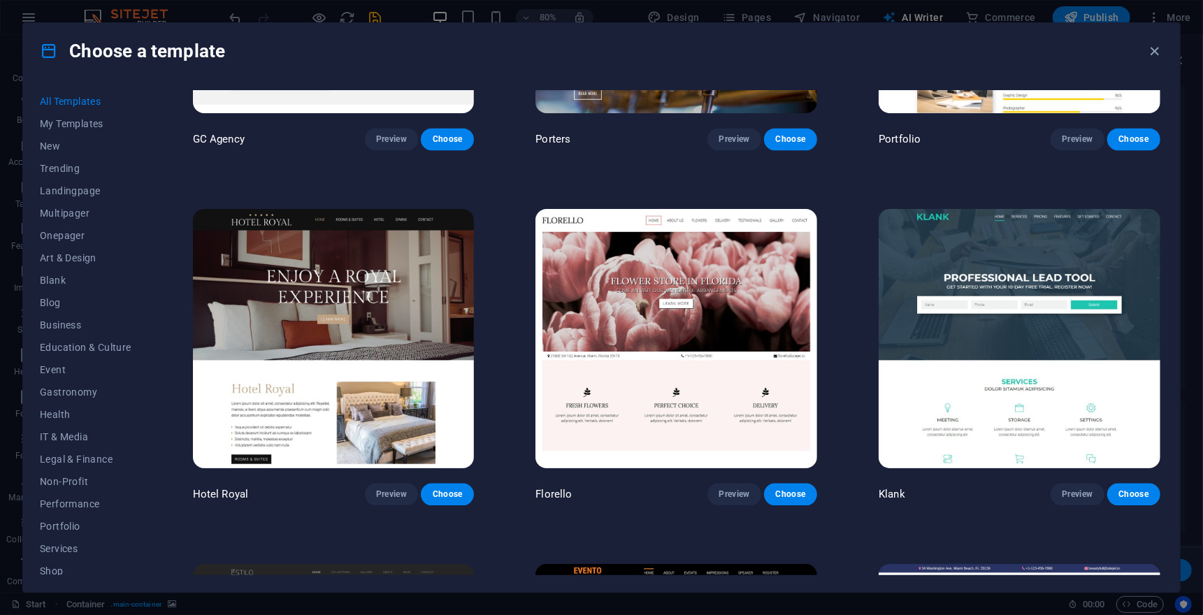
scroll to position [14212, 0]
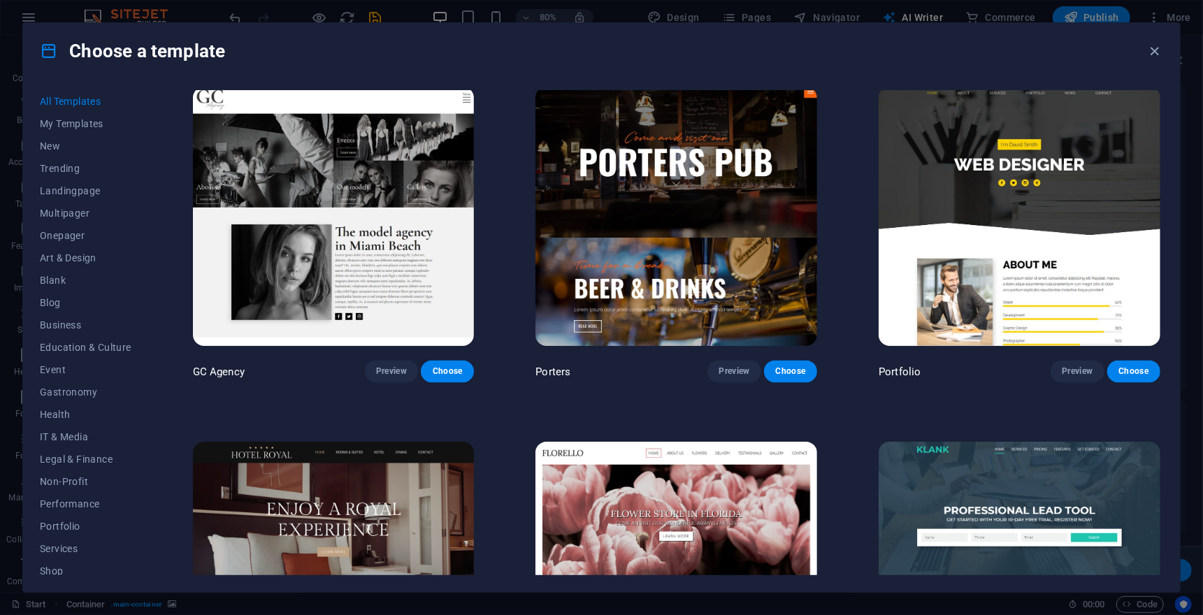
click at [997, 245] on img at bounding box center [1020, 216] width 282 height 259
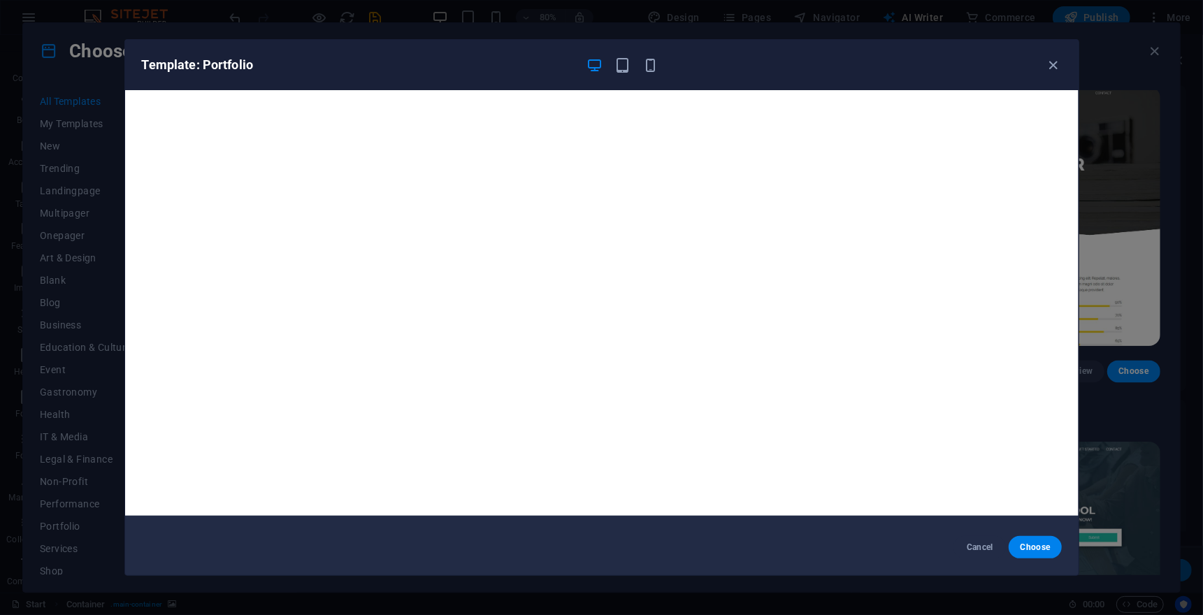
scroll to position [0, 0]
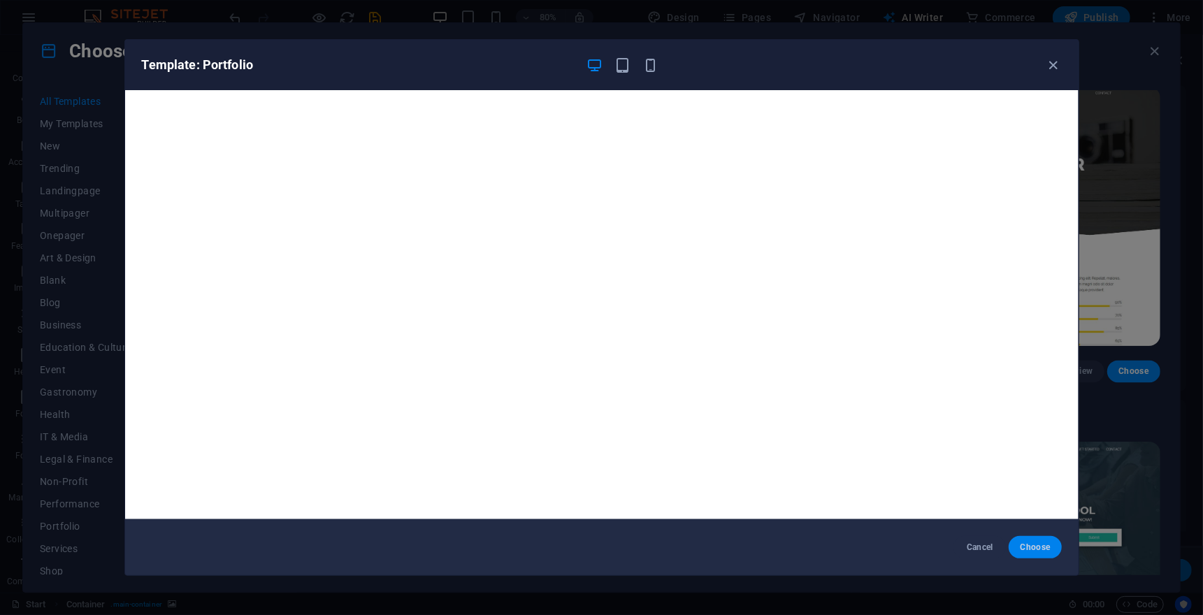
click at [1031, 545] on span "Choose" at bounding box center [1035, 547] width 30 height 11
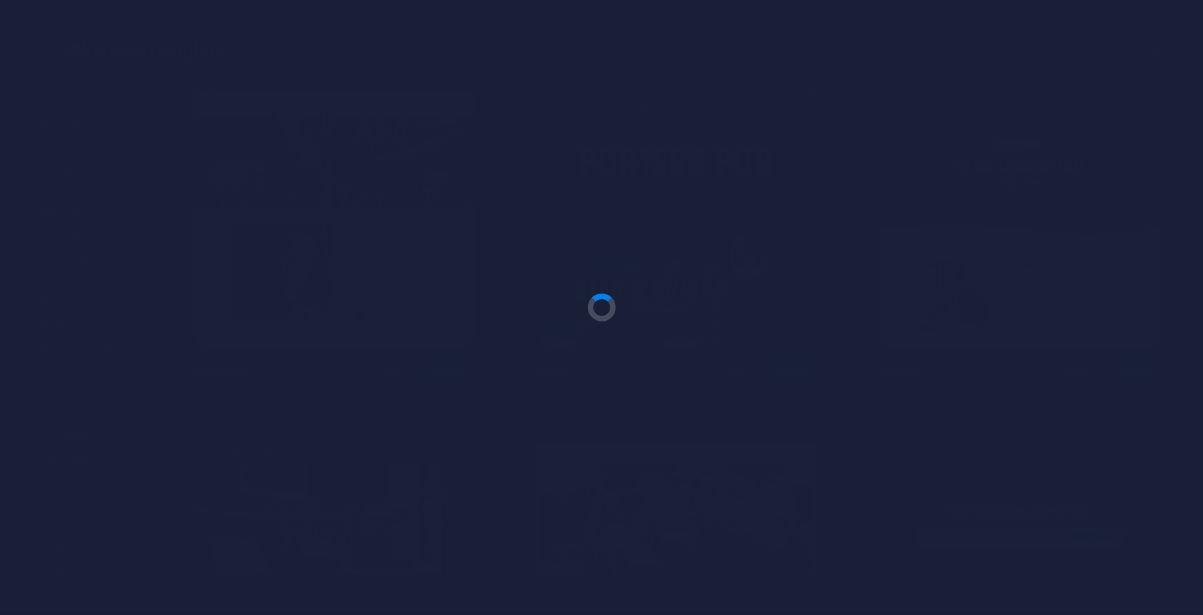
checkbox input "false"
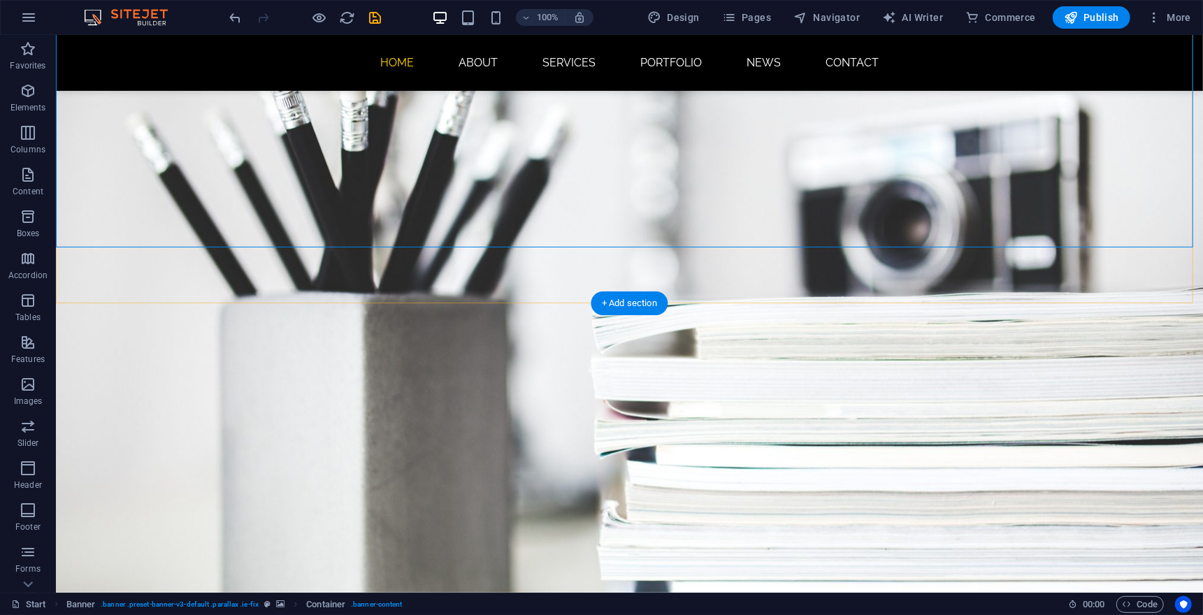
scroll to position [233, 0]
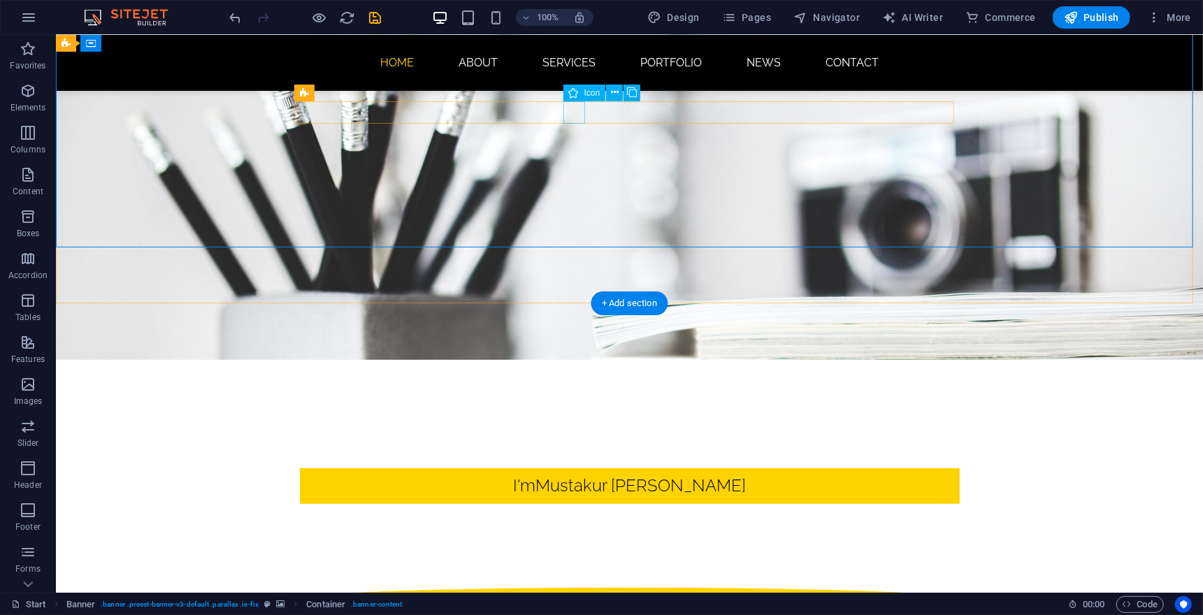
click at [572, 587] on figure at bounding box center [629, 598] width 660 height 22
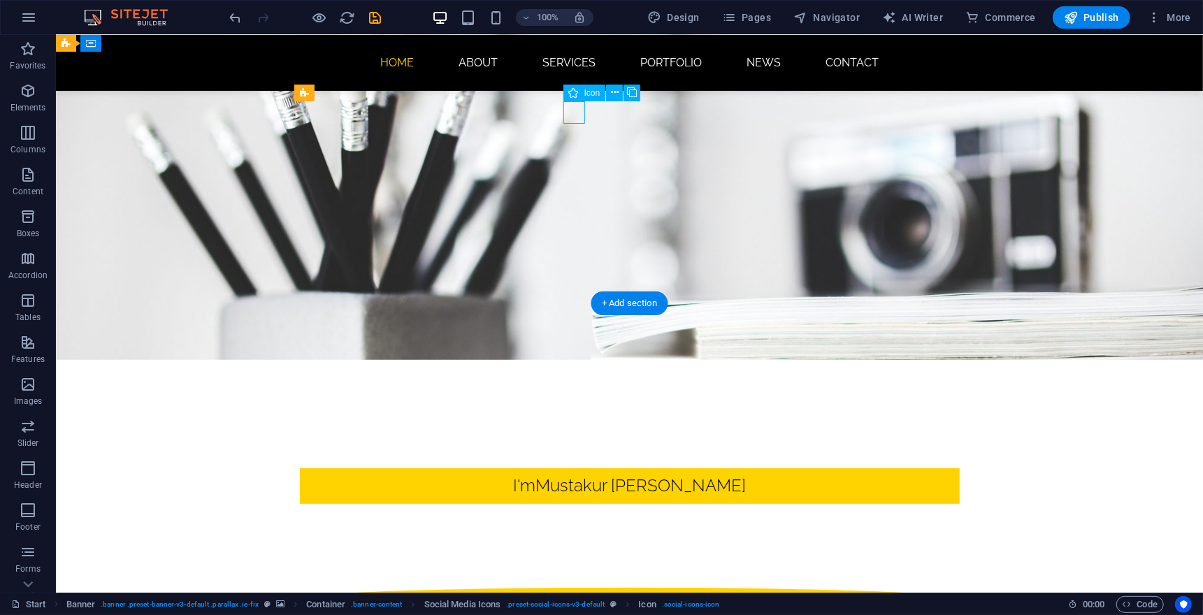
click at [572, 587] on figure at bounding box center [629, 598] width 660 height 22
select select "xMidYMid"
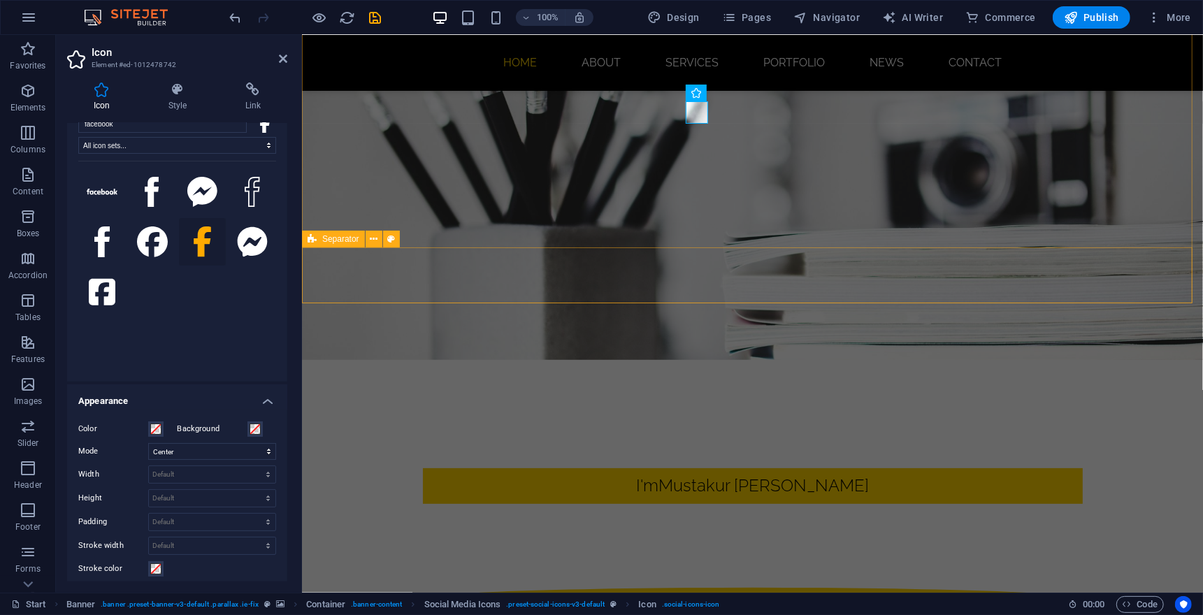
scroll to position [0, 0]
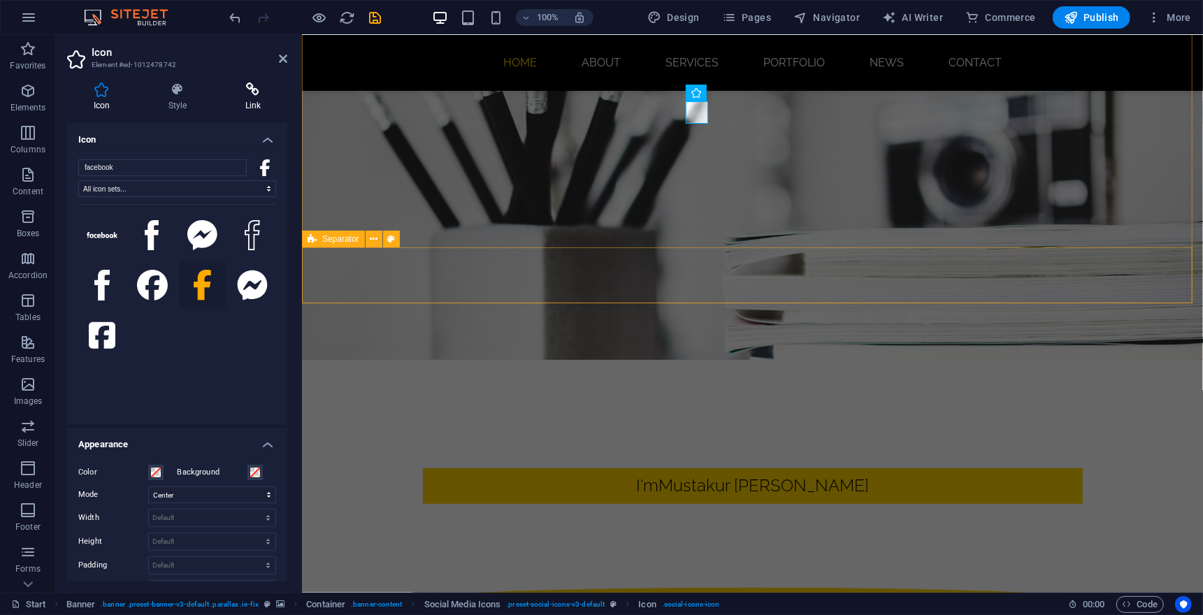
click at [254, 98] on h4 "Link" at bounding box center [253, 96] width 68 height 29
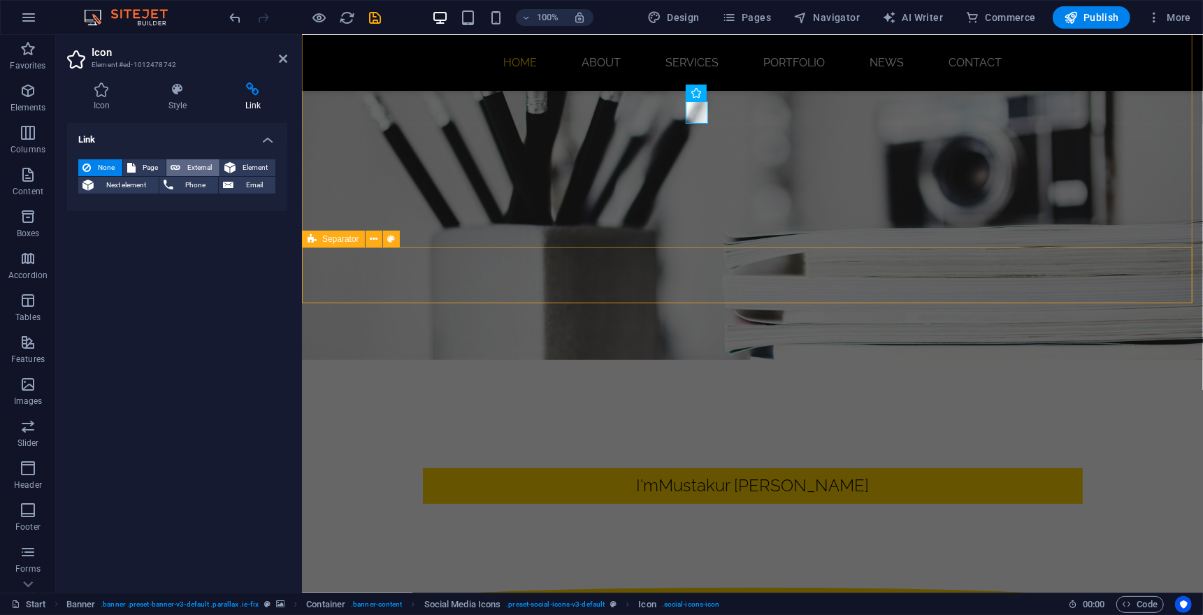
click at [215, 173] on span "External" at bounding box center [200, 167] width 31 height 17
select select "blank"
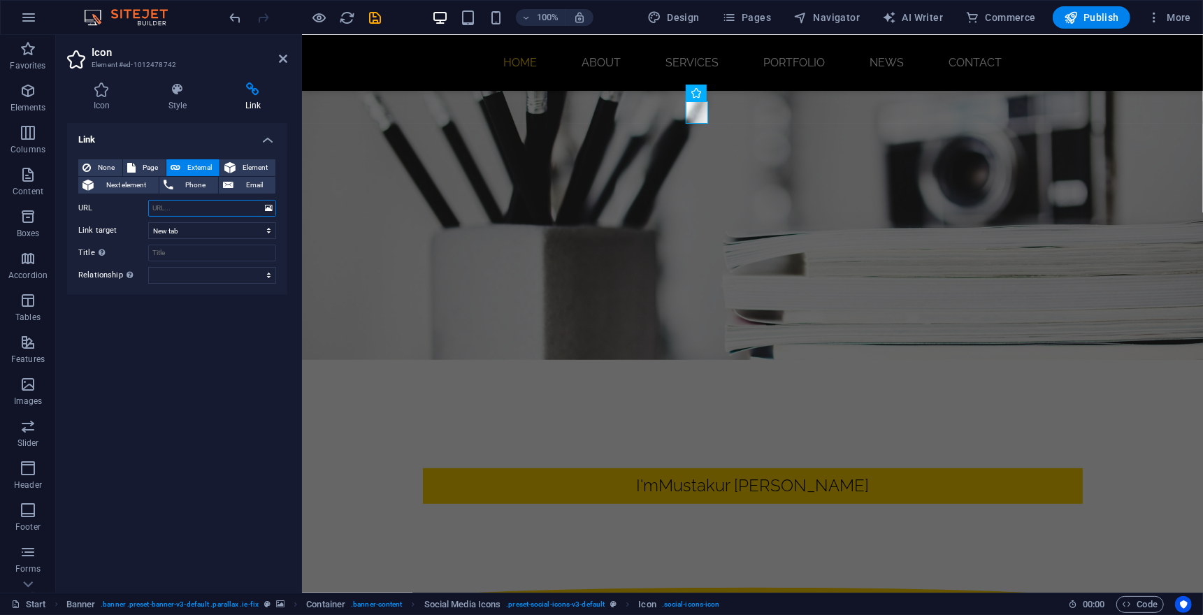
paste input "https://www.facebook.com/mrmustakur"
type input "https://www.facebook.com/mrmustakur"
click at [173, 373] on div "Link None Page External Element Next element Phone Email Page Start Subpage Leg…" at bounding box center [177, 352] width 220 height 459
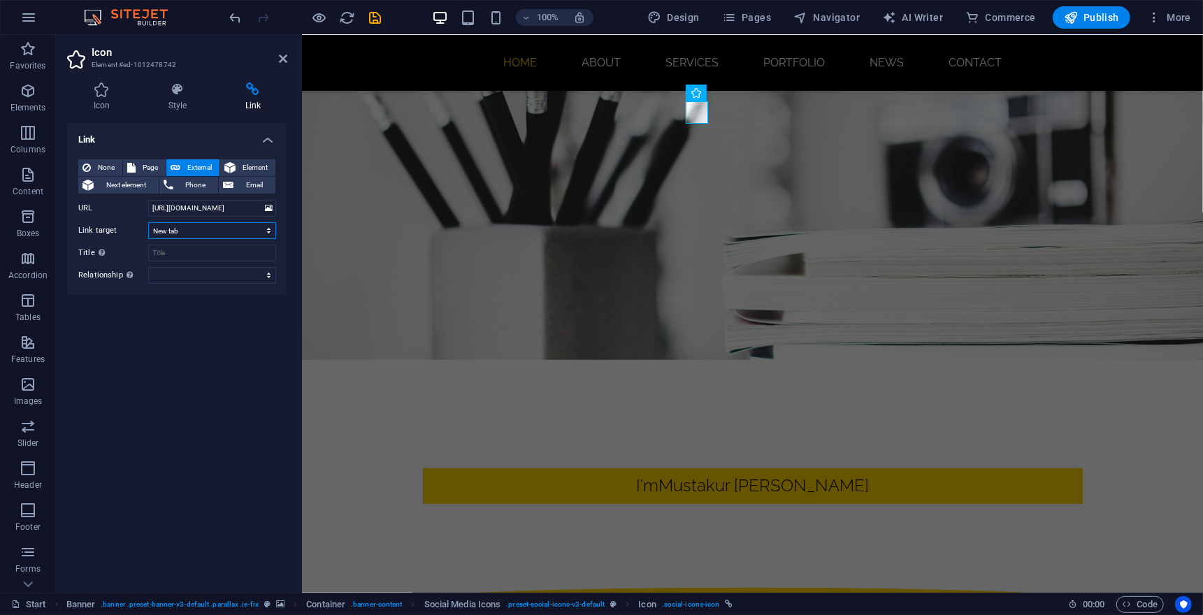
click at [203, 239] on select "New tab Same tab Overlay" at bounding box center [212, 230] width 128 height 17
click at [226, 261] on input "Title Additional link description, should not be the same as the link text. The…" at bounding box center [212, 253] width 128 height 17
click at [215, 354] on div "Link None Page External Element Next element Phone Email Page Start Subpage Leg…" at bounding box center [177, 352] width 220 height 459
click at [100, 93] on icon at bounding box center [101, 89] width 69 height 14
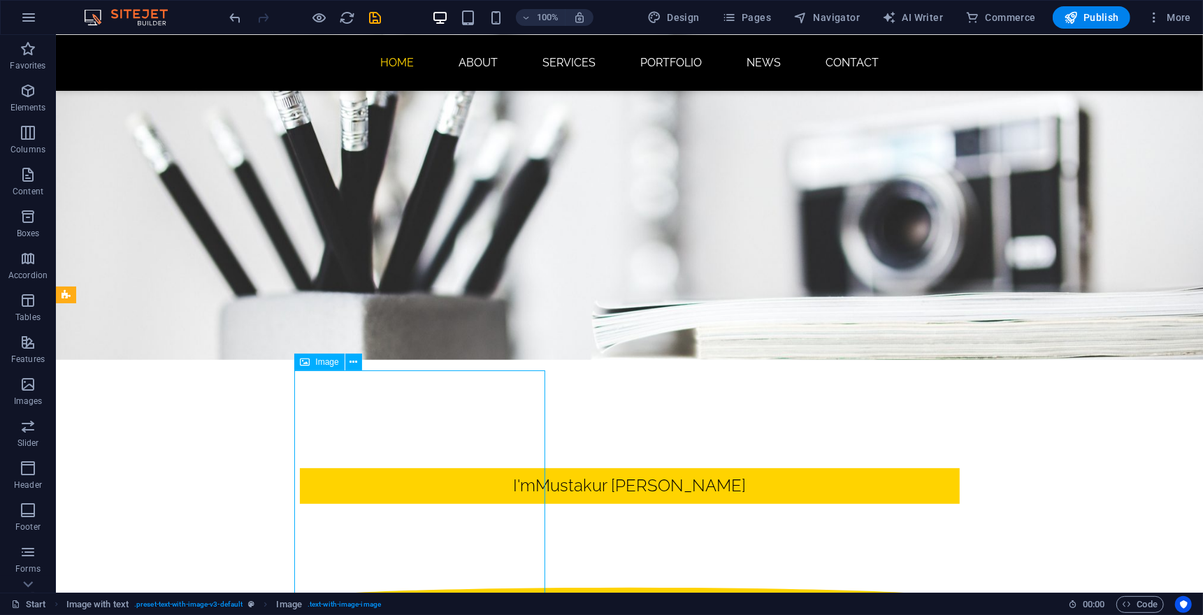
click at [323, 363] on span "Image" at bounding box center [326, 362] width 23 height 8
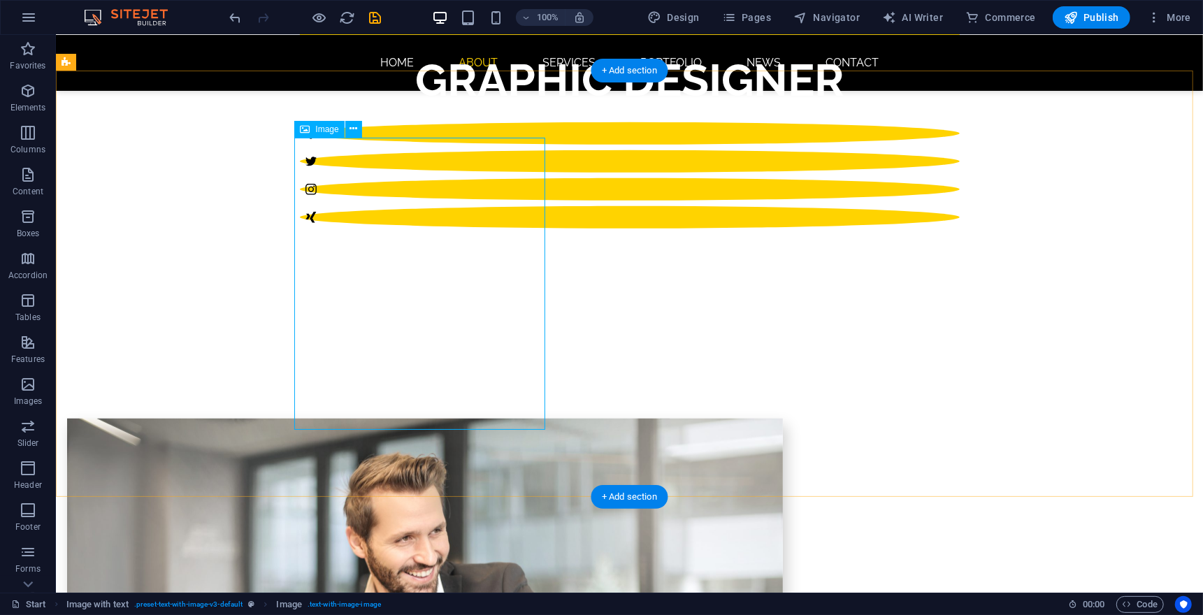
scroll to position [466, 0]
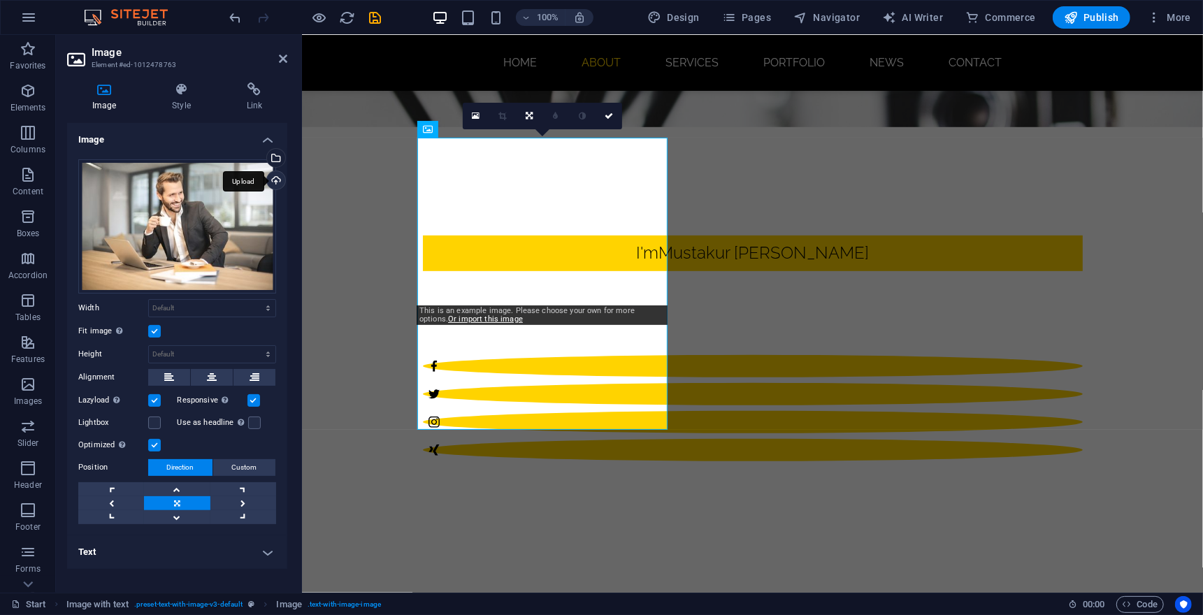
click at [279, 180] on div "Upload" at bounding box center [274, 181] width 21 height 21
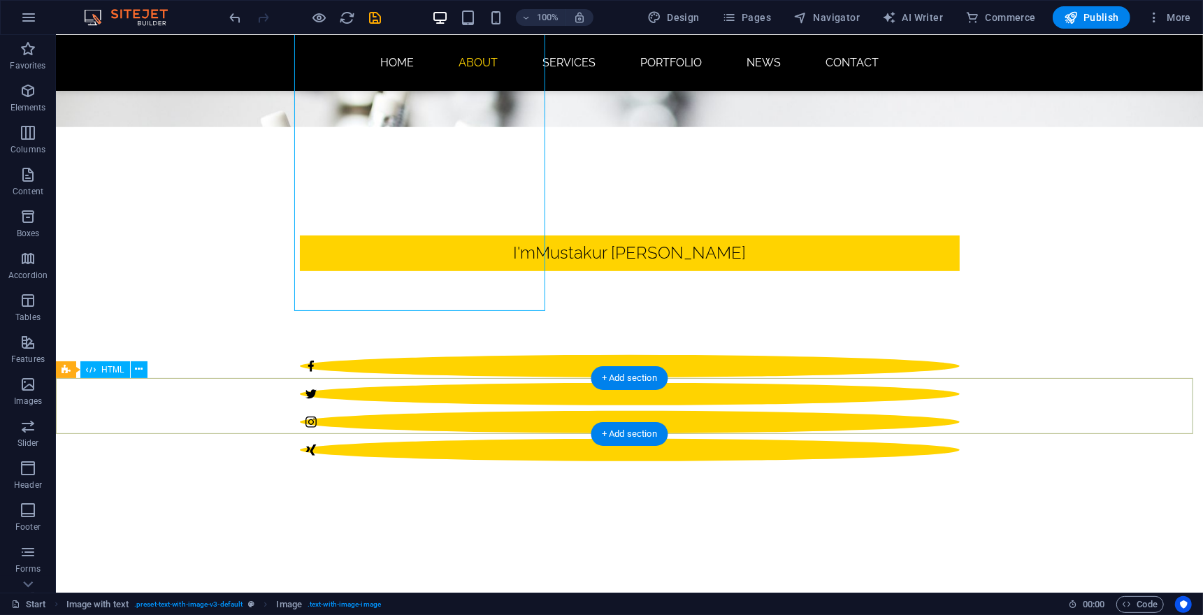
scroll to position [698, 0]
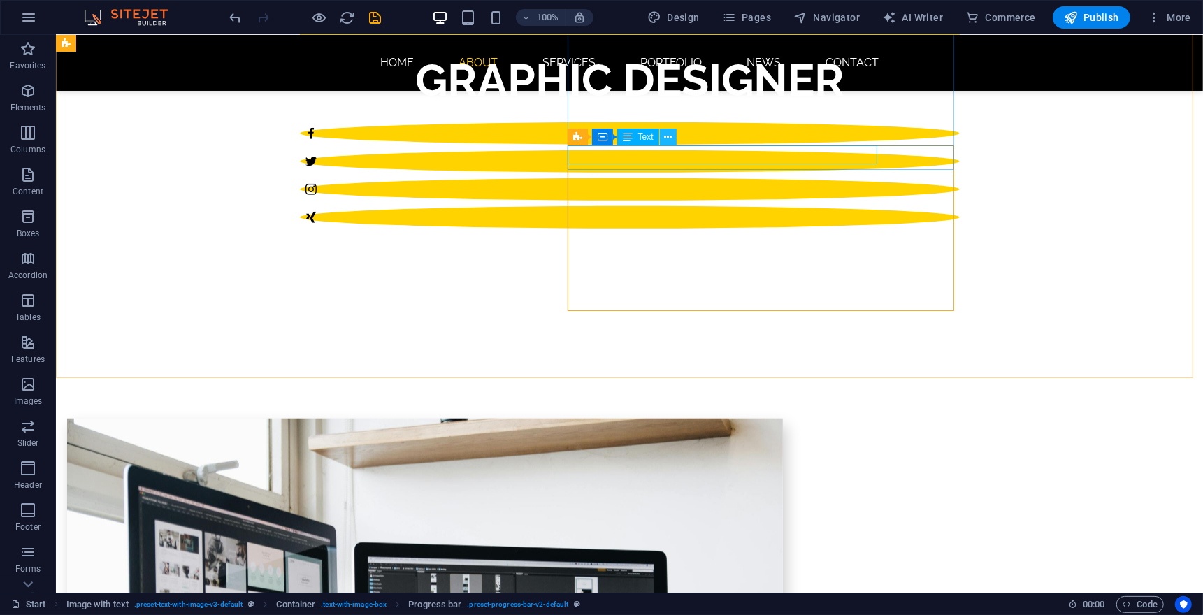
click at [672, 139] on icon at bounding box center [668, 137] width 8 height 15
click at [702, 138] on icon at bounding box center [699, 137] width 8 height 15
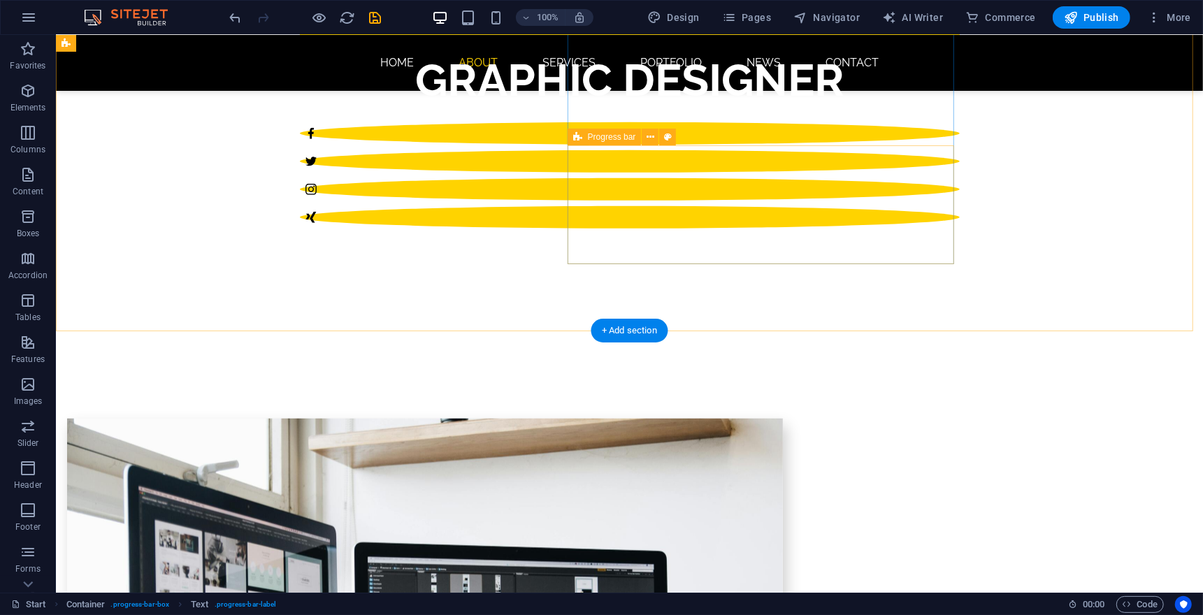
scroll to position [466, 0]
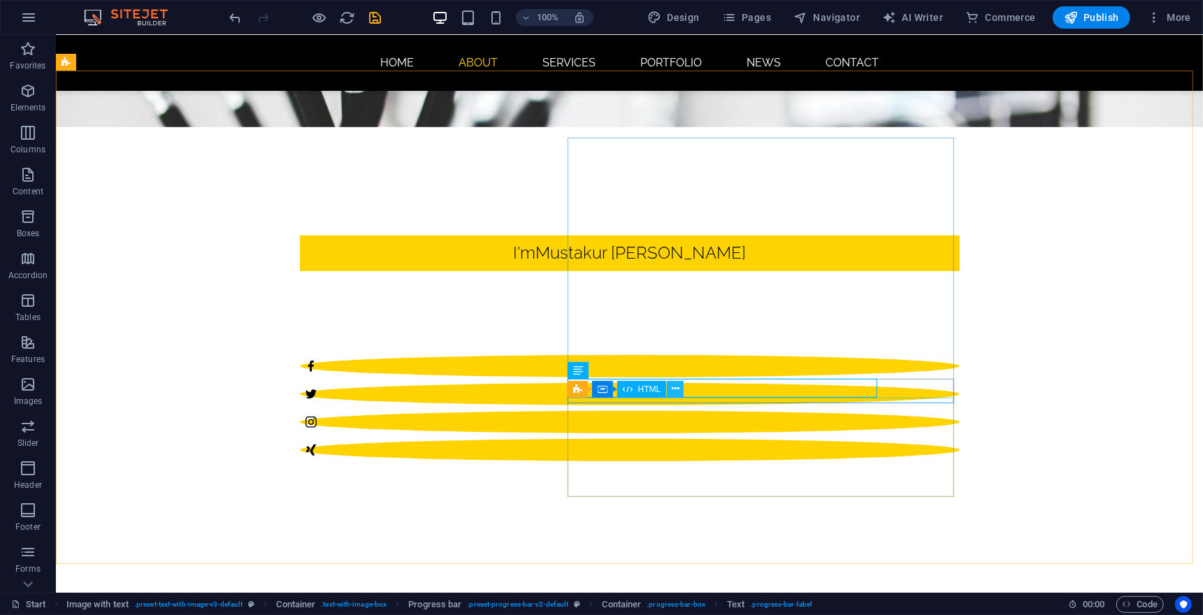
click at [675, 388] on icon at bounding box center [676, 389] width 8 height 15
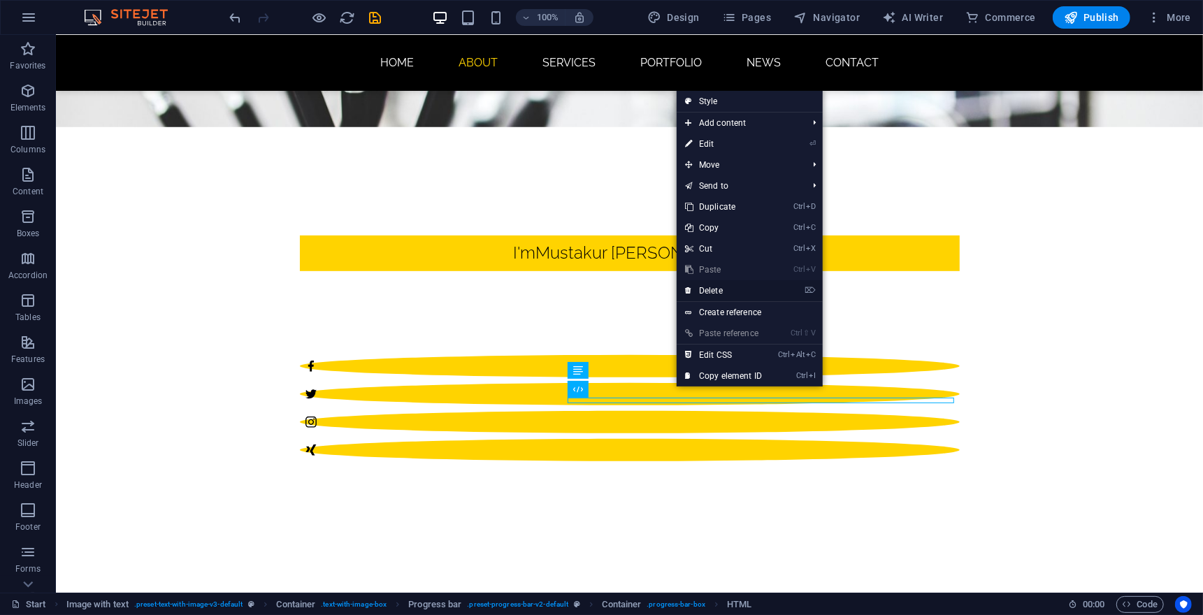
click at [736, 287] on link "⌦ Delete" at bounding box center [724, 290] width 94 height 21
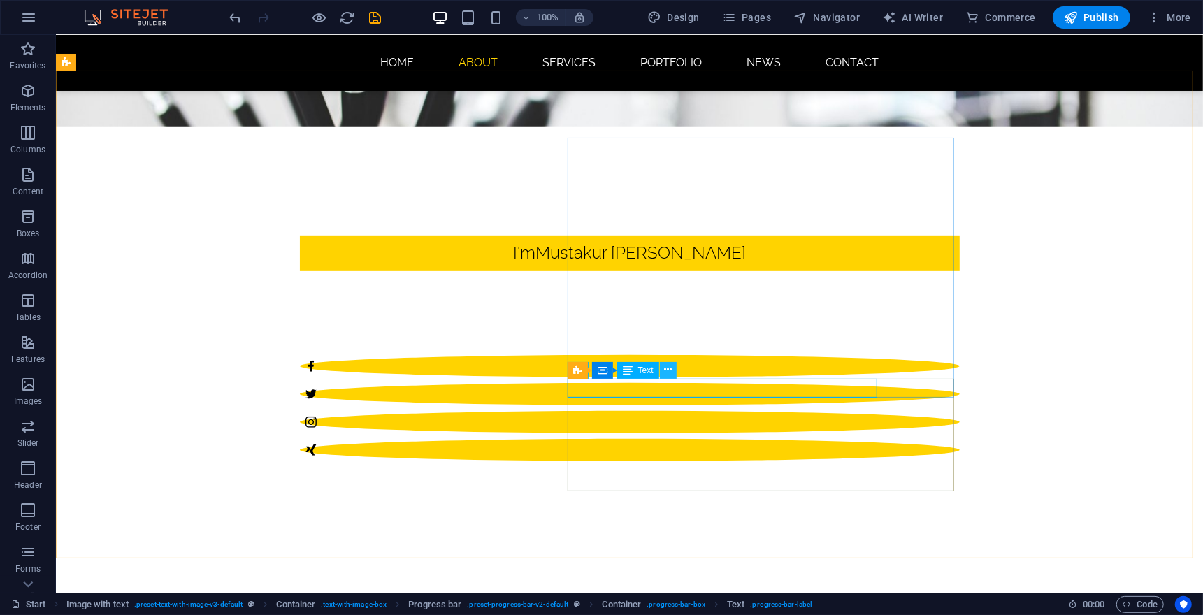
click at [670, 365] on icon at bounding box center [668, 370] width 8 height 15
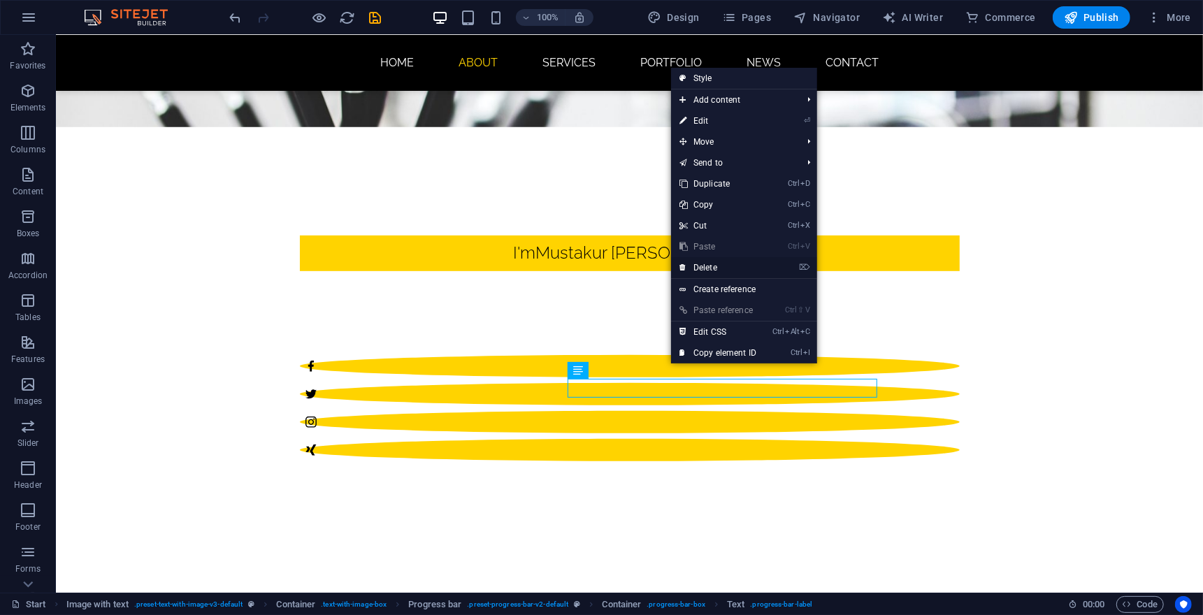
click at [726, 268] on link "⌦ Delete" at bounding box center [718, 267] width 94 height 21
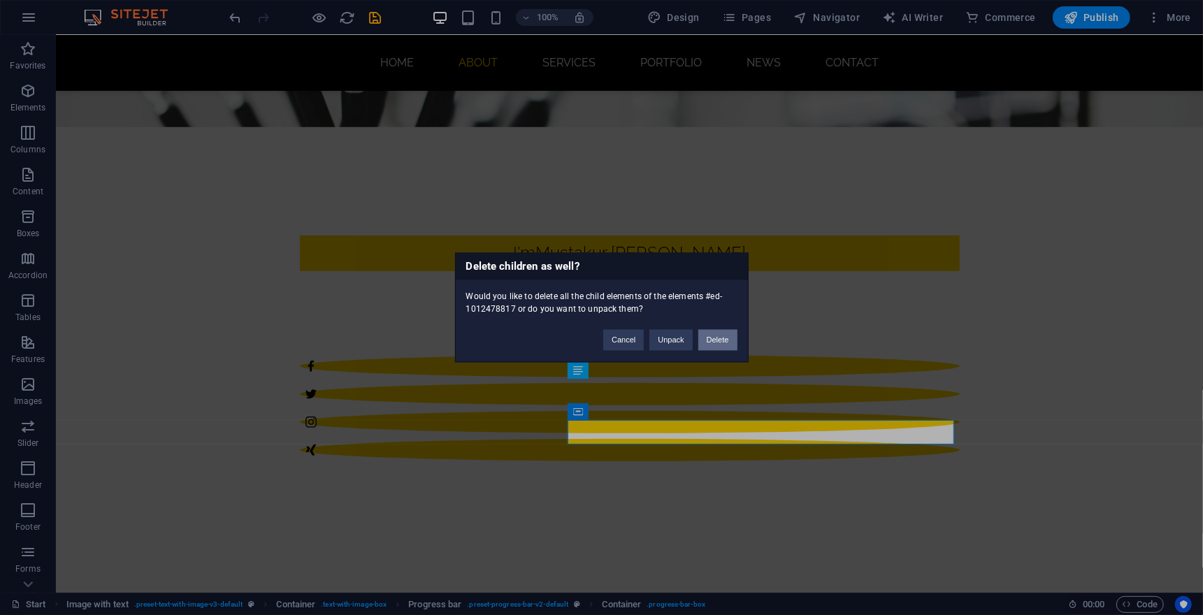
click at [713, 344] on button "Delete" at bounding box center [717, 340] width 39 height 21
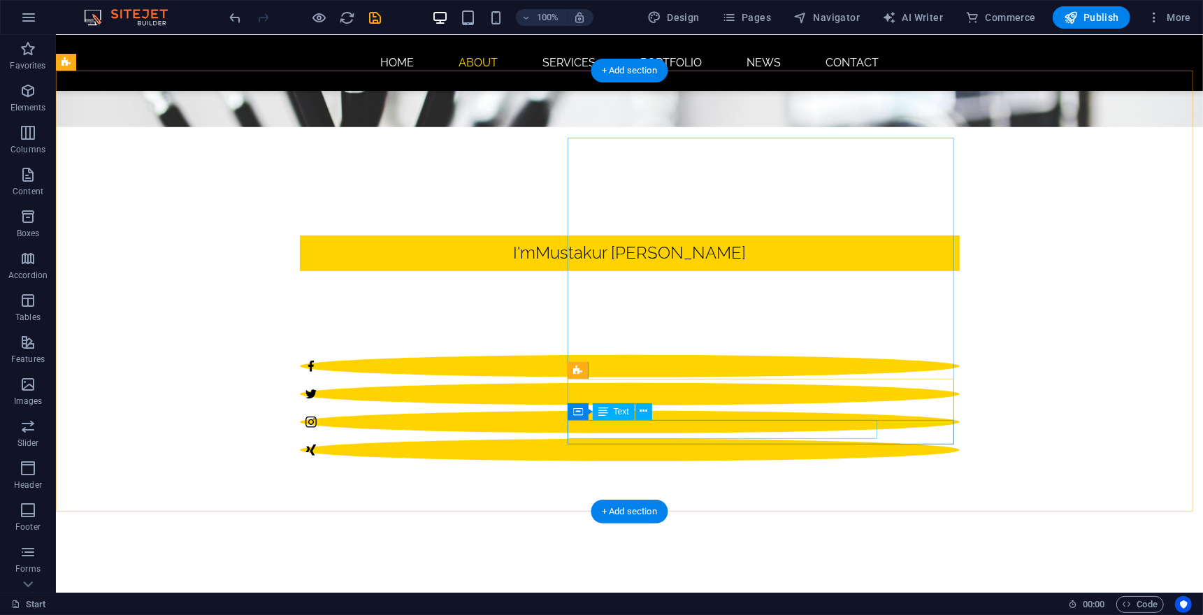
click at [678, 412] on icon at bounding box center [674, 411] width 8 height 15
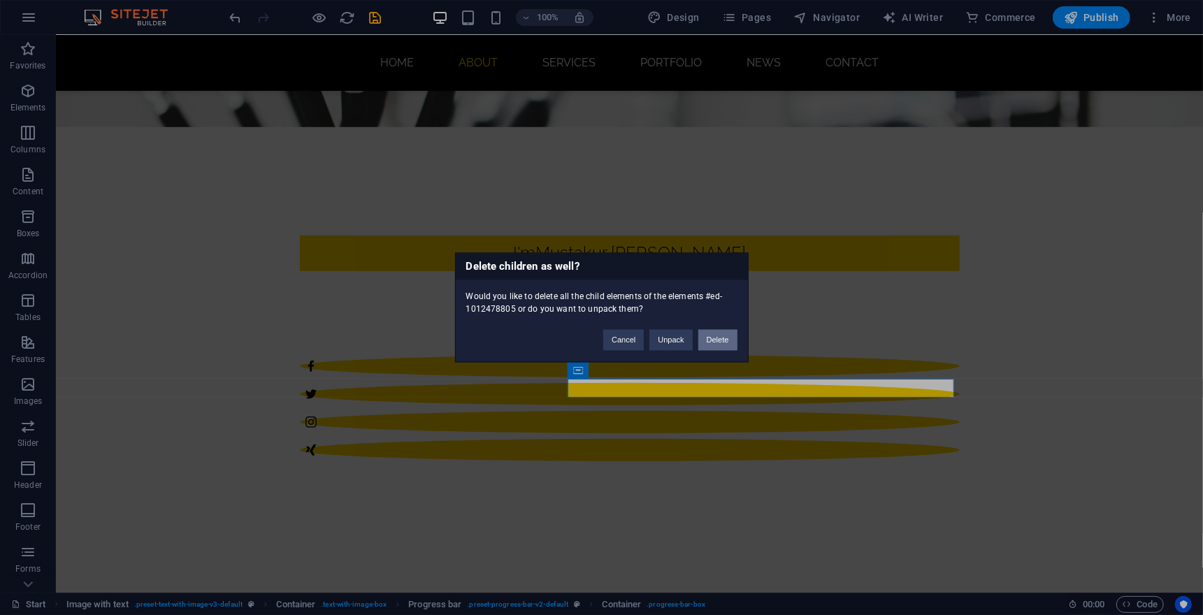
click at [723, 340] on button "Delete" at bounding box center [717, 340] width 39 height 21
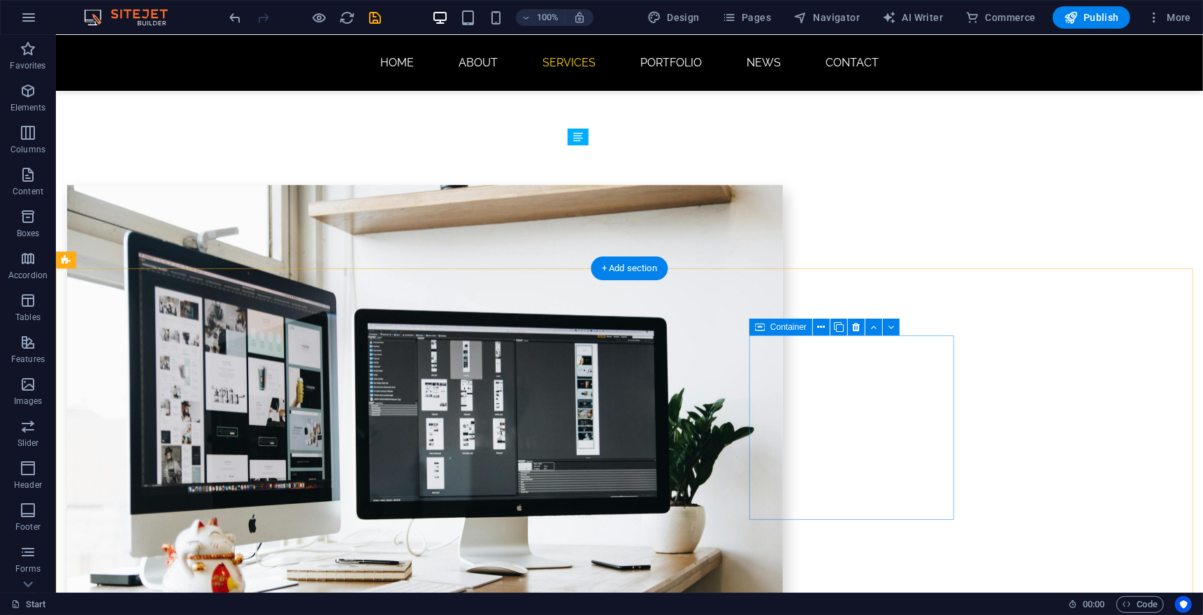
scroll to position [698, 0]
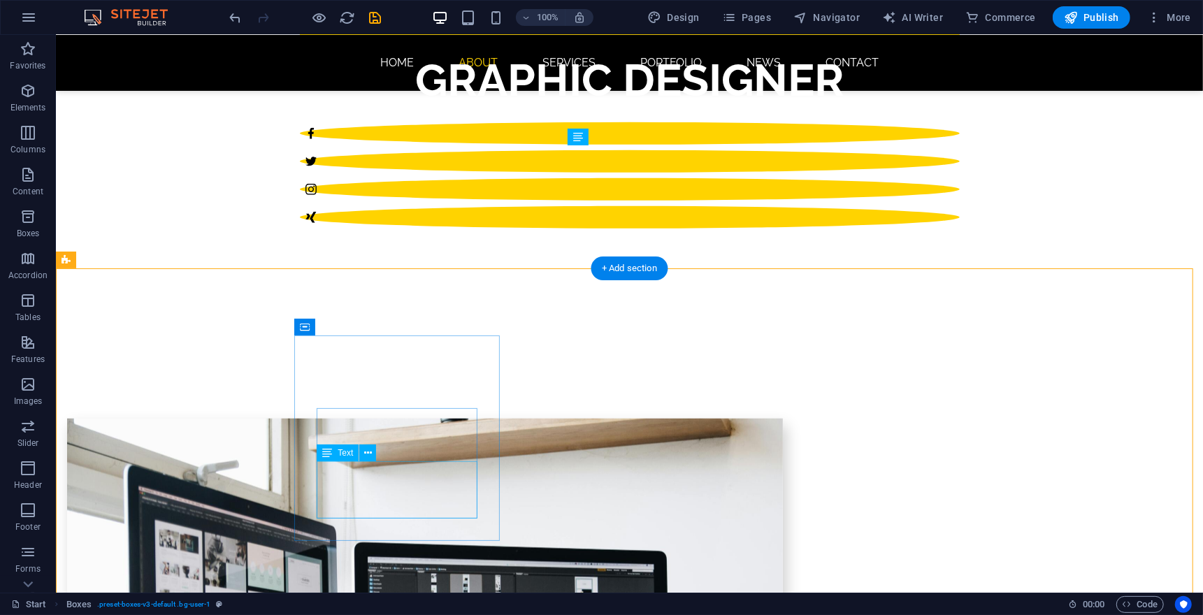
scroll to position [932, 0]
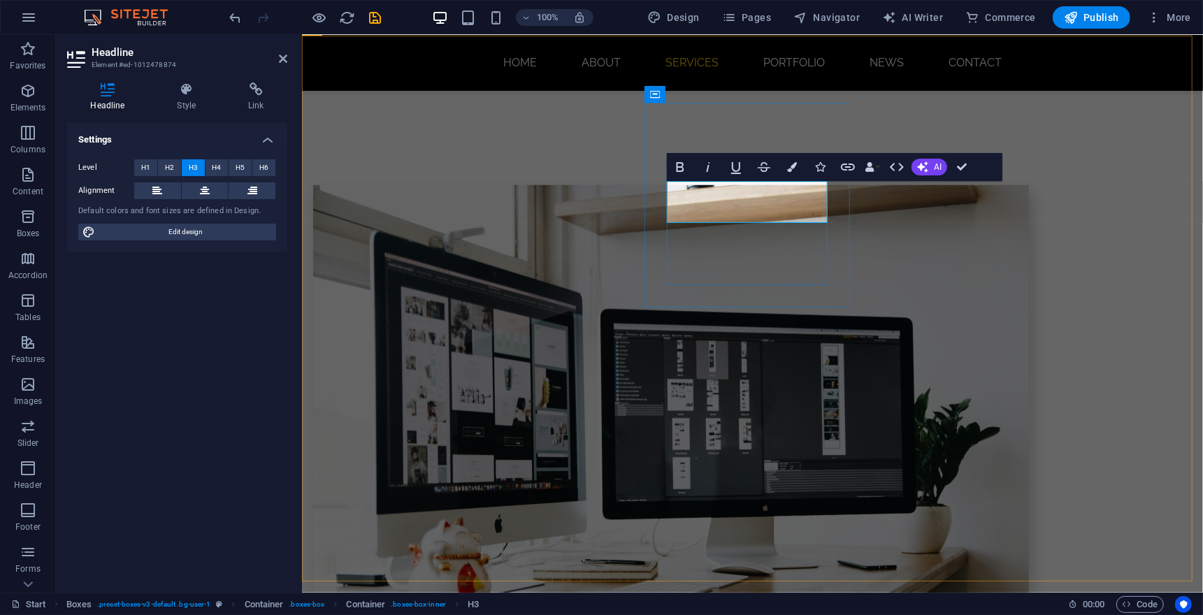
drag, startPoint x: 712, startPoint y: 206, endPoint x: 661, endPoint y: 188, distance: 53.5
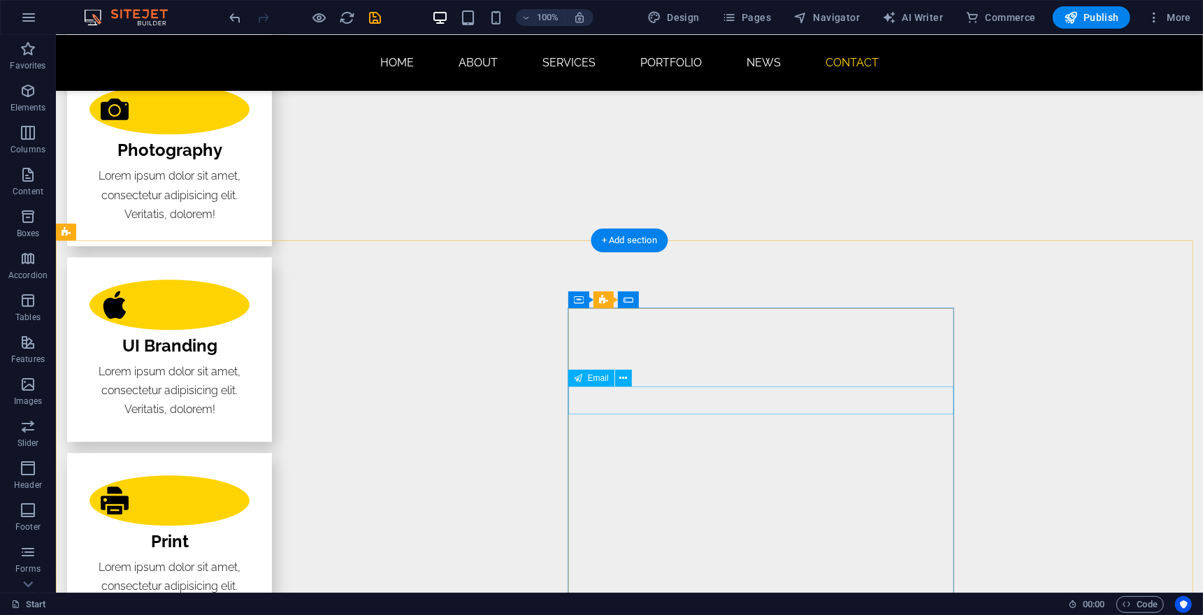
scroll to position [2795, 0]
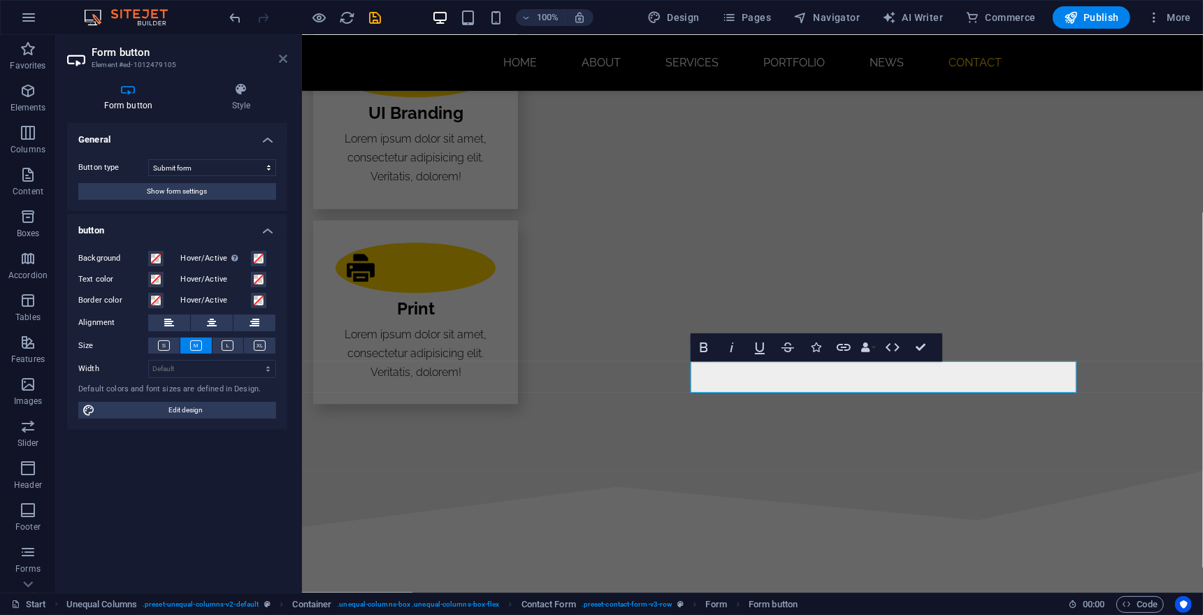
click at [282, 64] on icon at bounding box center [283, 58] width 8 height 11
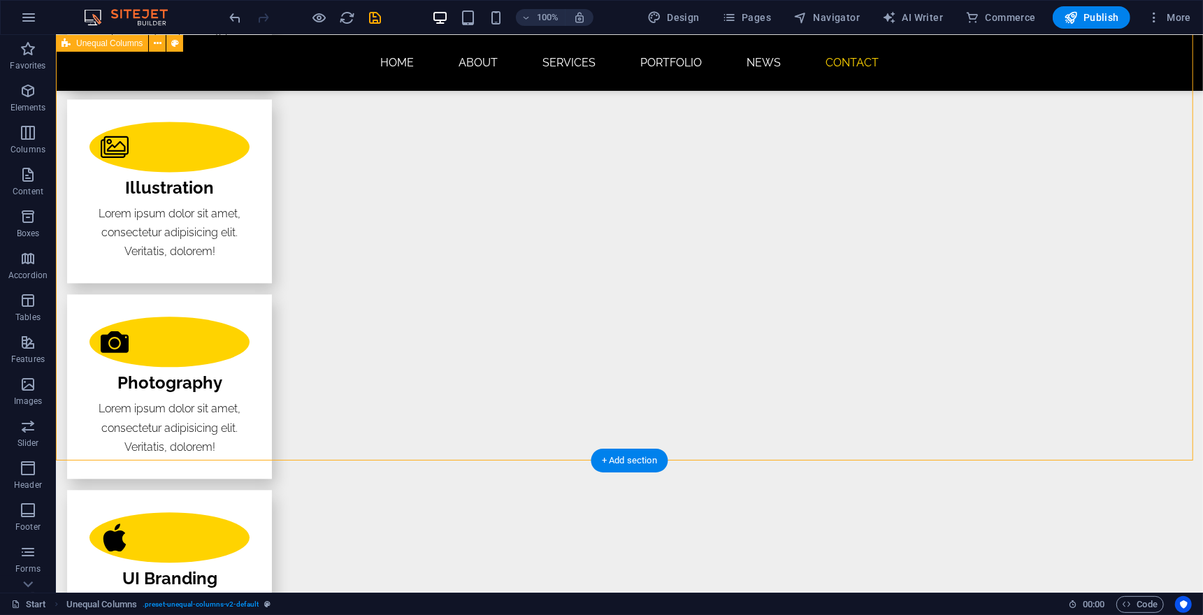
scroll to position [1397, 0]
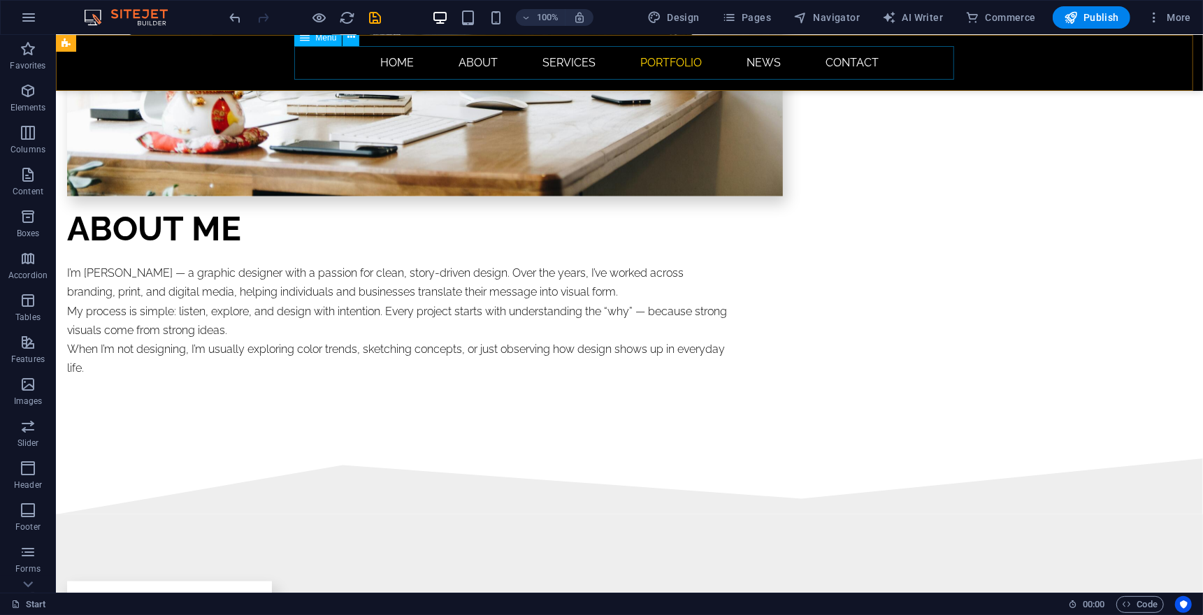
click at [462, 69] on nav "Home About Services Portfolio News Contact" at bounding box center [629, 62] width 660 height 34
click at [473, 65] on nav "Home About Services Portfolio News Contact" at bounding box center [629, 62] width 660 height 34
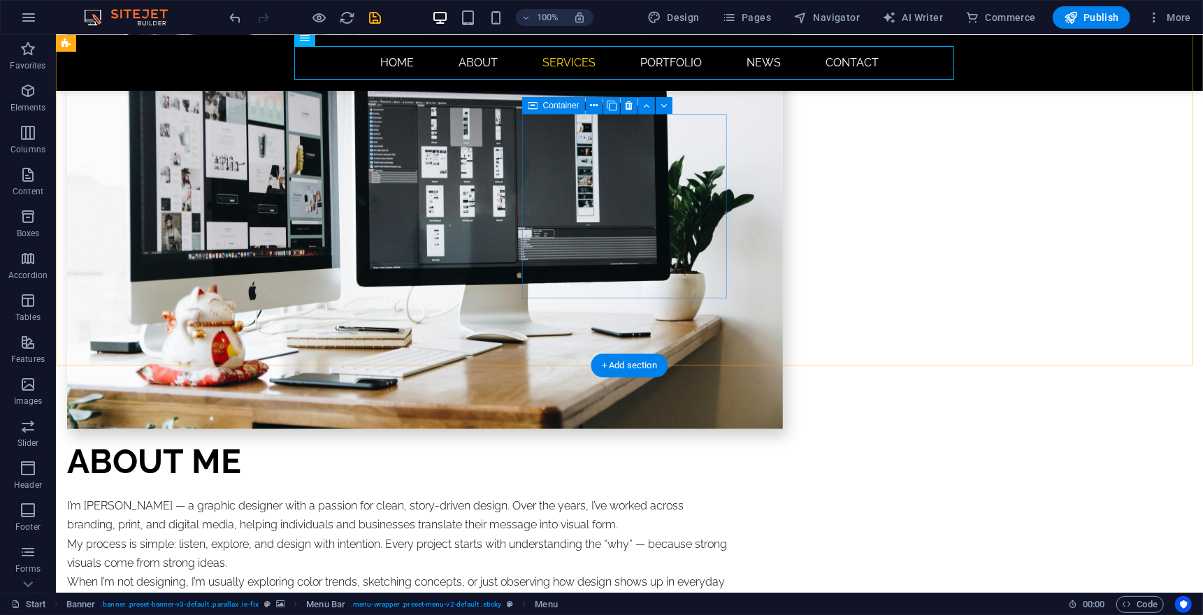
scroll to position [0, 0]
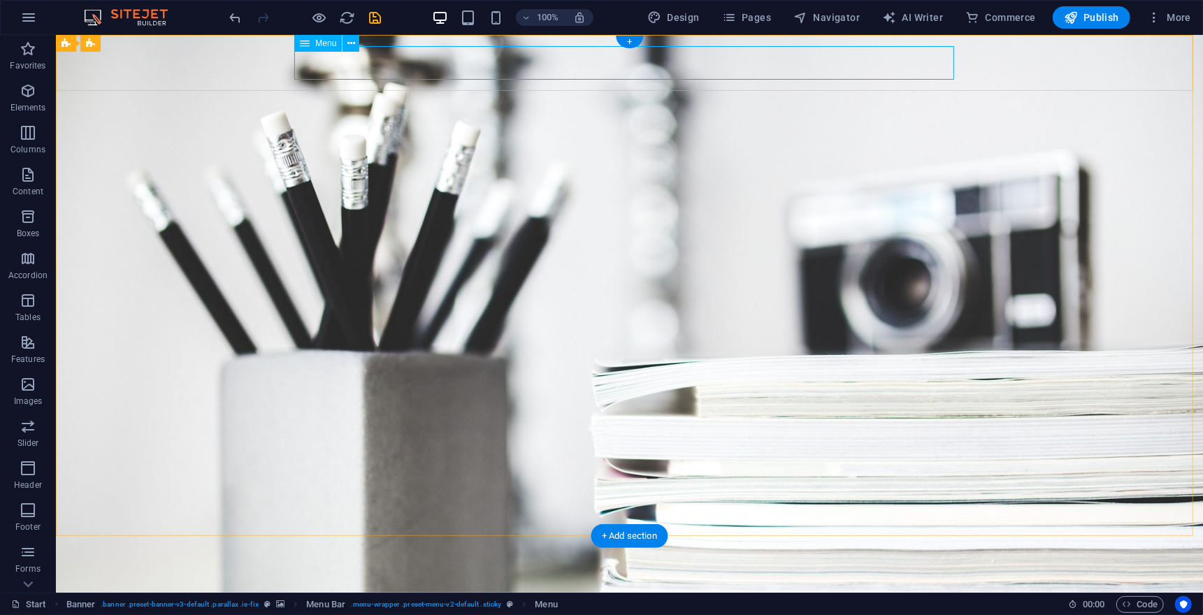
click at [486, 589] on nav "Home About Services Portfolio News Contact" at bounding box center [629, 606] width 660 height 34
select select
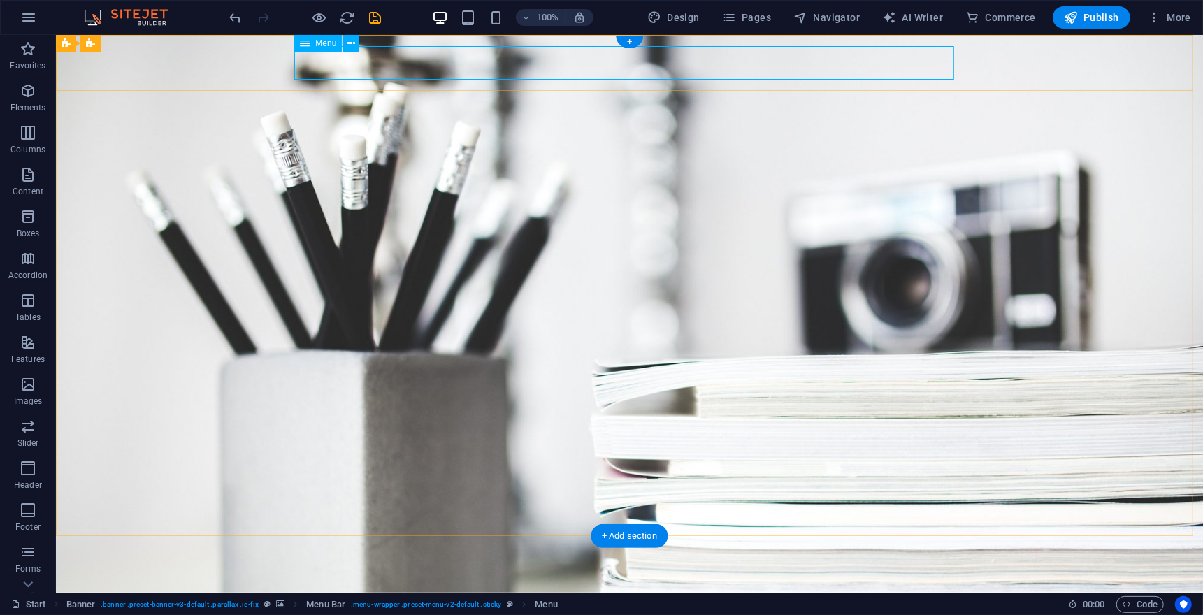
select select
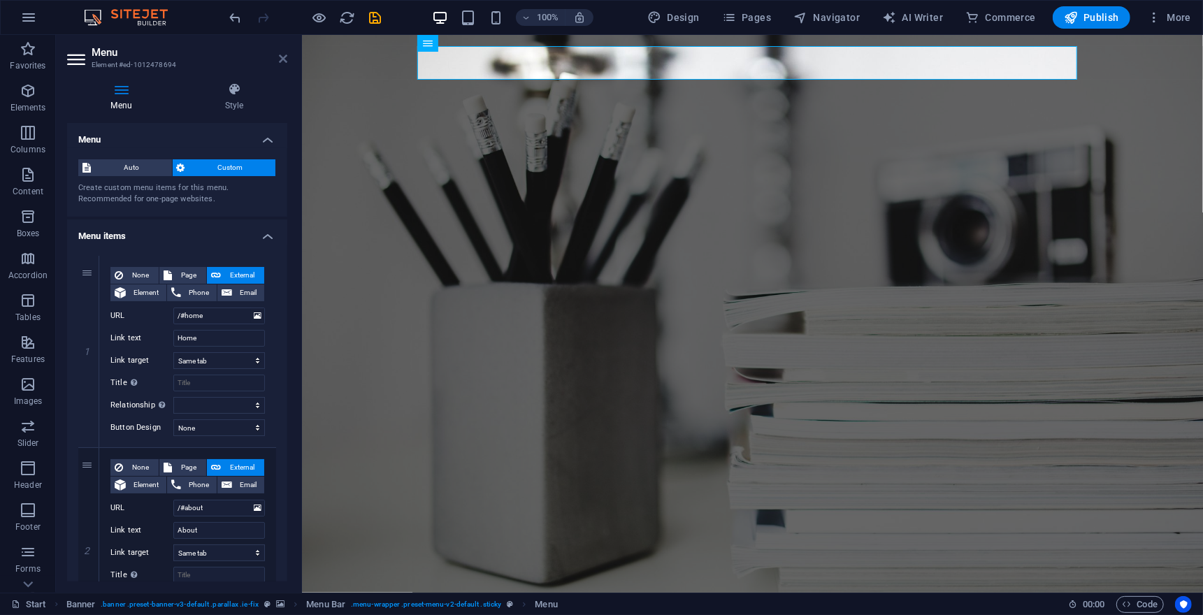
click at [281, 55] on icon at bounding box center [283, 58] width 8 height 11
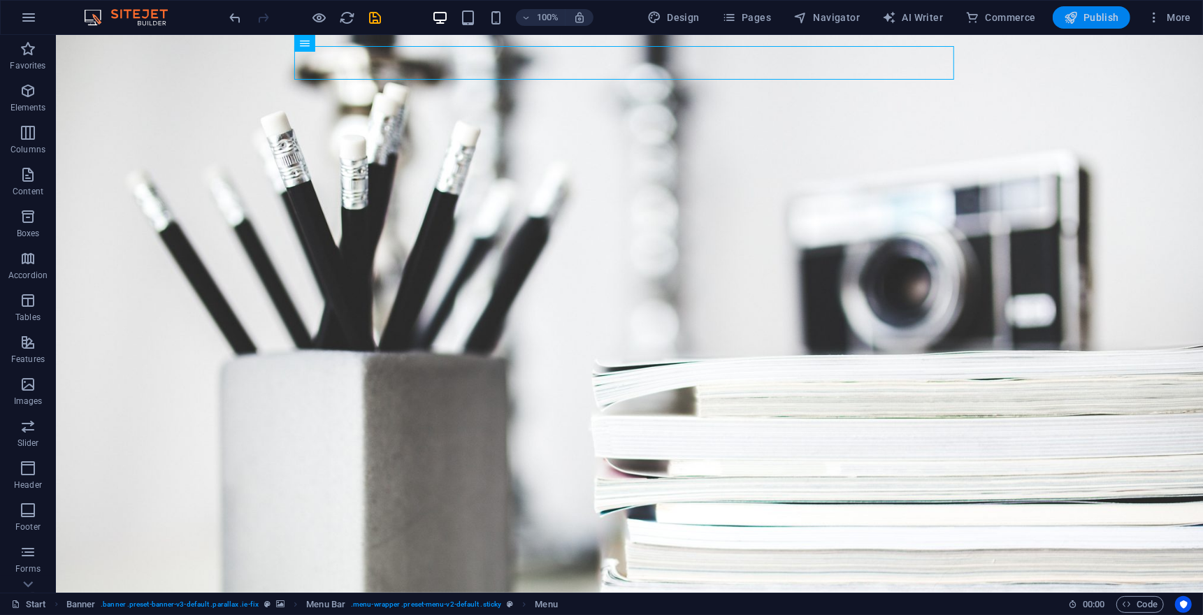
click at [1106, 15] on span "Publish" at bounding box center [1091, 17] width 55 height 14
checkbox input "false"
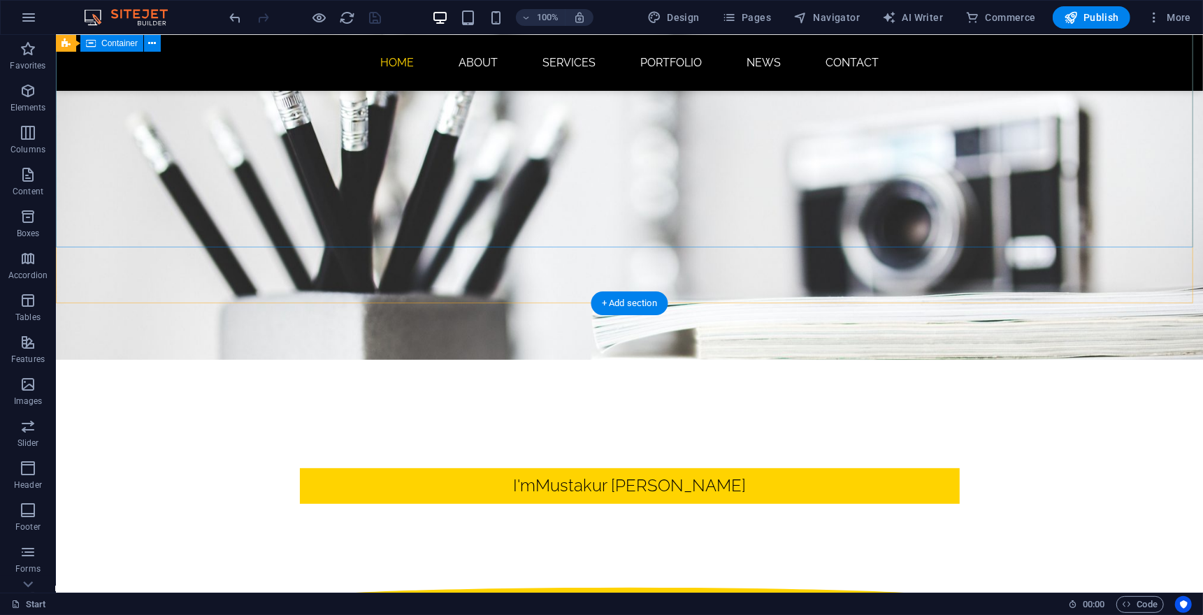
scroll to position [466, 0]
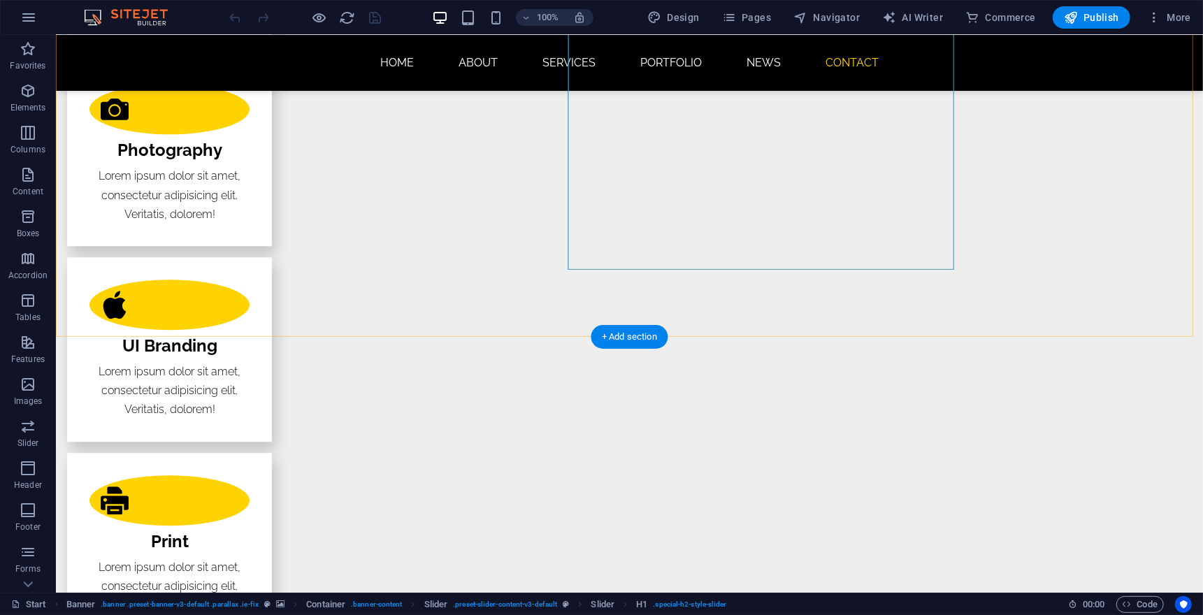
scroll to position [2919, 0]
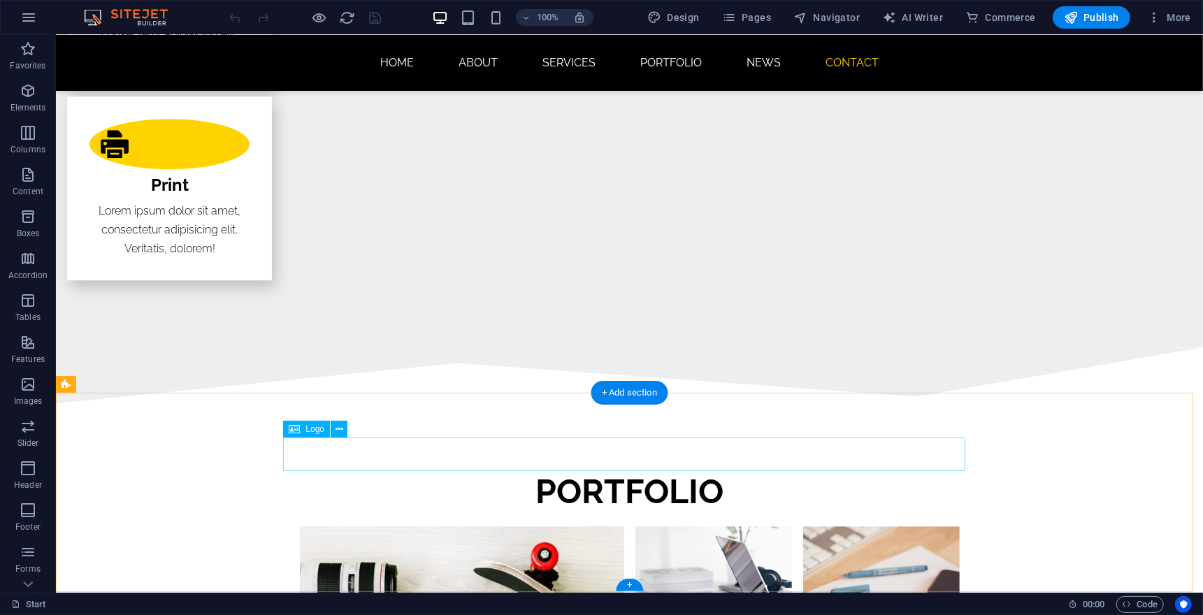
select select "px"
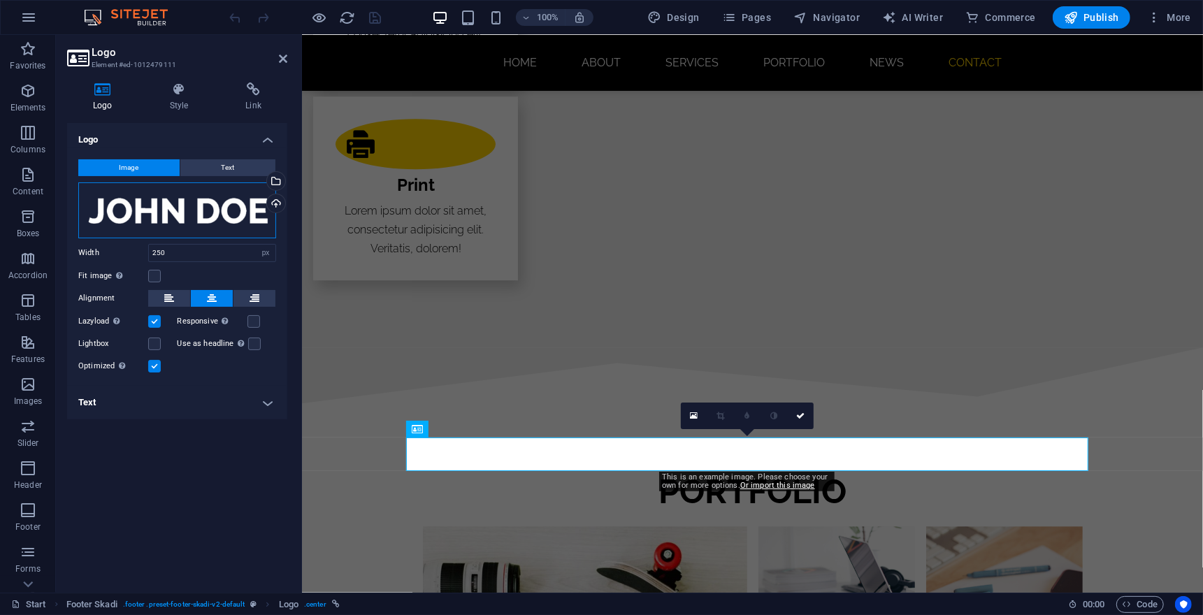
click at [184, 214] on div "Drag files here, click to choose files or select files from Files or our free s…" at bounding box center [177, 210] width 198 height 56
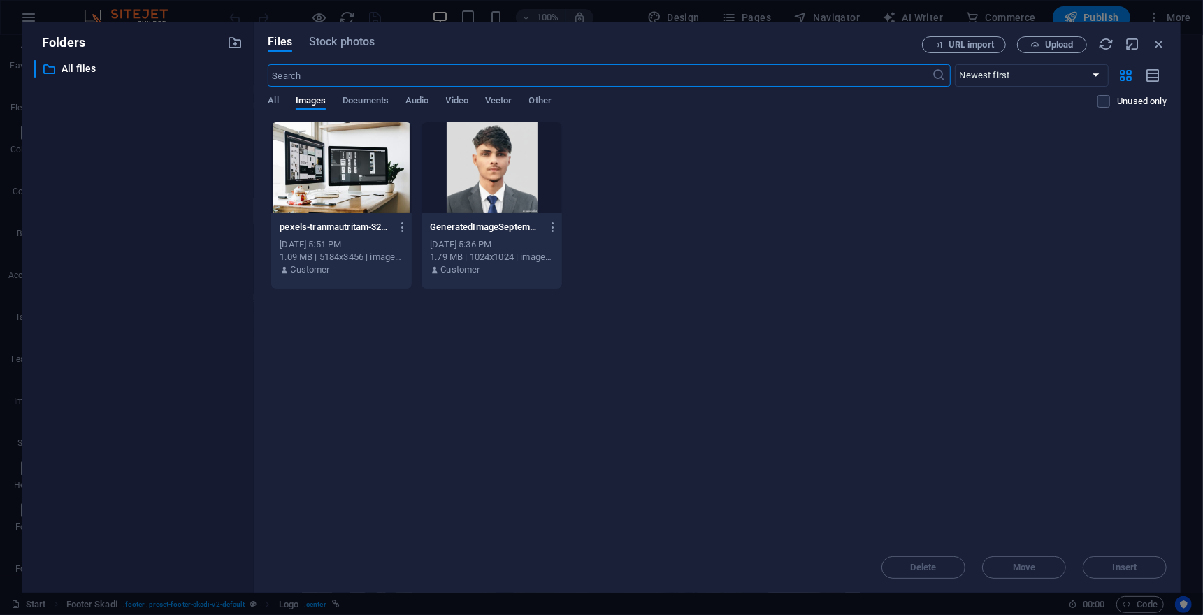
scroll to position [2906, 0]
click at [1158, 45] on icon "button" at bounding box center [1158, 43] width 15 height 15
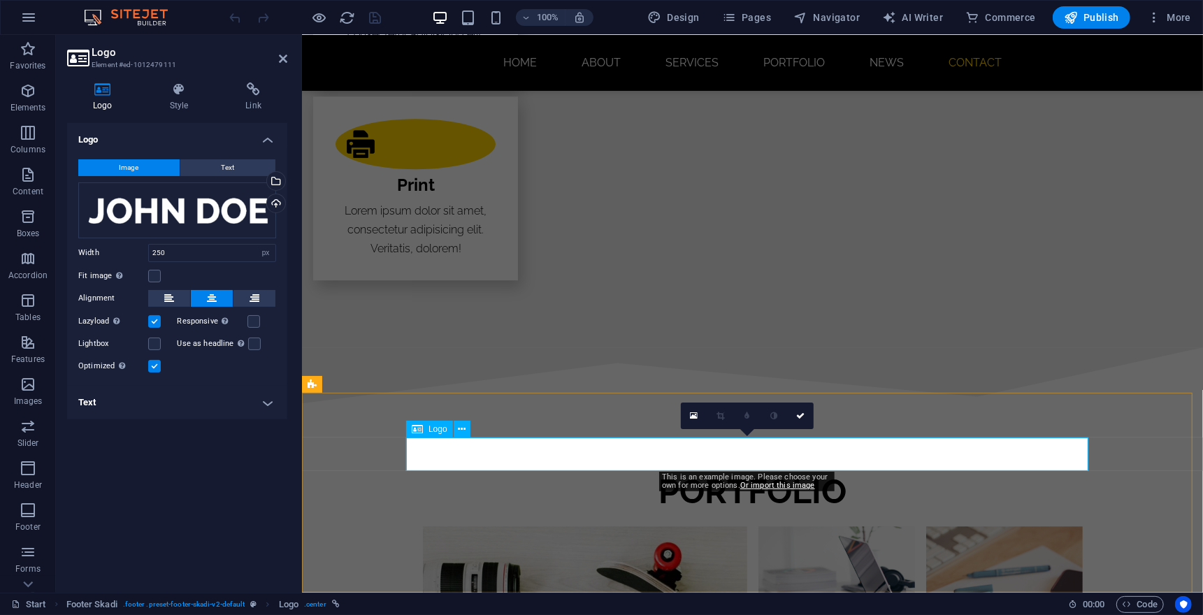
scroll to position [2886, 0]
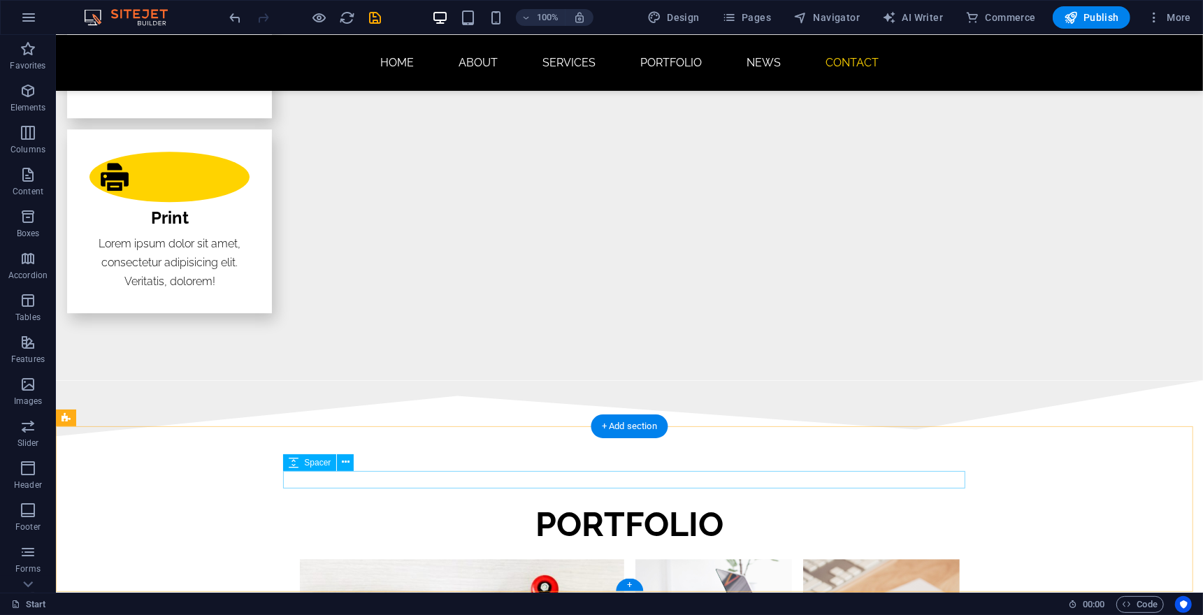
select select "px"
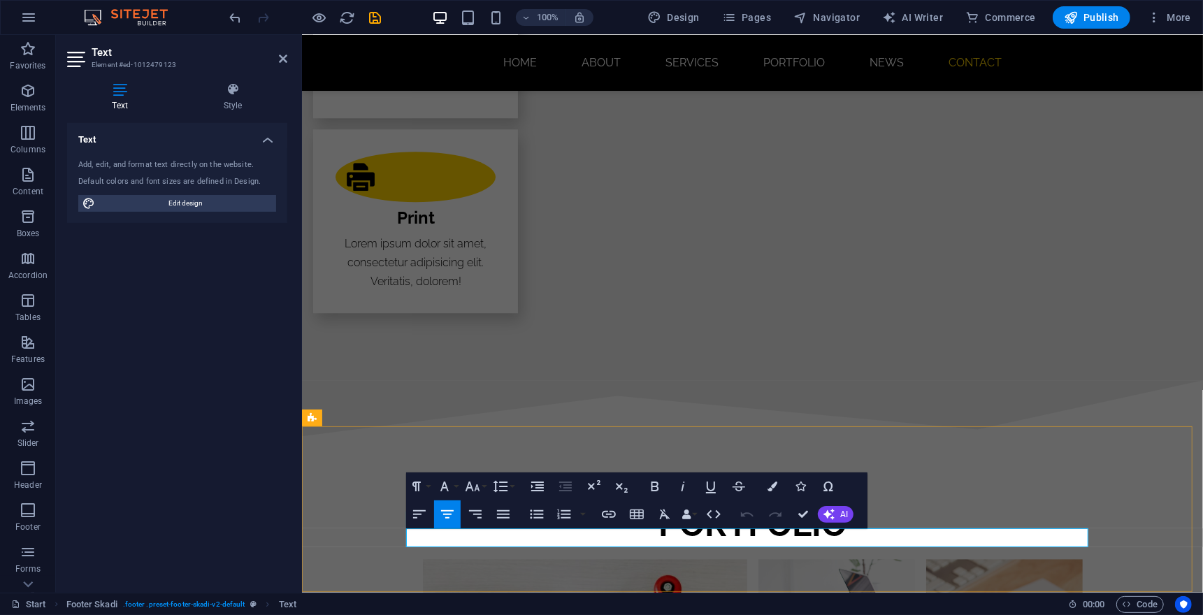
click at [454, 514] on icon "button" at bounding box center [447, 514] width 17 height 17
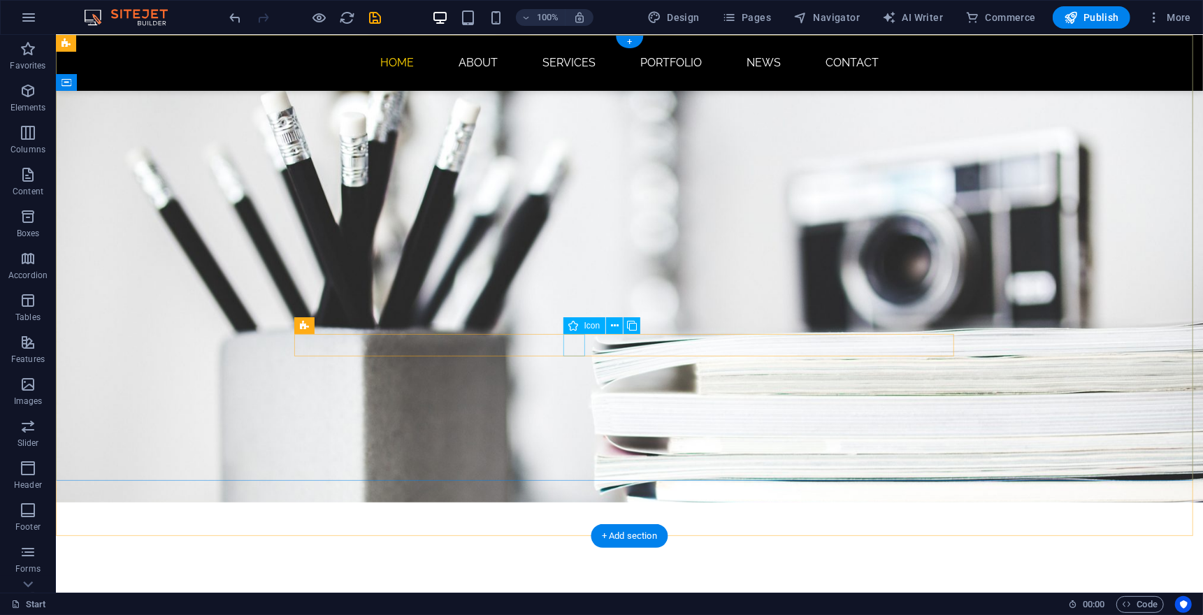
scroll to position [0, 0]
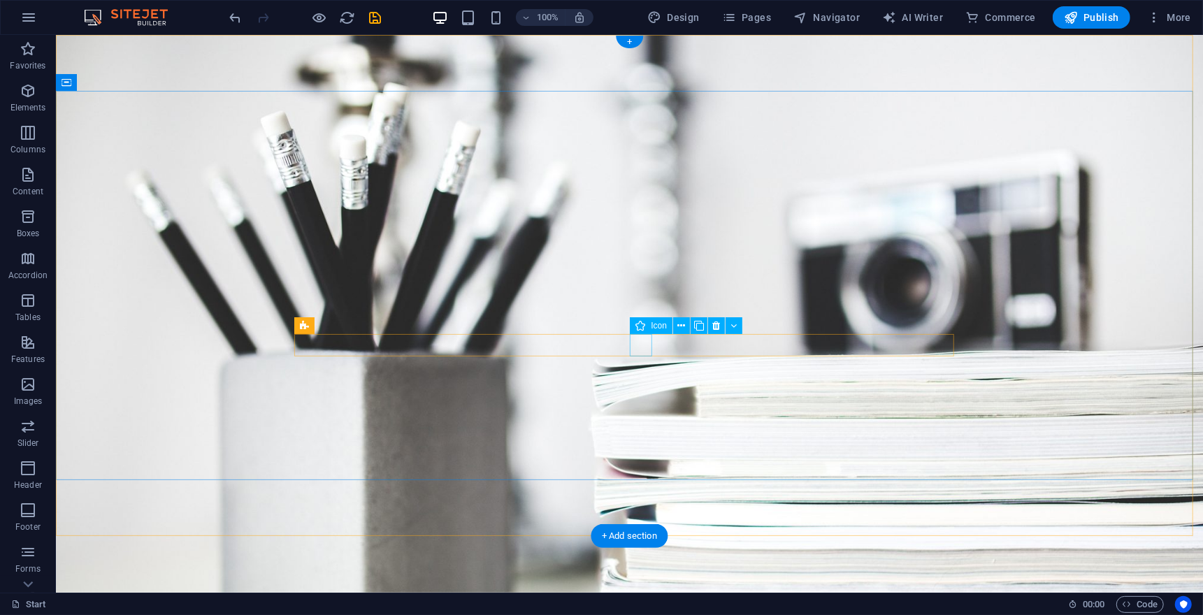
select select "xMidYMid"
select select "px"
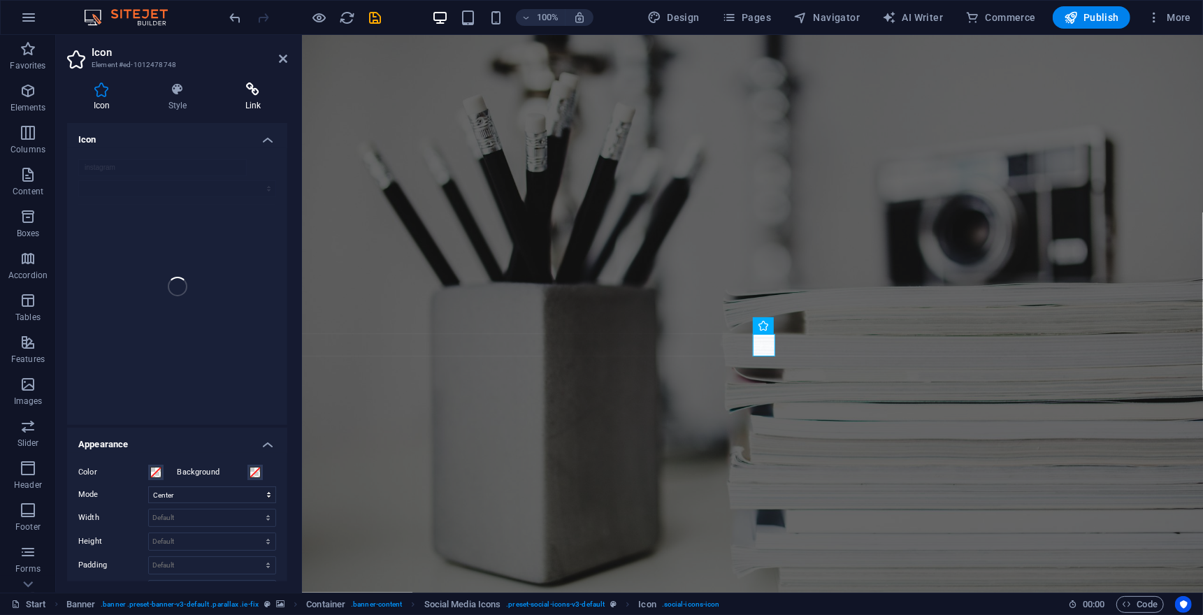
click at [256, 92] on icon at bounding box center [253, 89] width 68 height 14
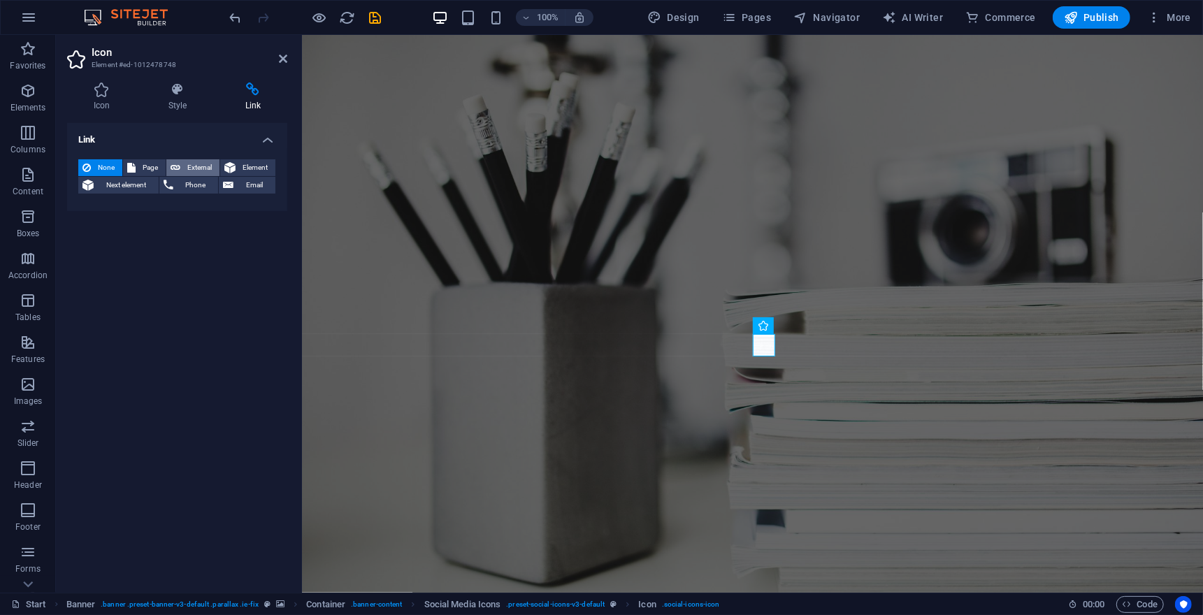
click at [215, 173] on span "External" at bounding box center [200, 167] width 31 height 17
select select "blank"
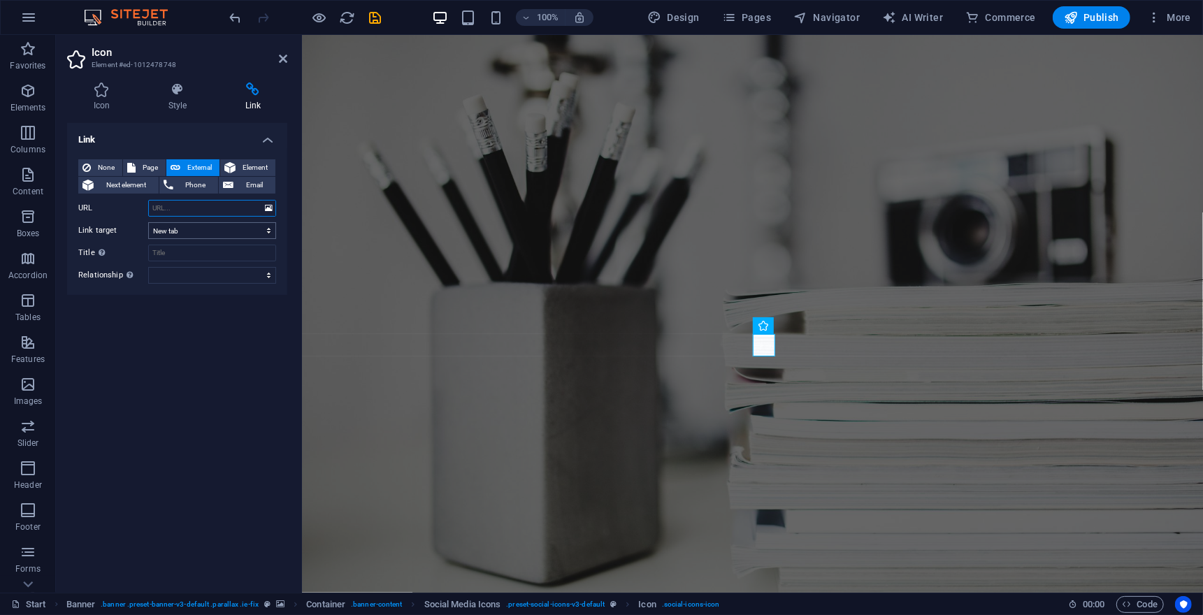
paste input "[URL][DOMAIN_NAME]"
type input "[URL][DOMAIN_NAME]"
click at [236, 347] on div "Link None Page External Element Next element Phone Email Page Start Subpage Leg…" at bounding box center [177, 352] width 220 height 459
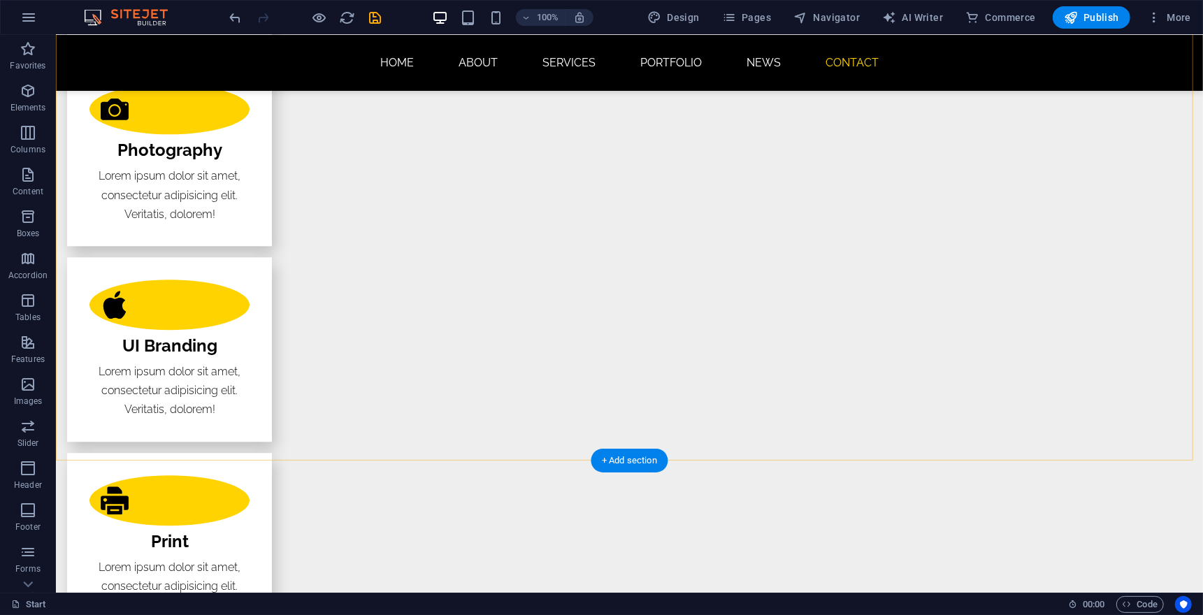
scroll to position [2795, 0]
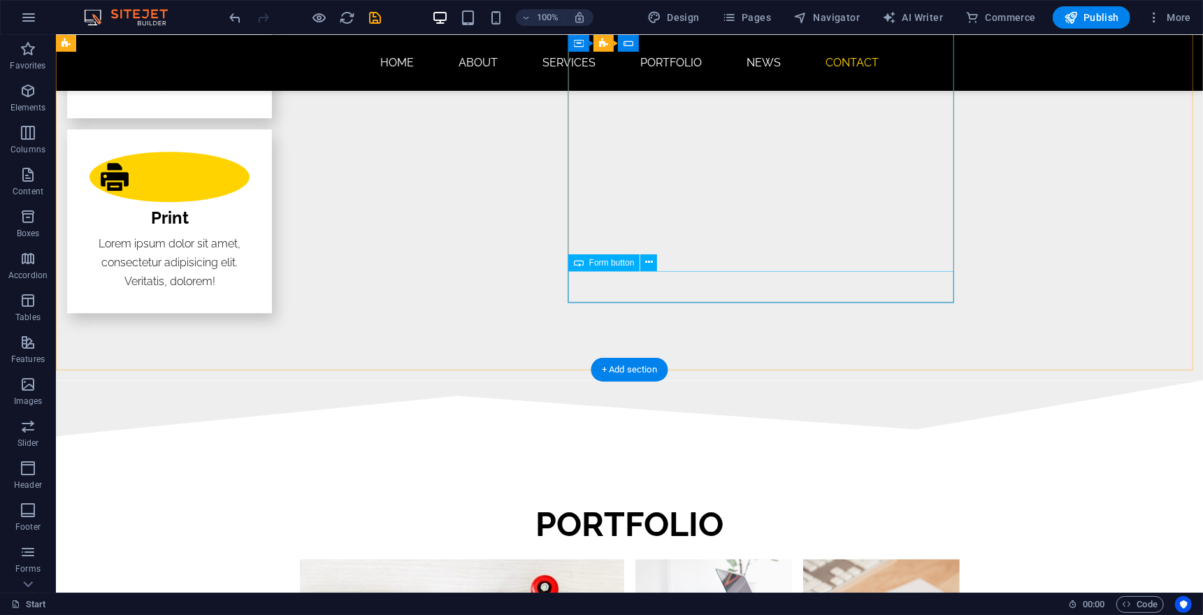
scroll to position [2420, 0]
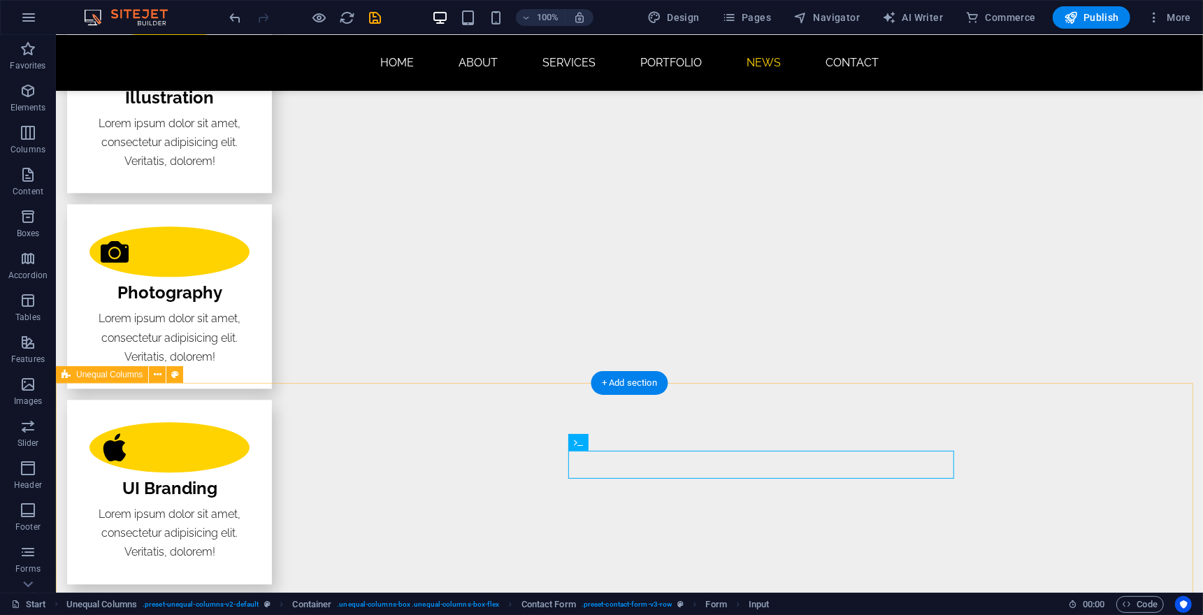
drag, startPoint x: 588, startPoint y: 417, endPoint x: 718, endPoint y: 418, distance: 130.0
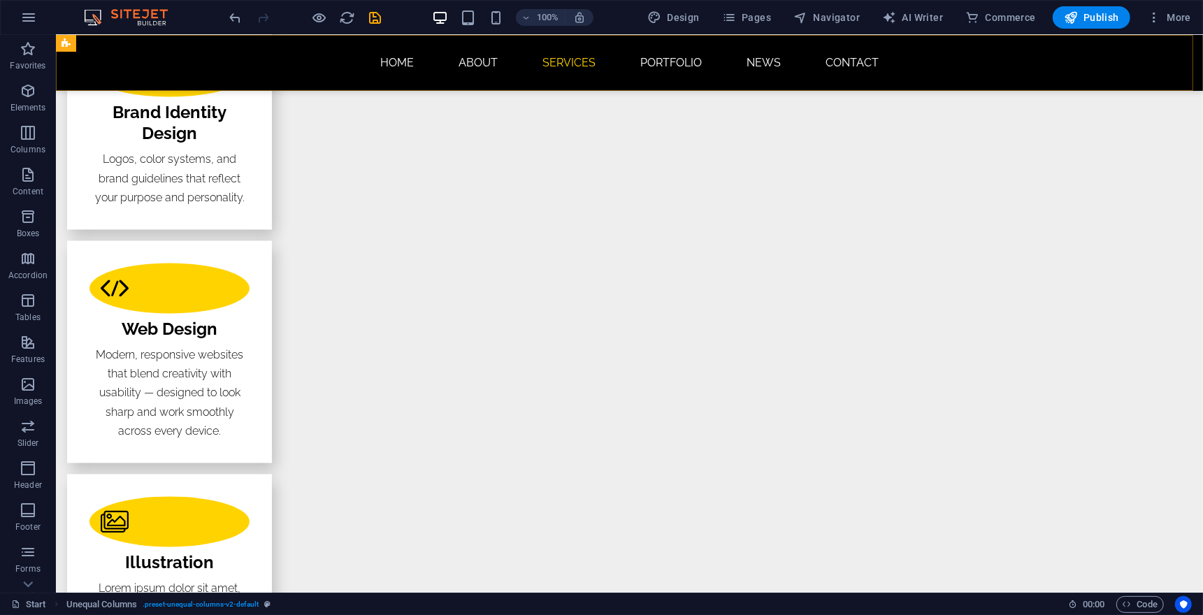
scroll to position [789, 0]
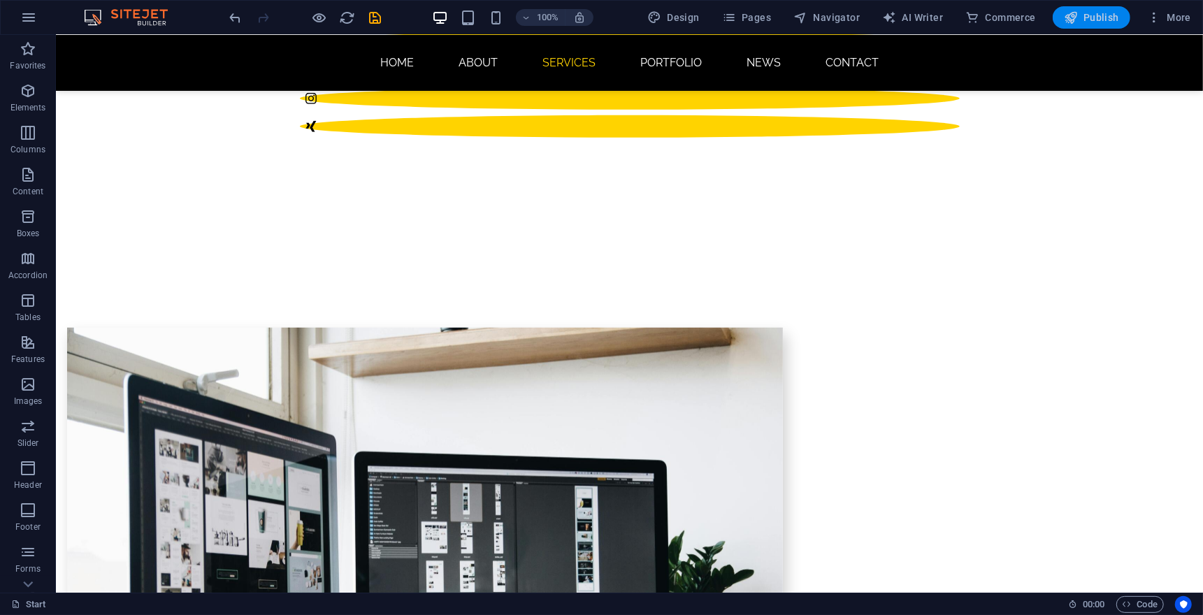
click at [1077, 16] on icon "button" at bounding box center [1071, 17] width 14 height 14
checkbox input "false"
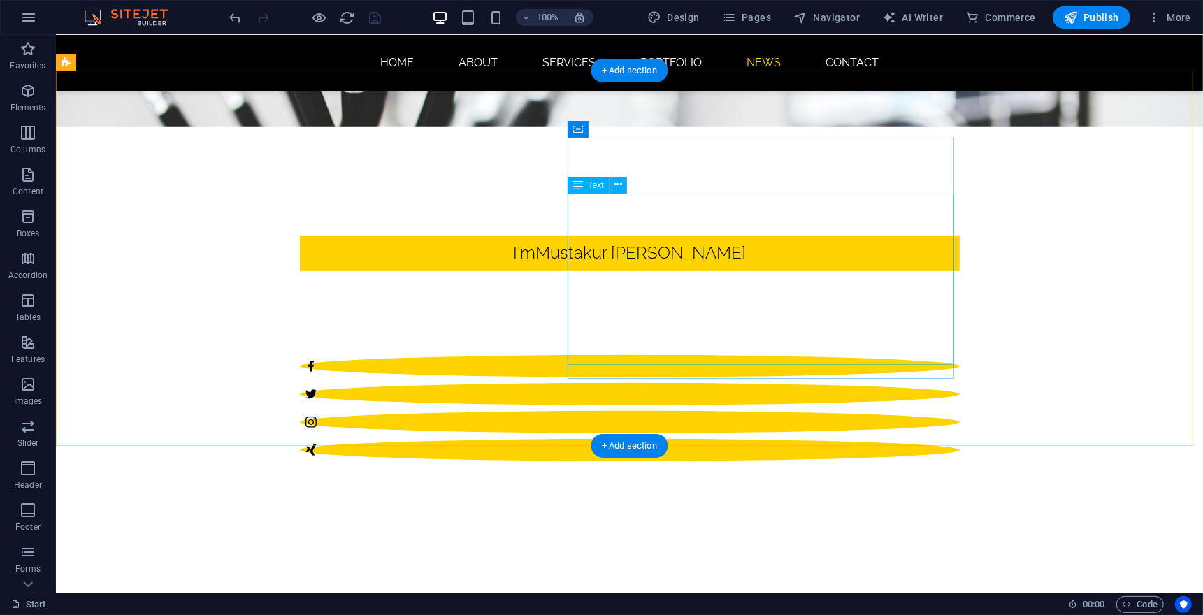
scroll to position [2330, 0]
